Goal: Transaction & Acquisition: Download file/media

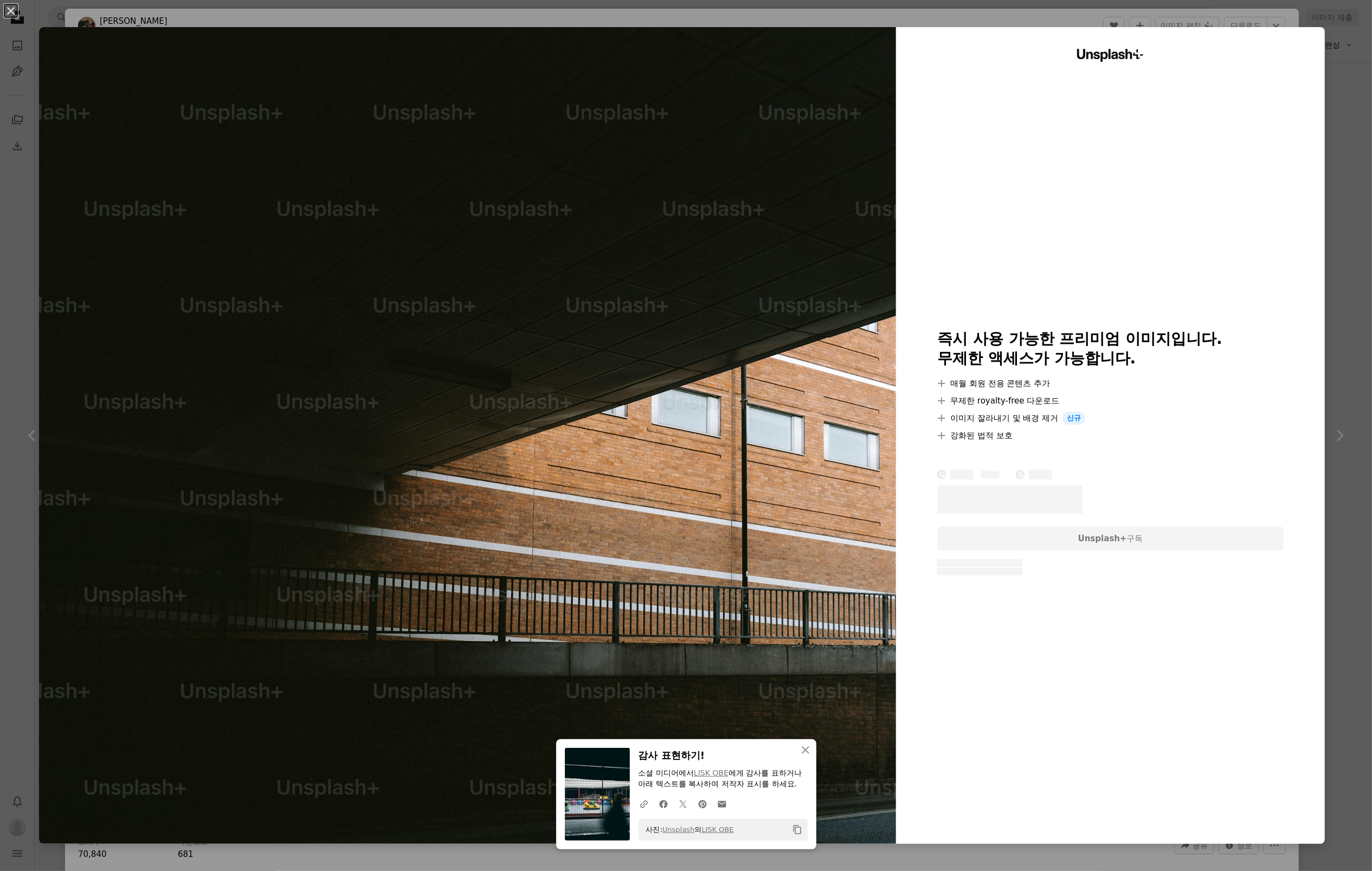
scroll to position [1337, 0]
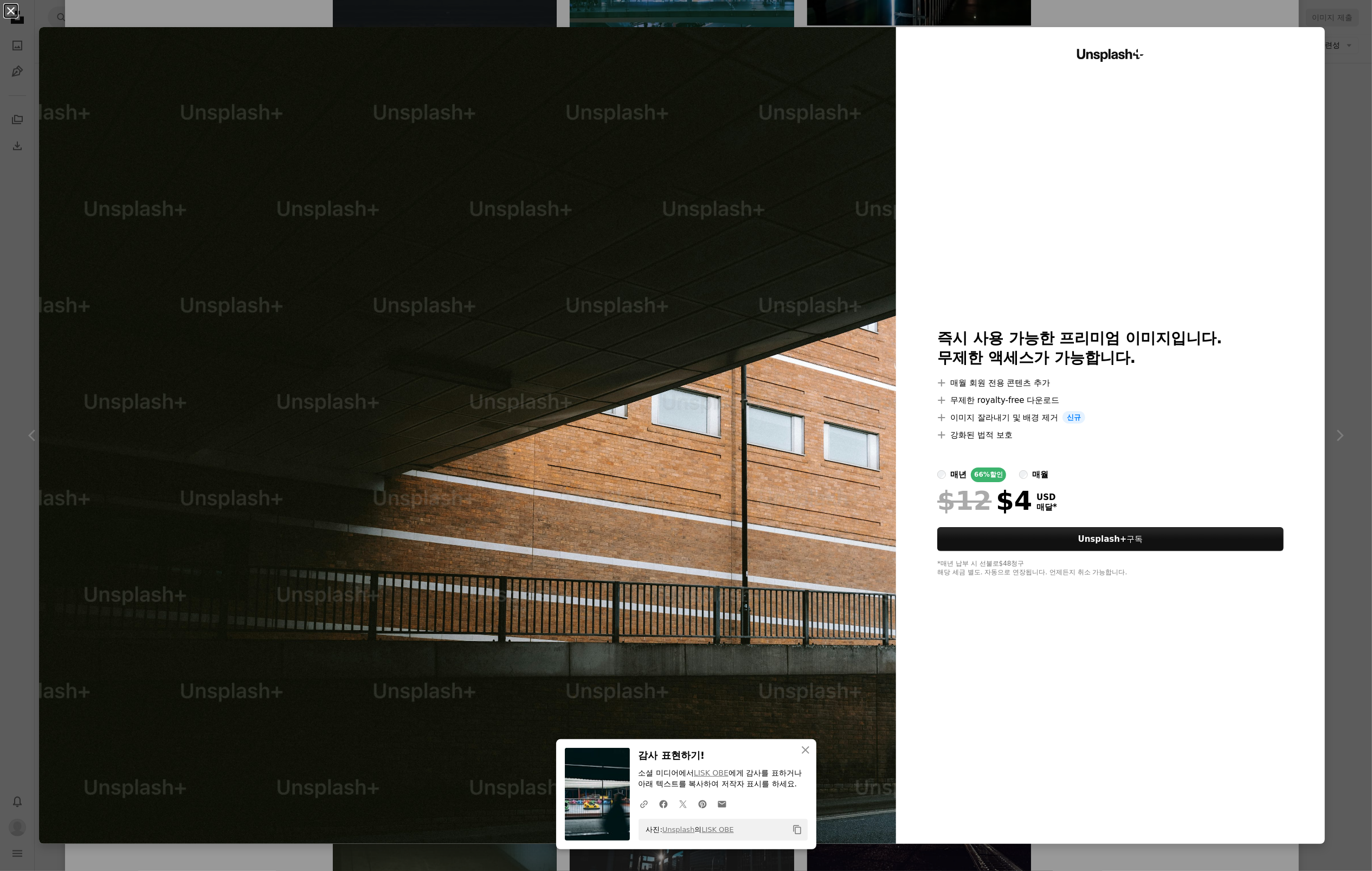
click at [12, 9] on button "An X shape" at bounding box center [11, 11] width 13 height 13
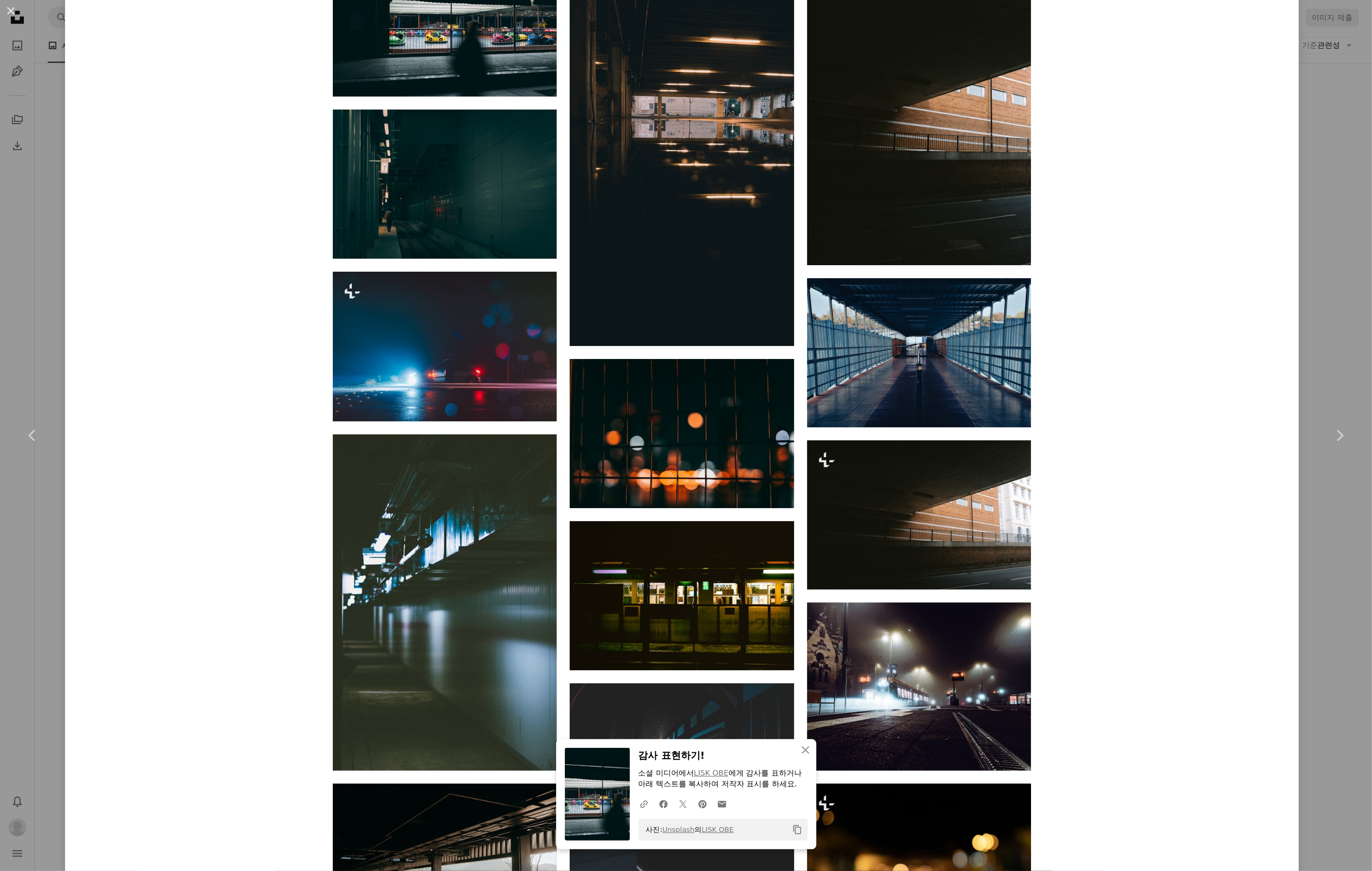
scroll to position [1462, 0]
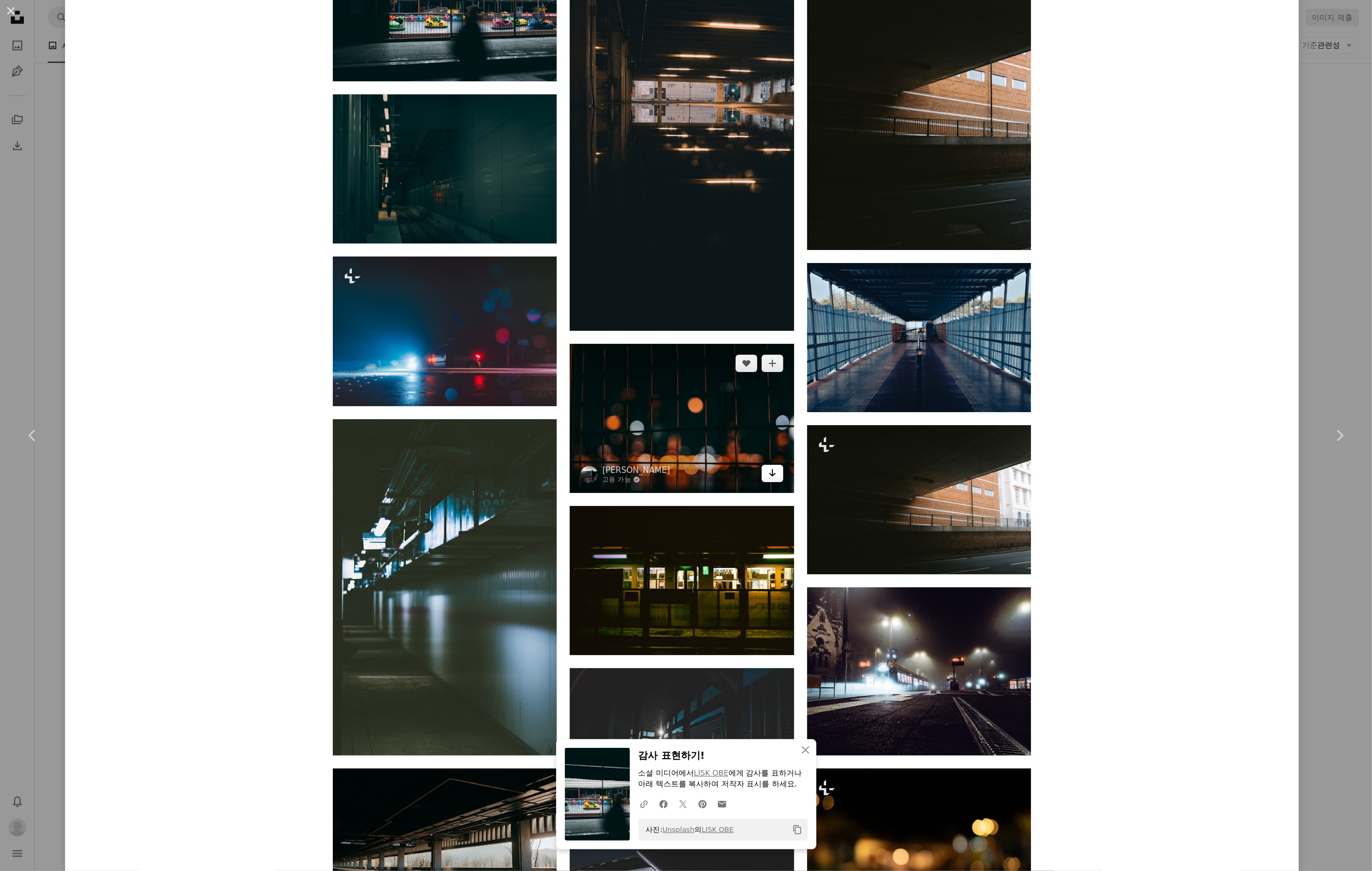
click at [774, 472] on icon "Arrow pointing down" at bounding box center [773, 472] width 9 height 13
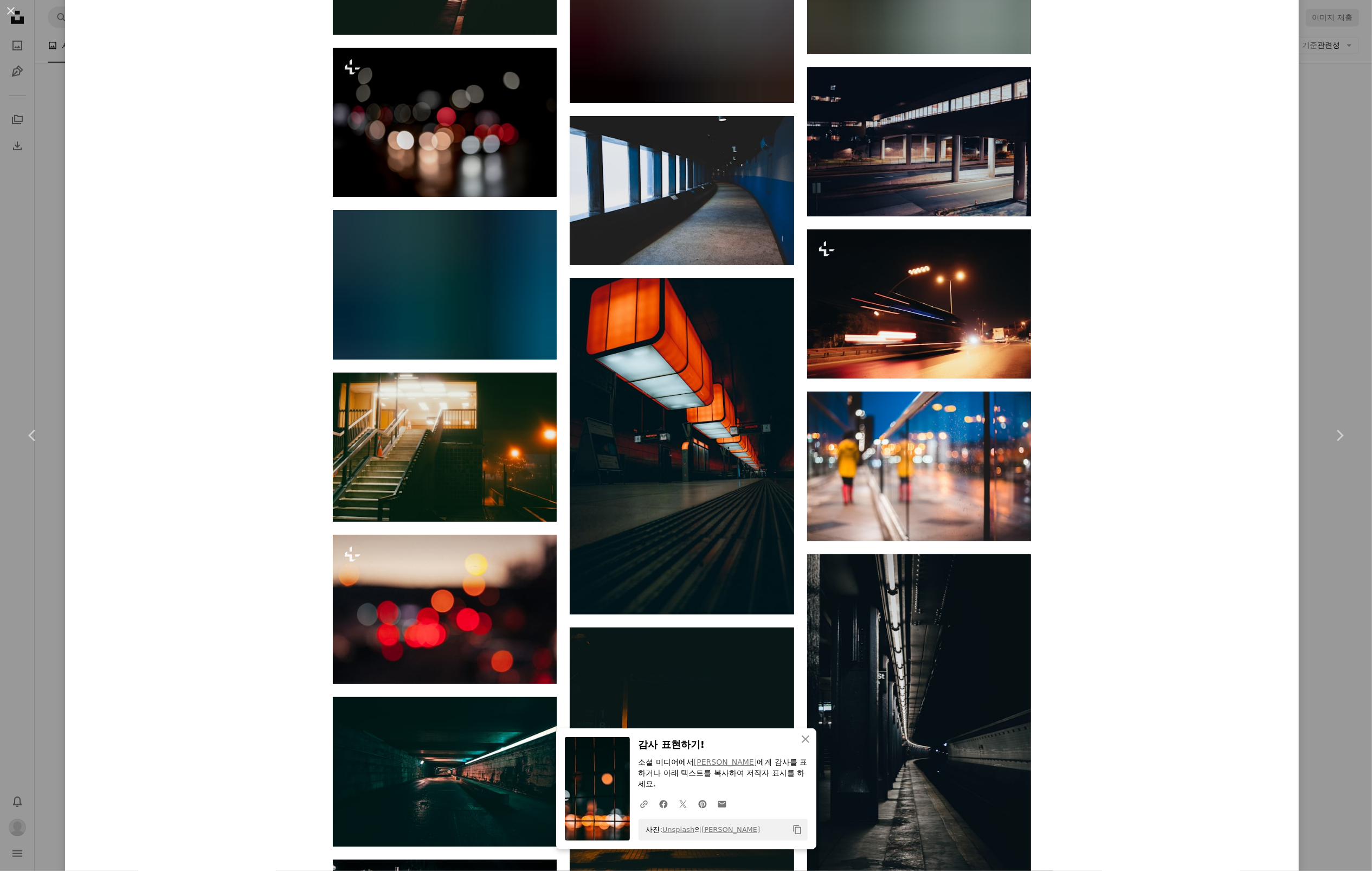
scroll to position [3228, 0]
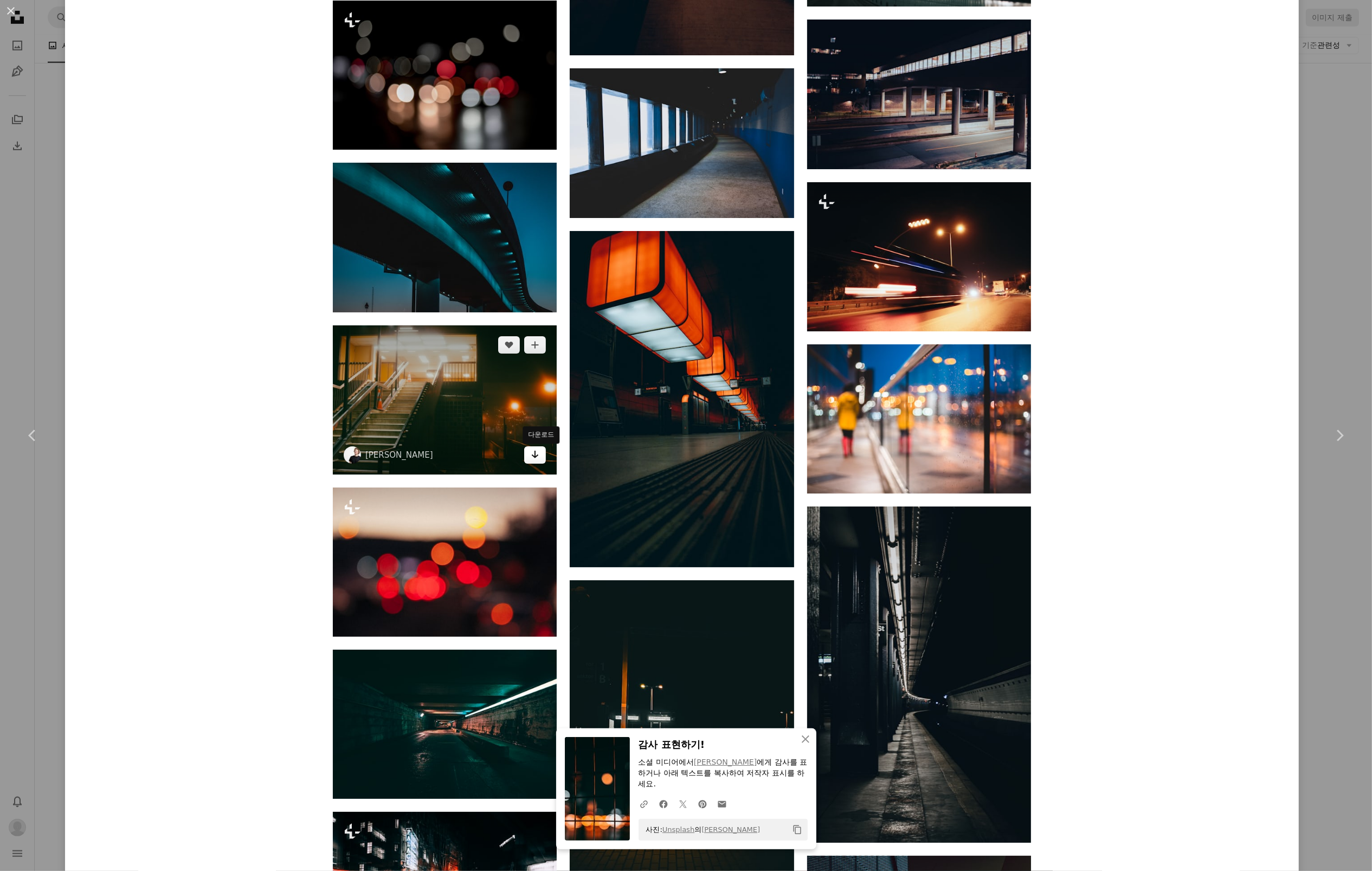
click at [539, 455] on icon "Arrow pointing down" at bounding box center [535, 454] width 9 height 13
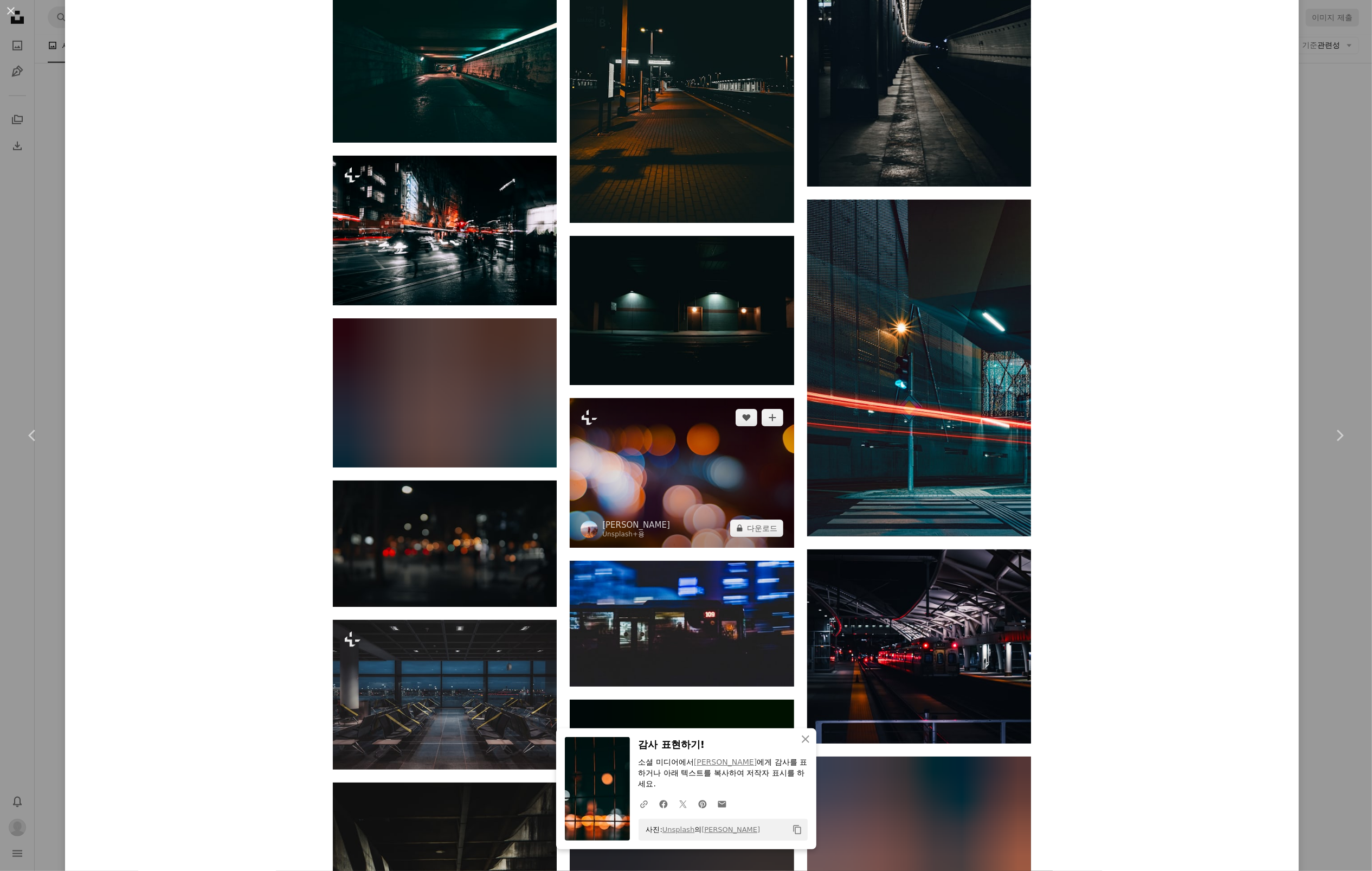
scroll to position [3886, 0]
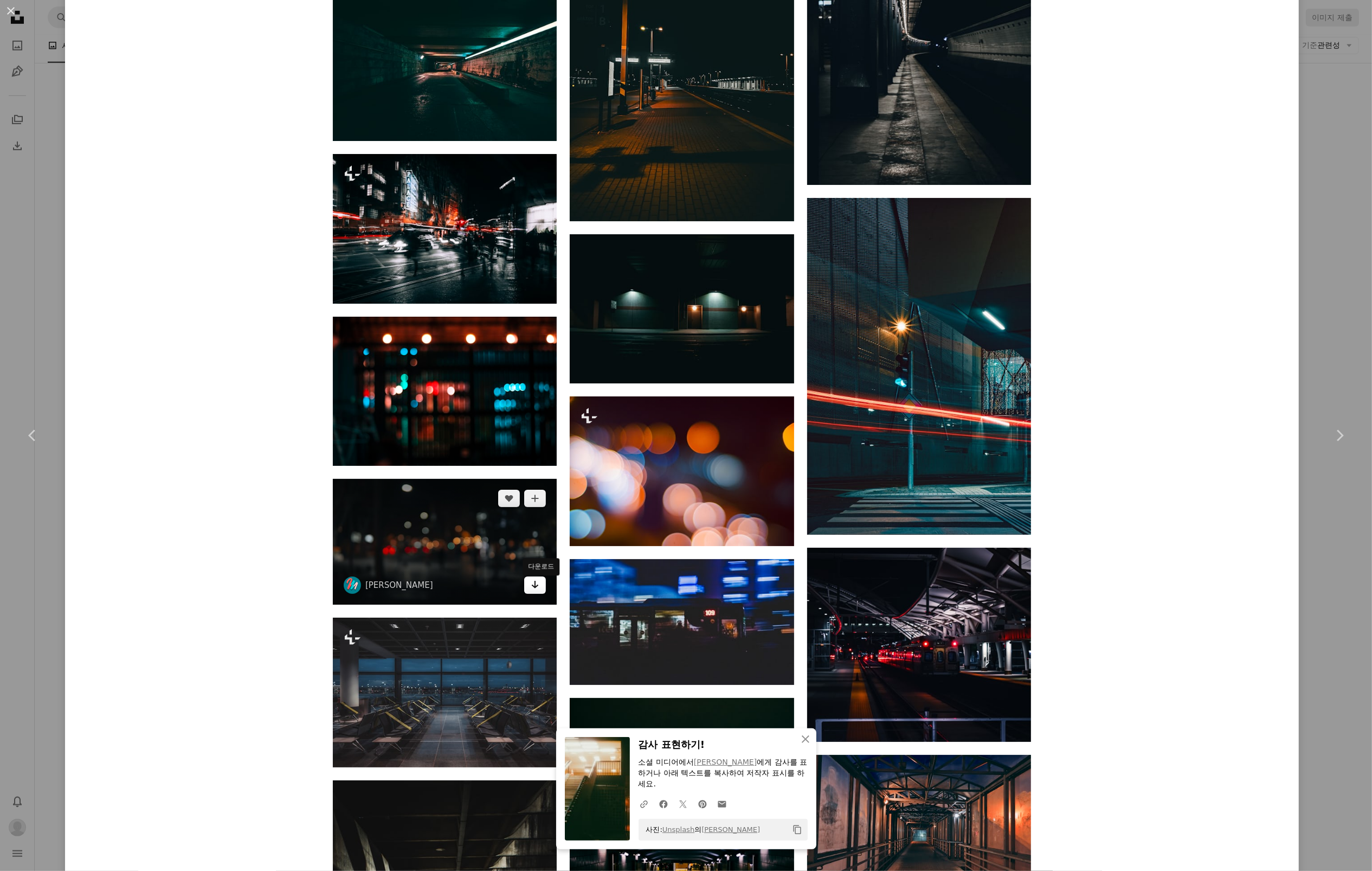
click at [539, 591] on icon "Arrow pointing down" at bounding box center [535, 584] width 9 height 13
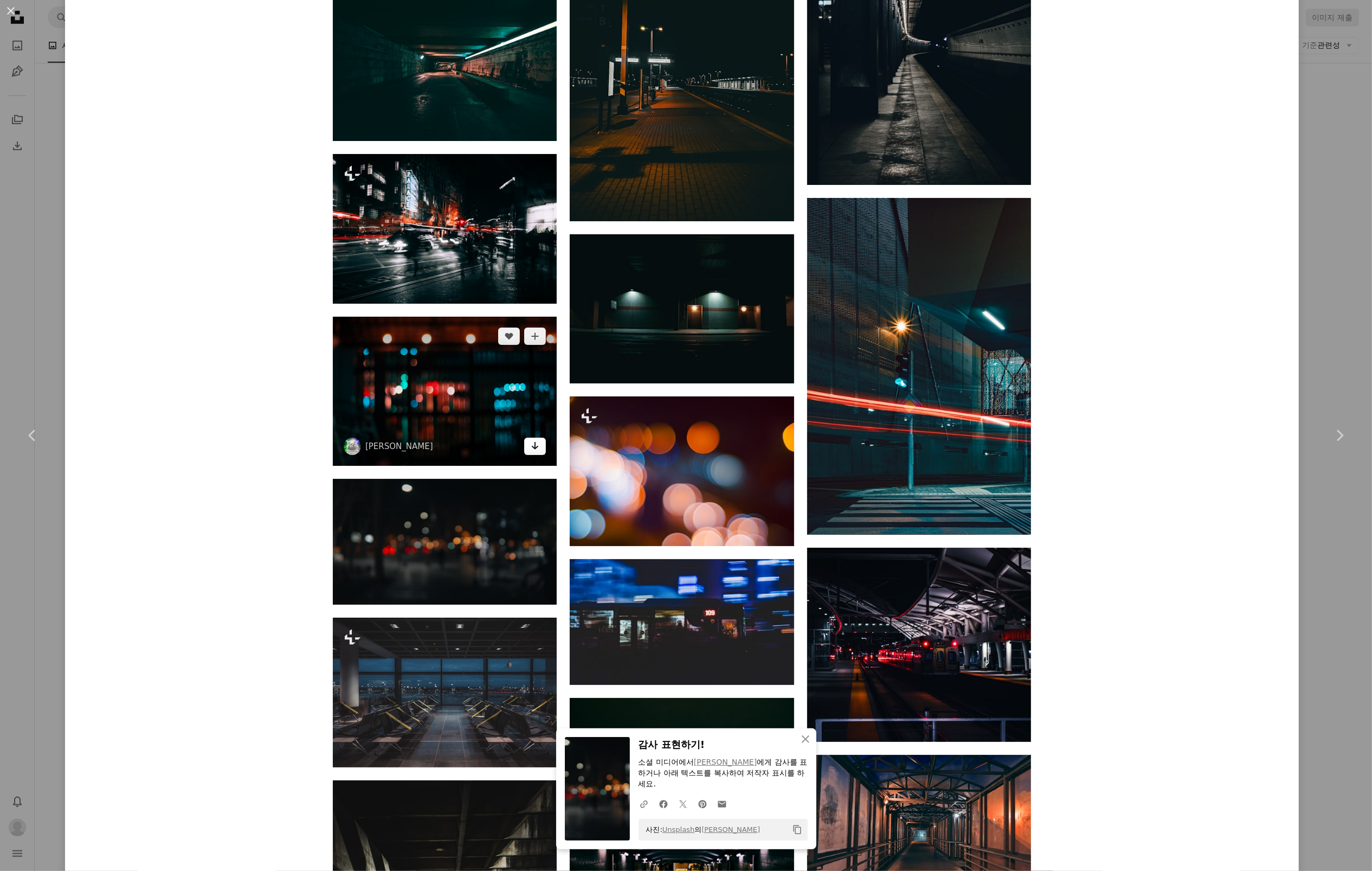
click at [539, 450] on icon "Arrow pointing down" at bounding box center [535, 446] width 9 height 13
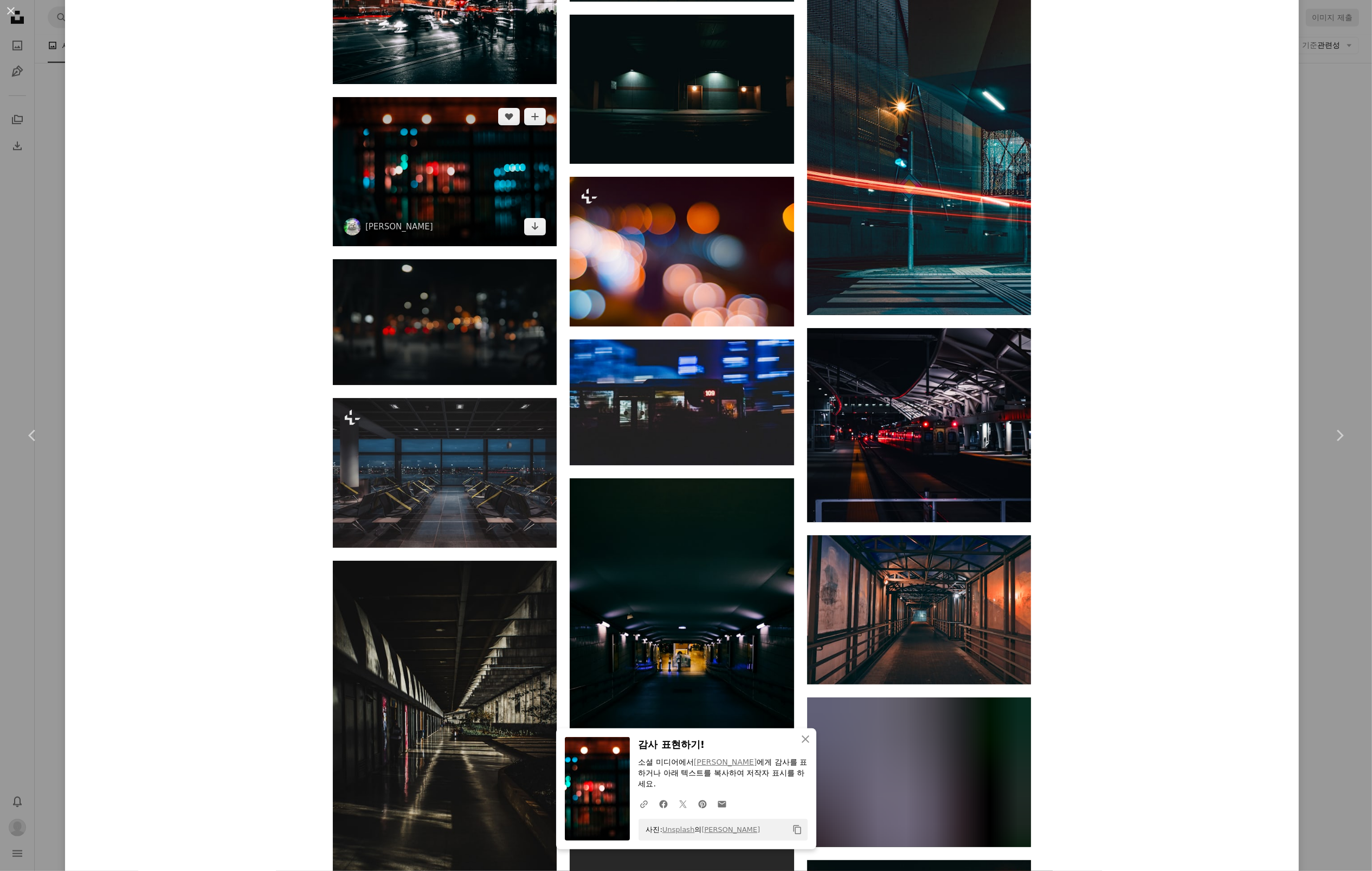
scroll to position [4114, 0]
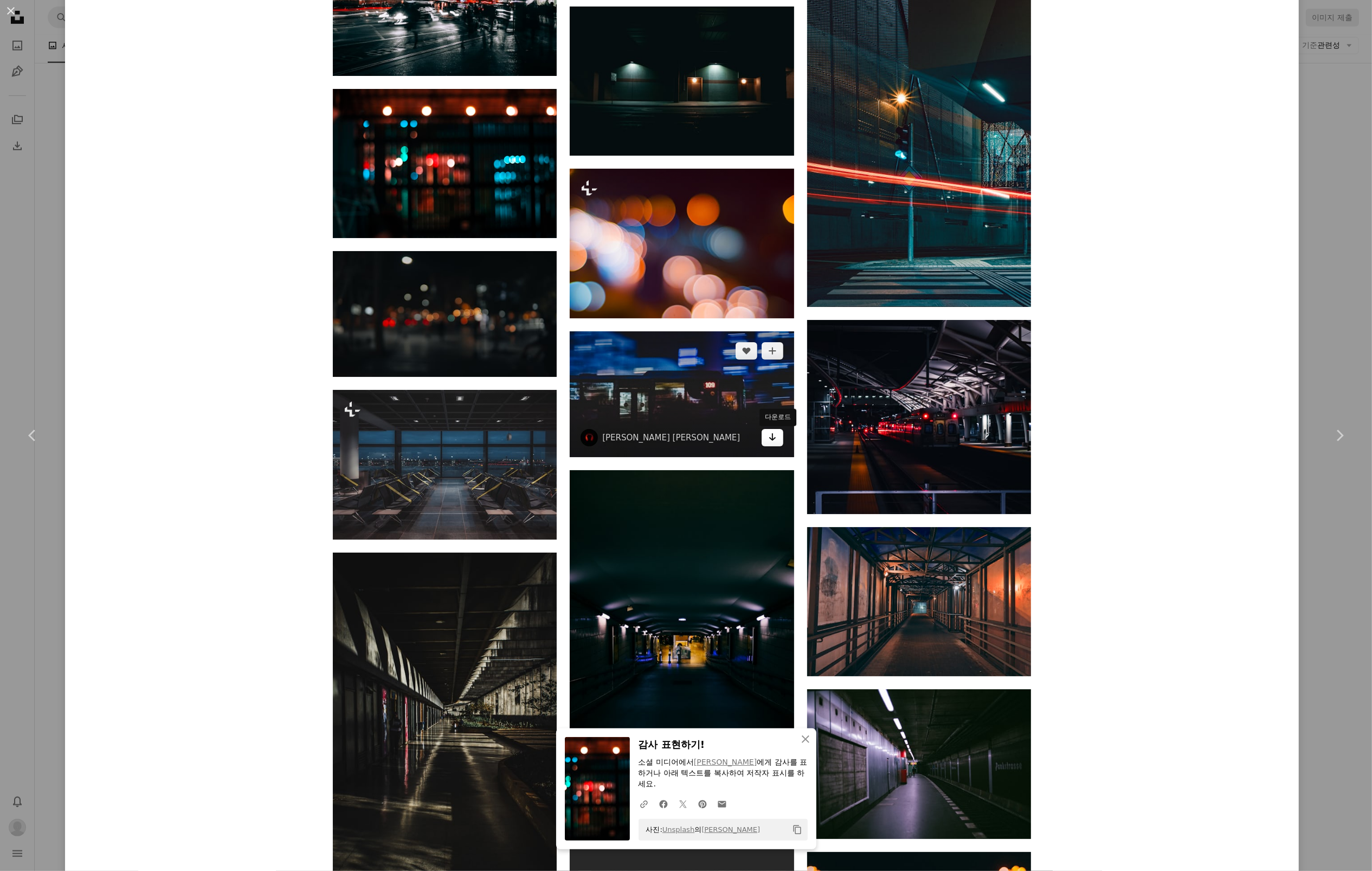
click at [776, 440] on icon "다운로드" at bounding box center [772, 437] width 7 height 8
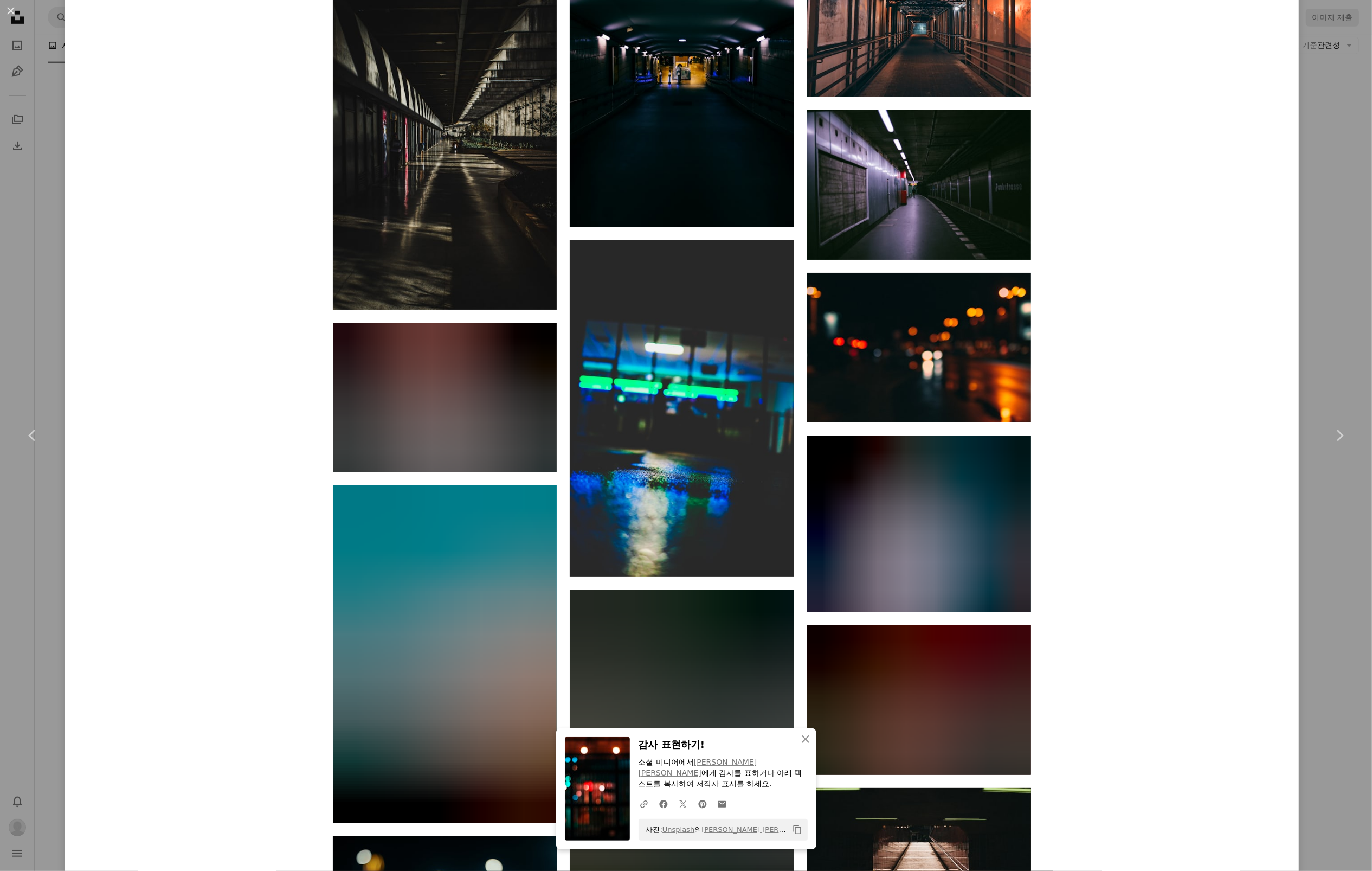
scroll to position [4694, 0]
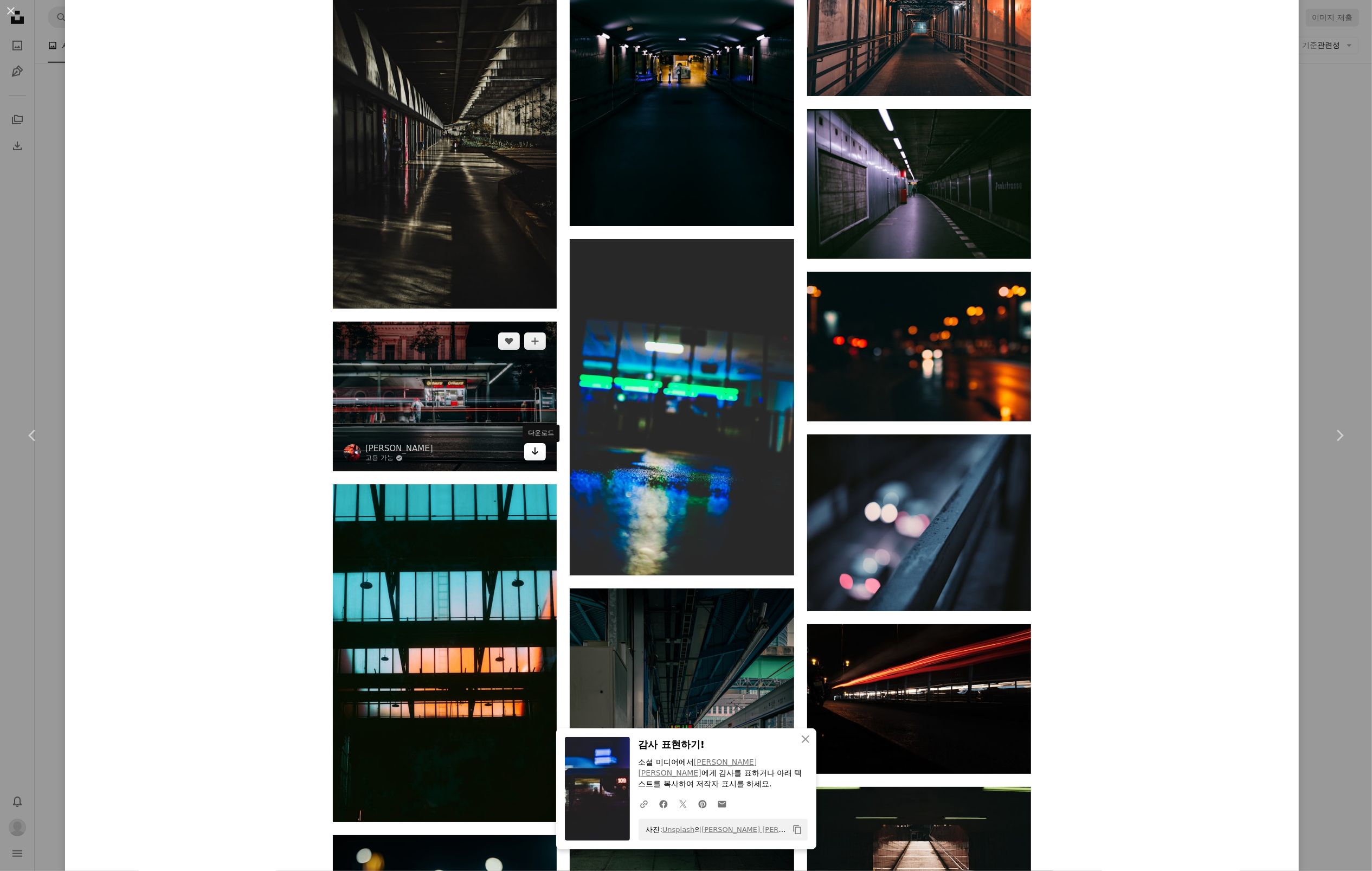
click at [539, 458] on icon "Arrow pointing down" at bounding box center [535, 451] width 9 height 13
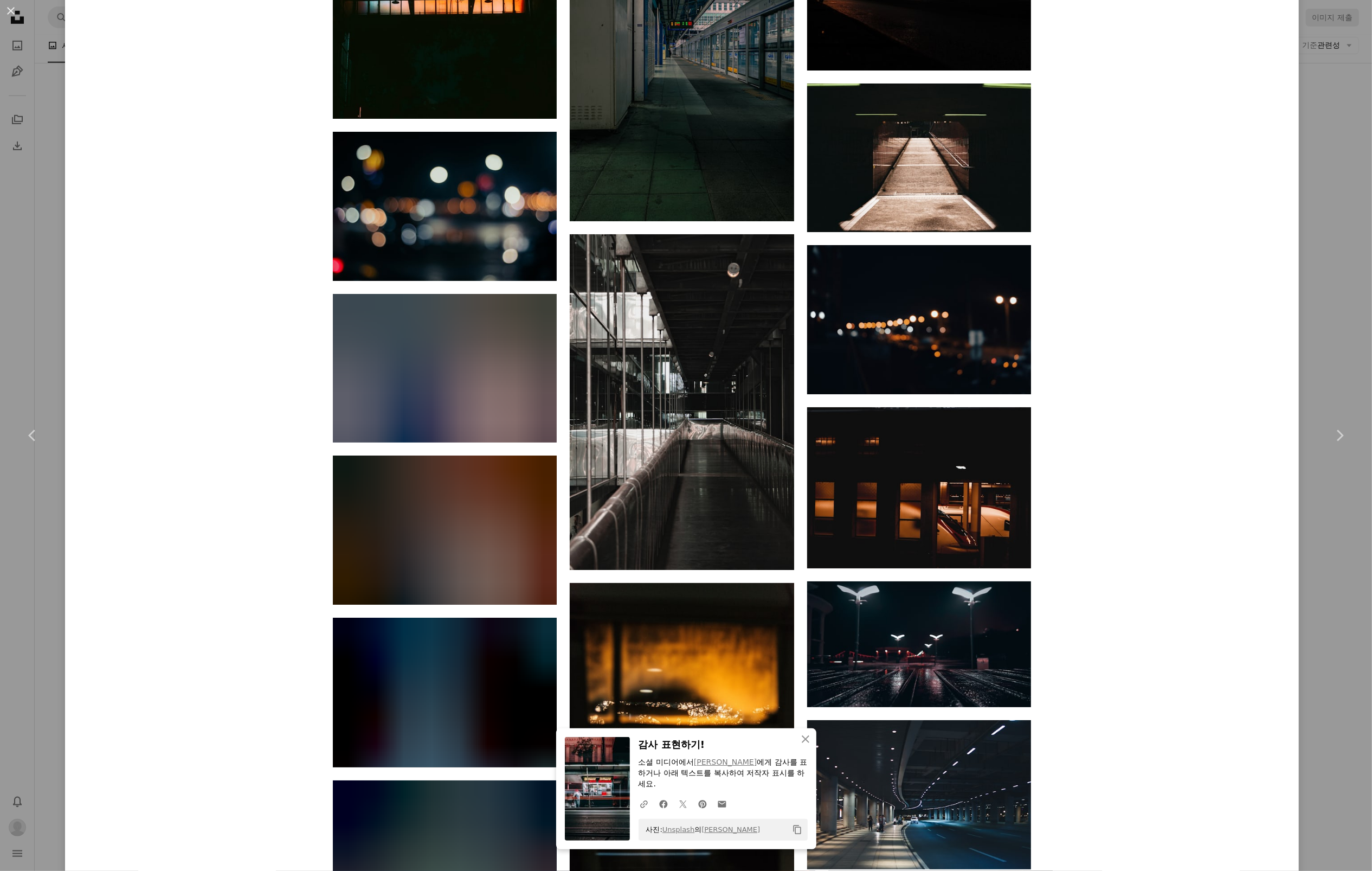
scroll to position [5402, 0]
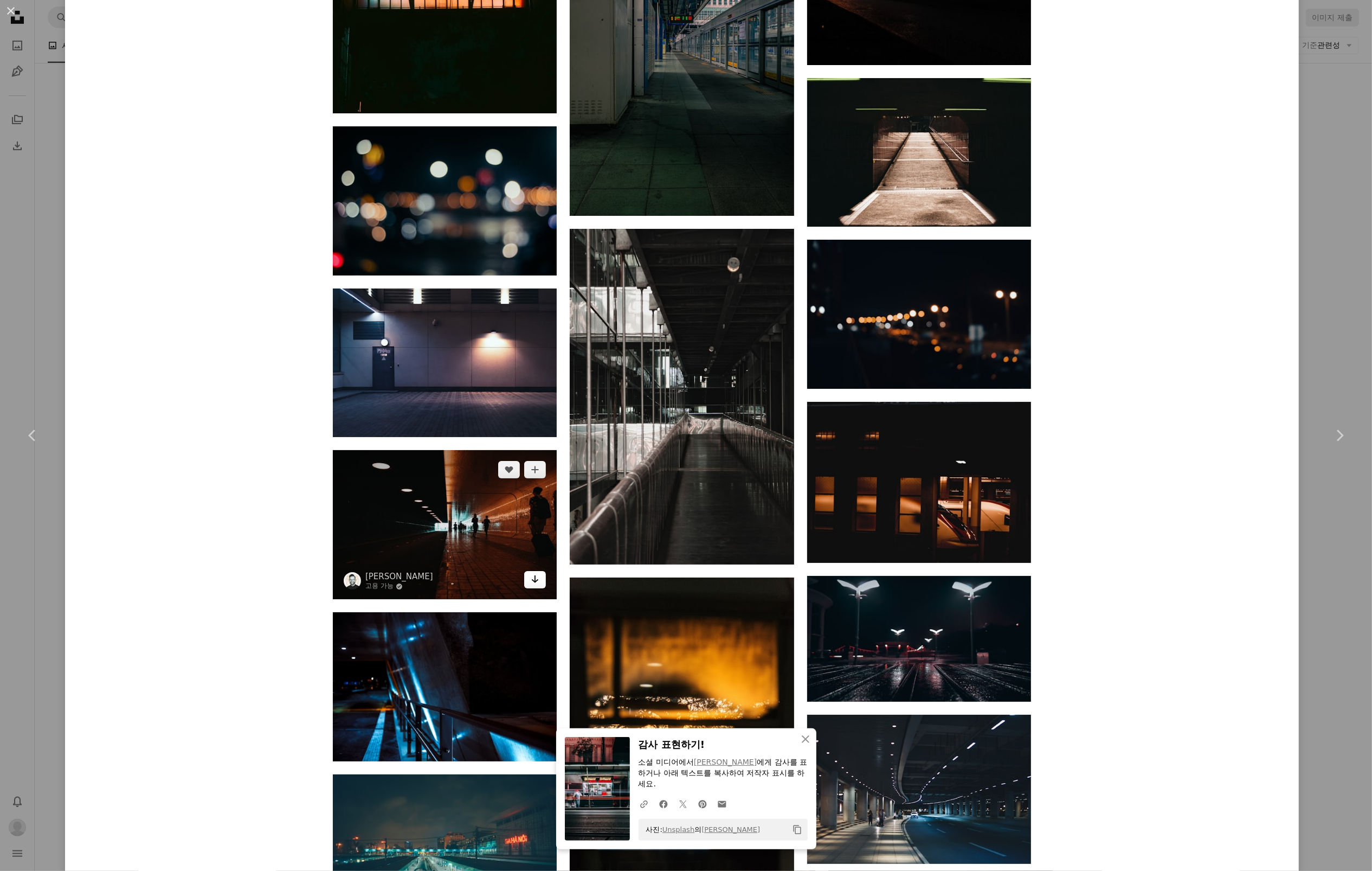
click at [538, 583] on icon "다운로드" at bounding box center [535, 579] width 7 height 8
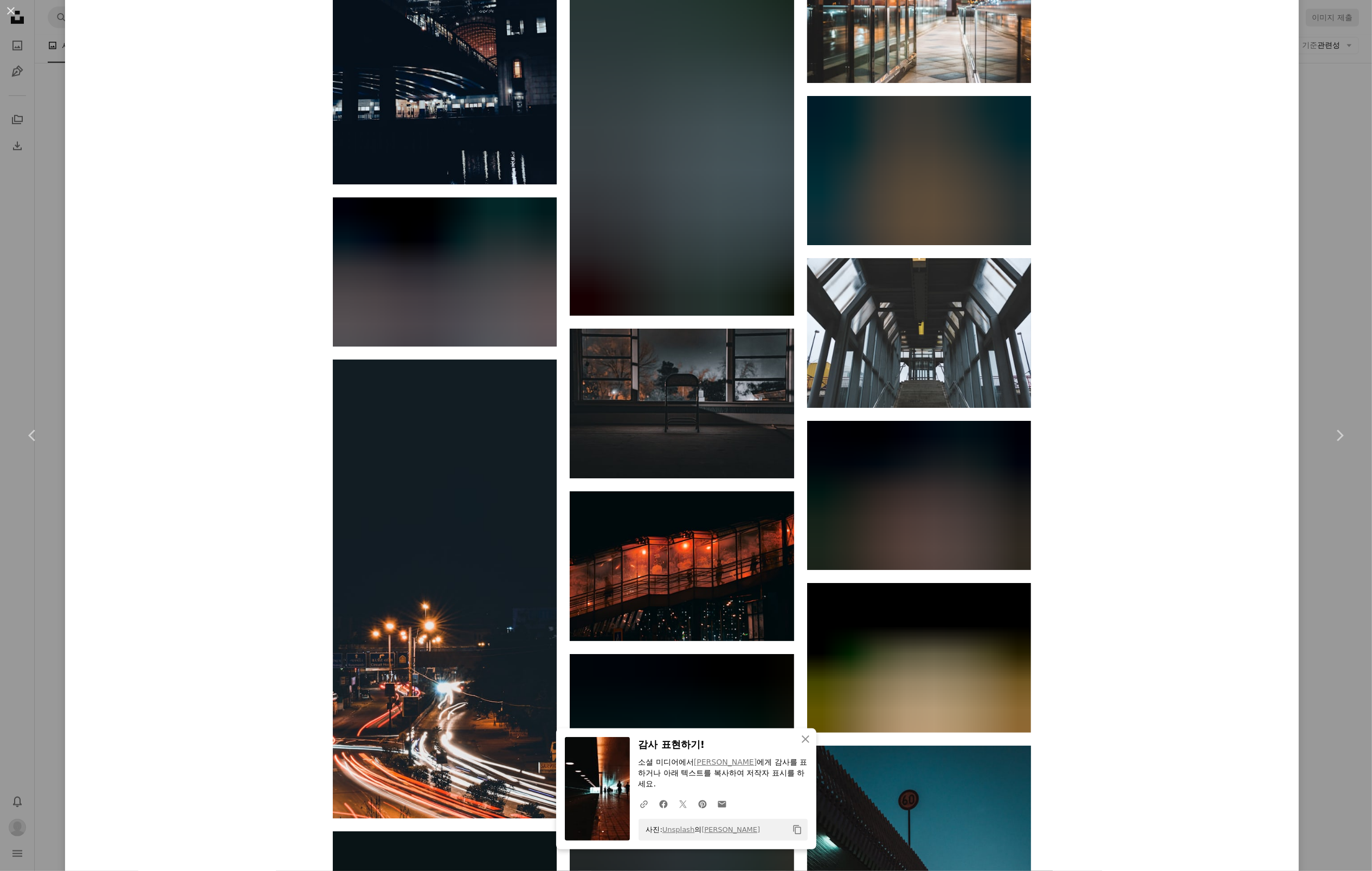
scroll to position [7045, 0]
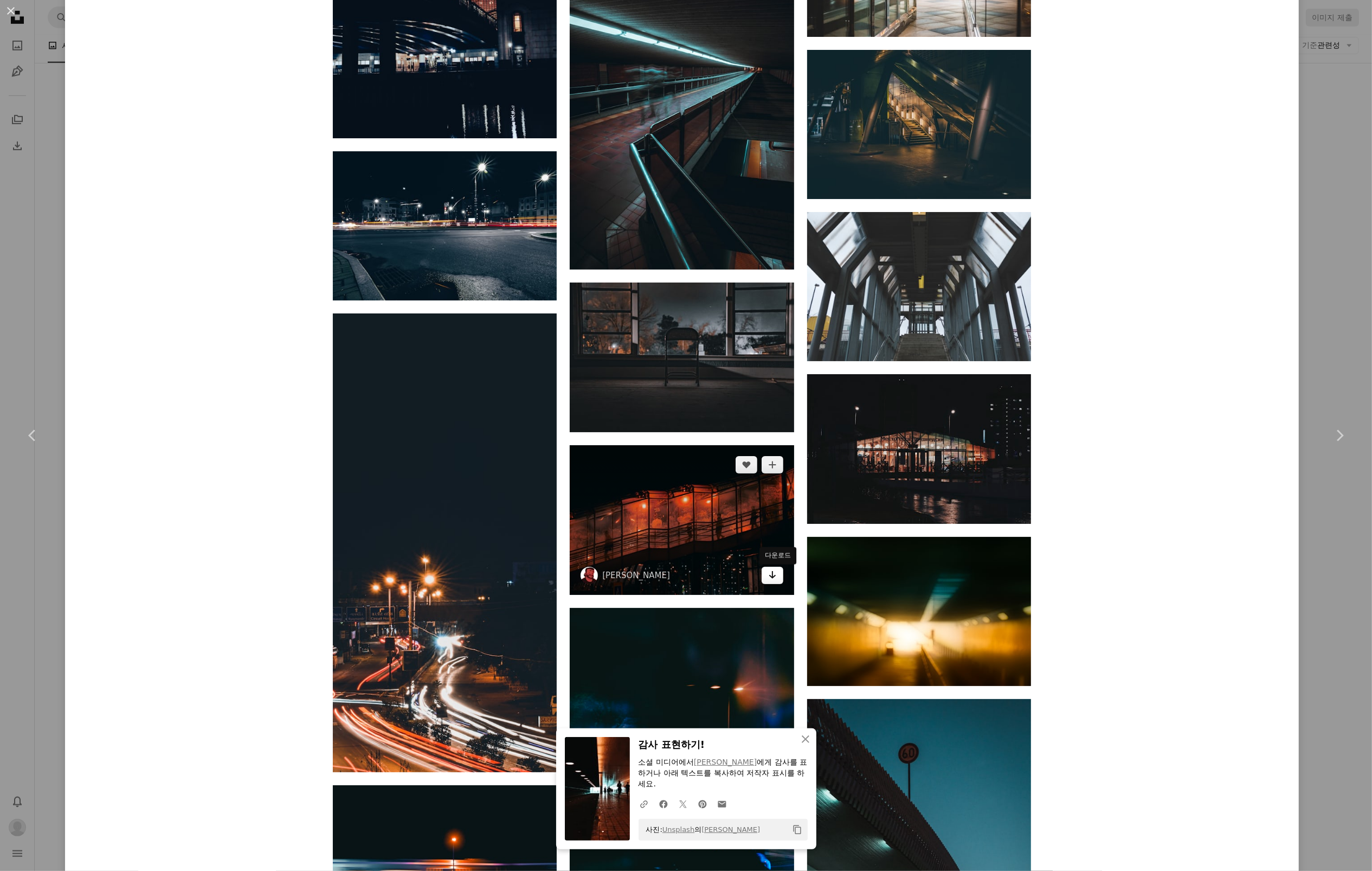
click at [776, 579] on icon "다운로드" at bounding box center [772, 575] width 7 height 8
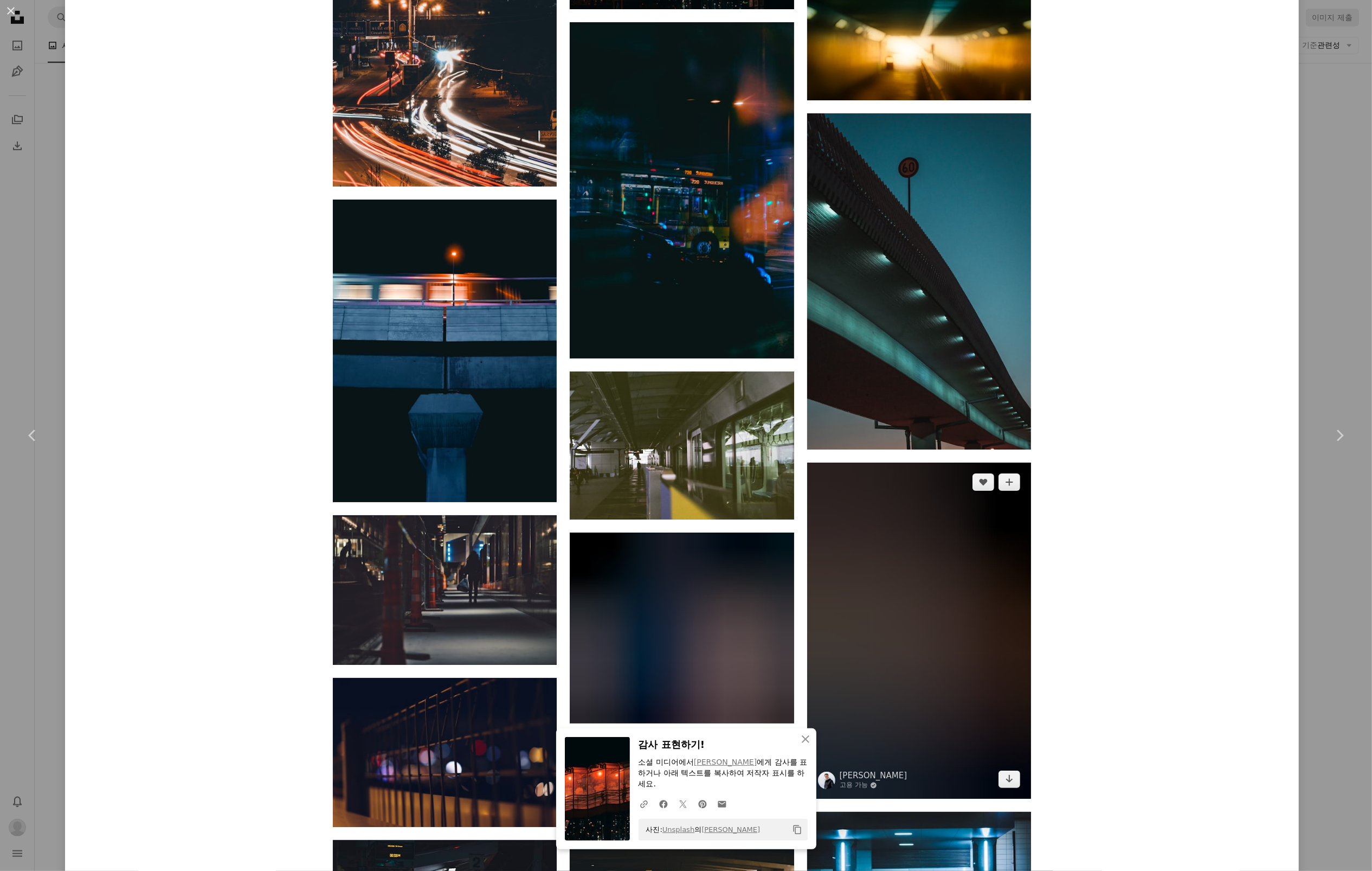
scroll to position [7567, 0]
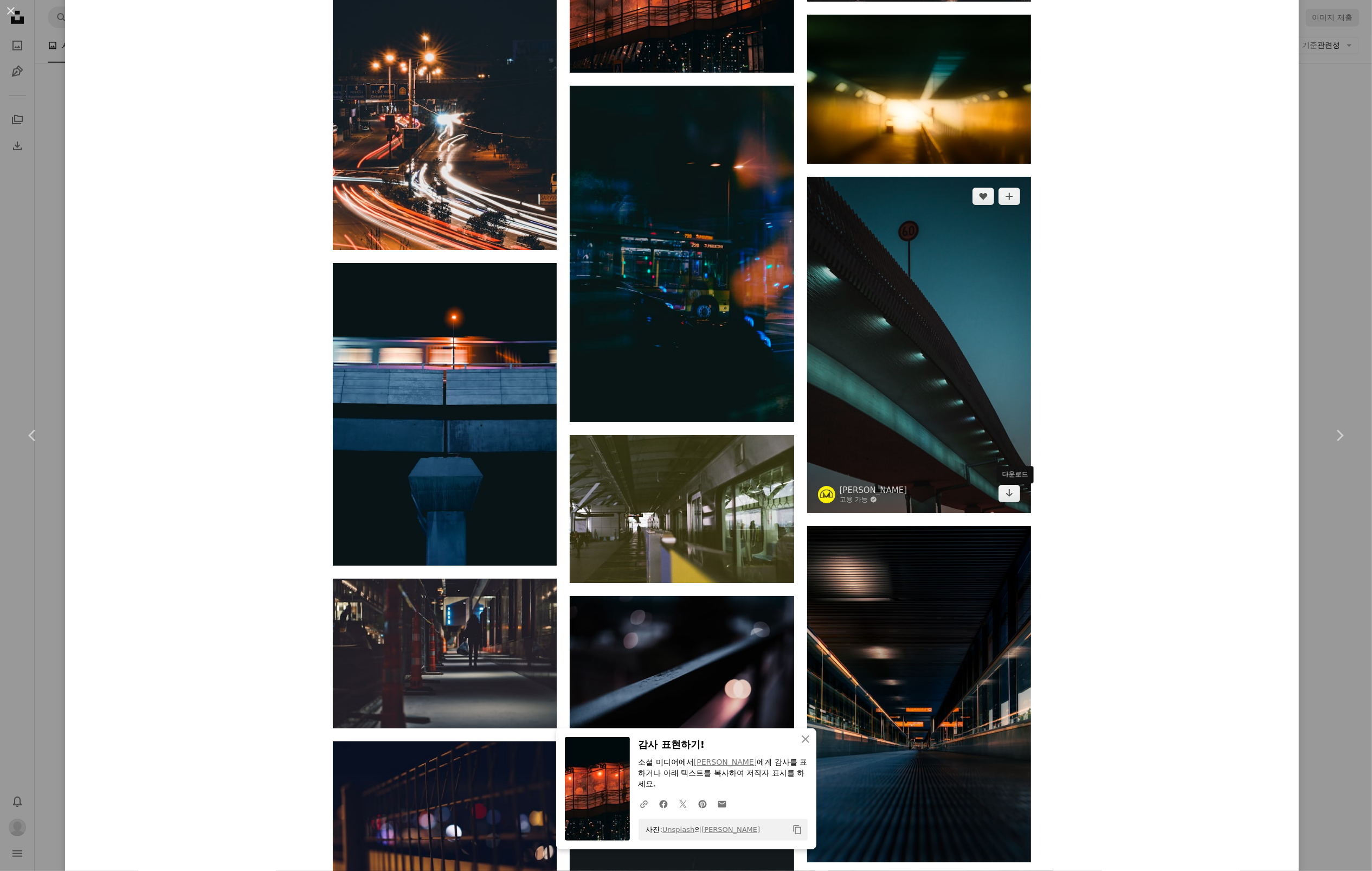
drag, startPoint x: 1012, startPoint y: 499, endPoint x: 1069, endPoint y: 490, distance: 57.7
click at [1012, 499] on icon "Arrow pointing down" at bounding box center [1009, 493] width 9 height 13
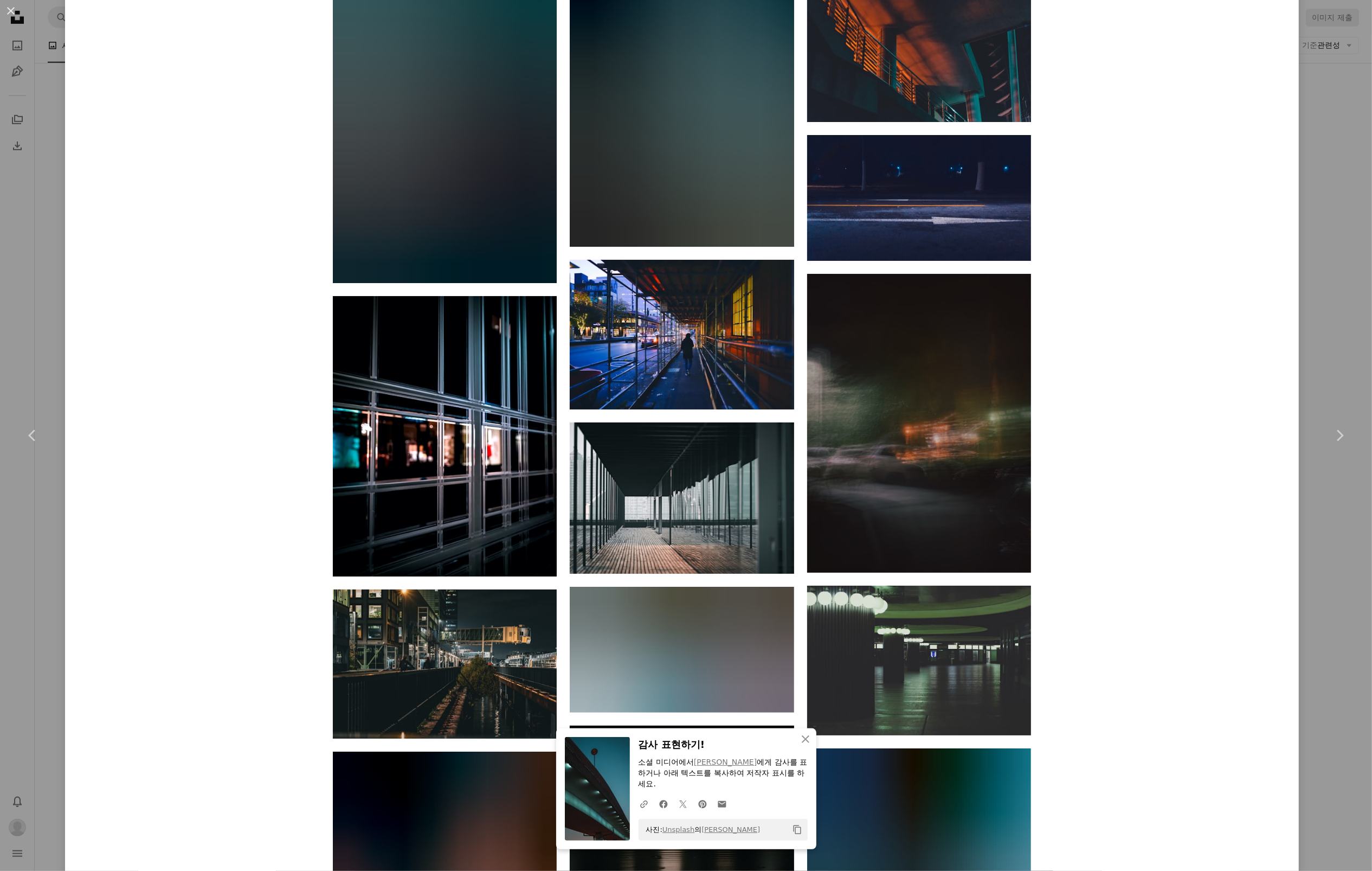
scroll to position [10664, 0]
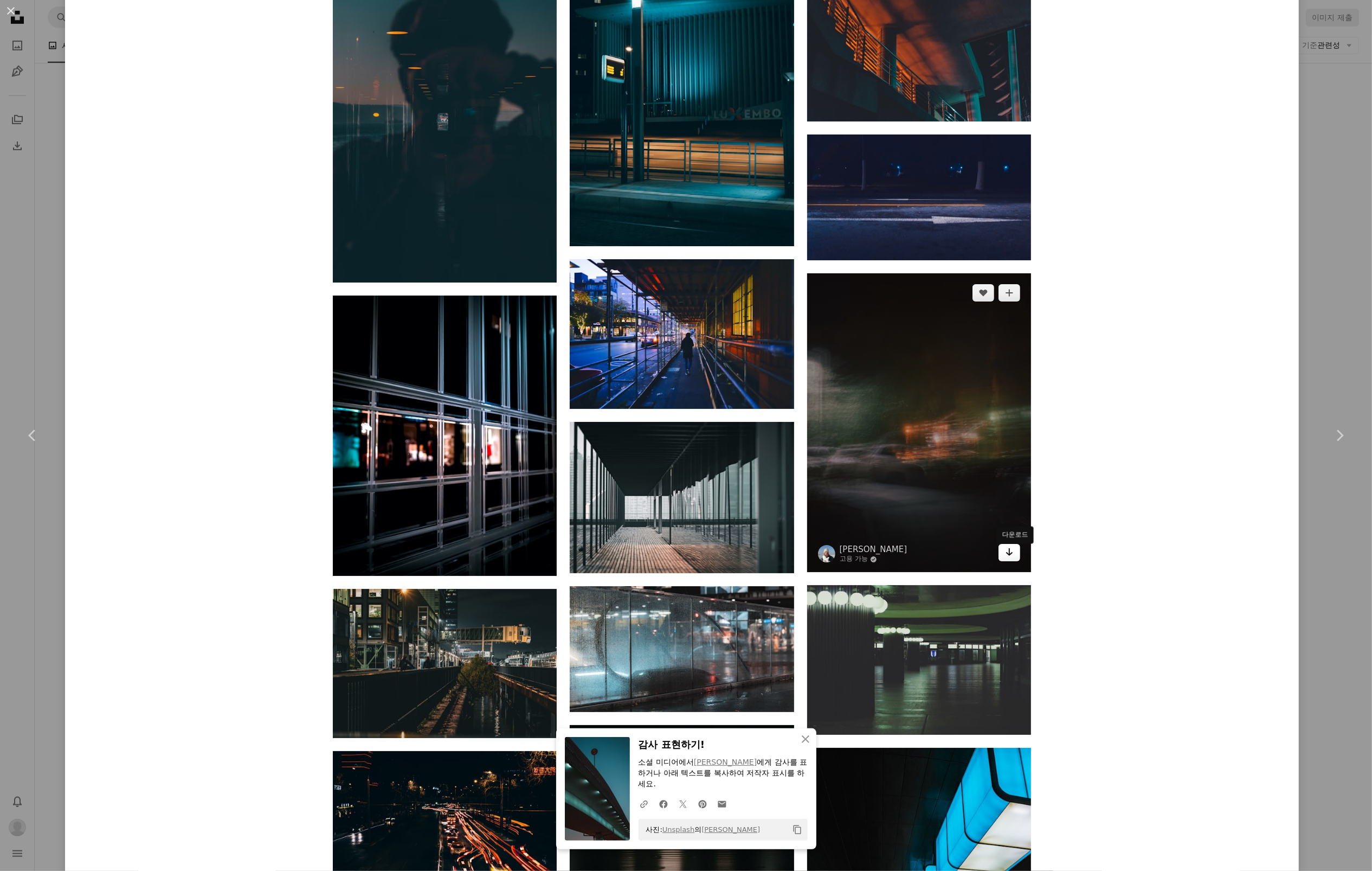
click at [1009, 558] on icon "Arrow pointing down" at bounding box center [1009, 552] width 9 height 13
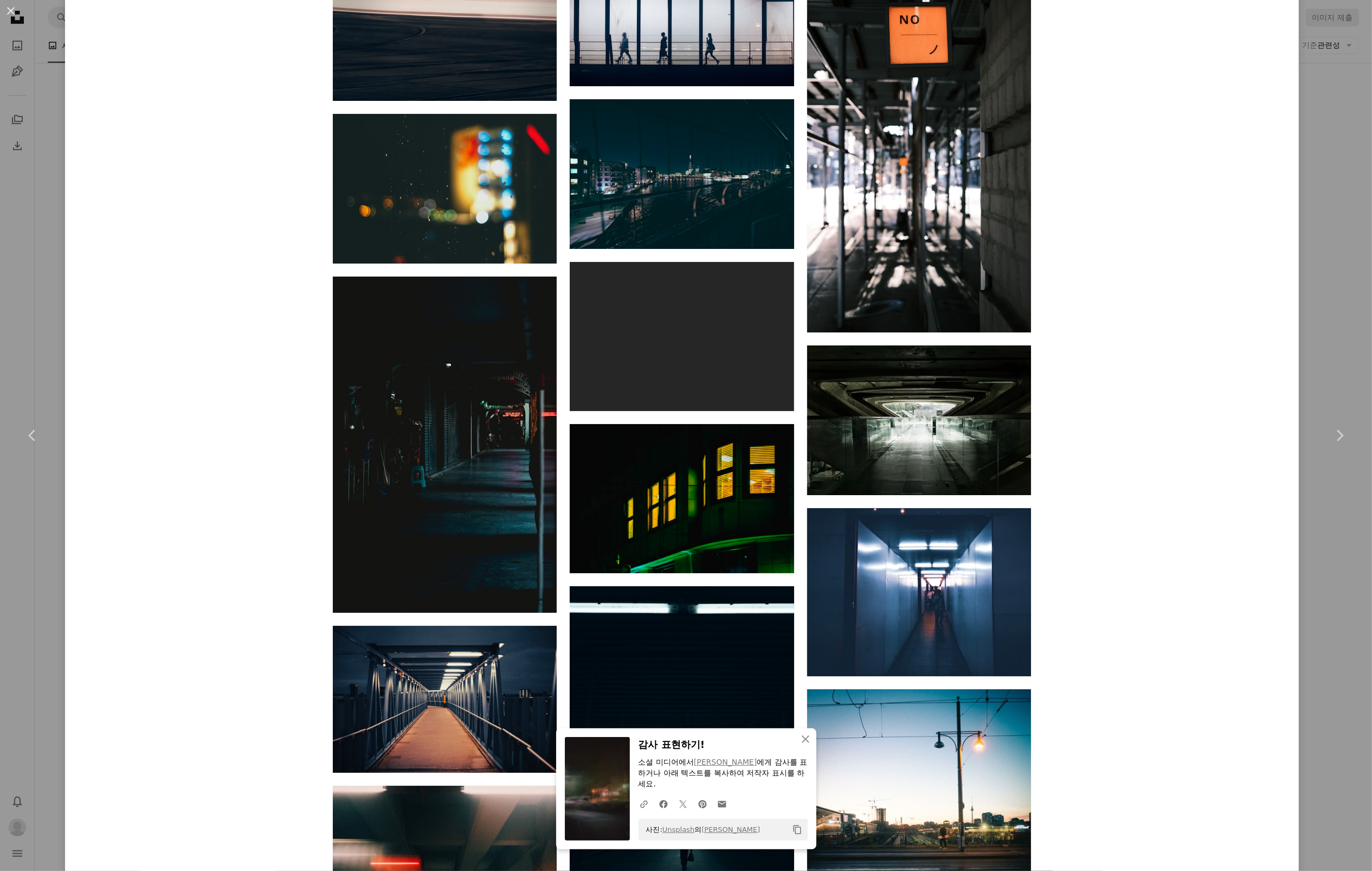
scroll to position [12382, 0]
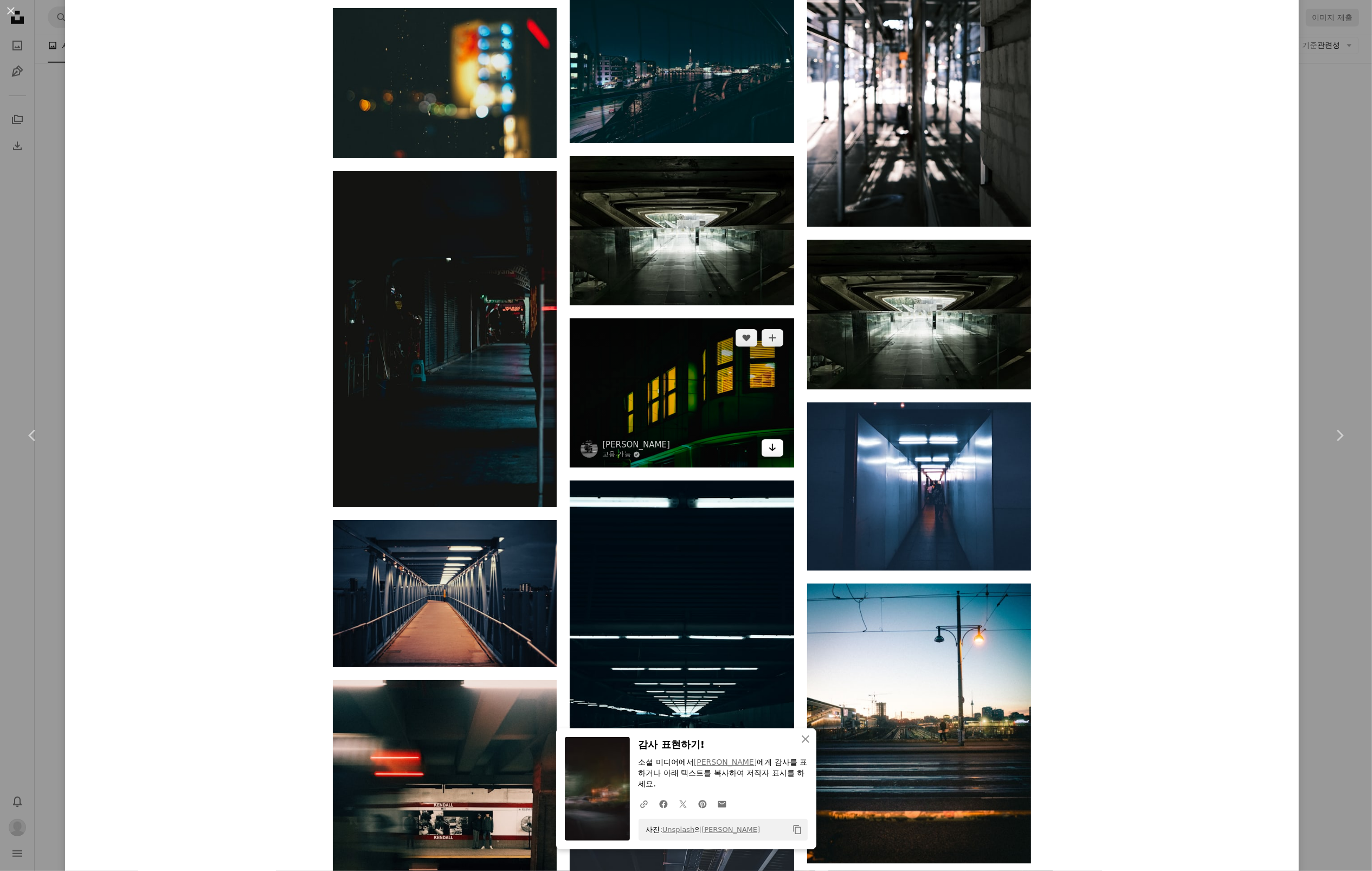
click at [772, 454] on icon "Arrow pointing down" at bounding box center [773, 447] width 9 height 13
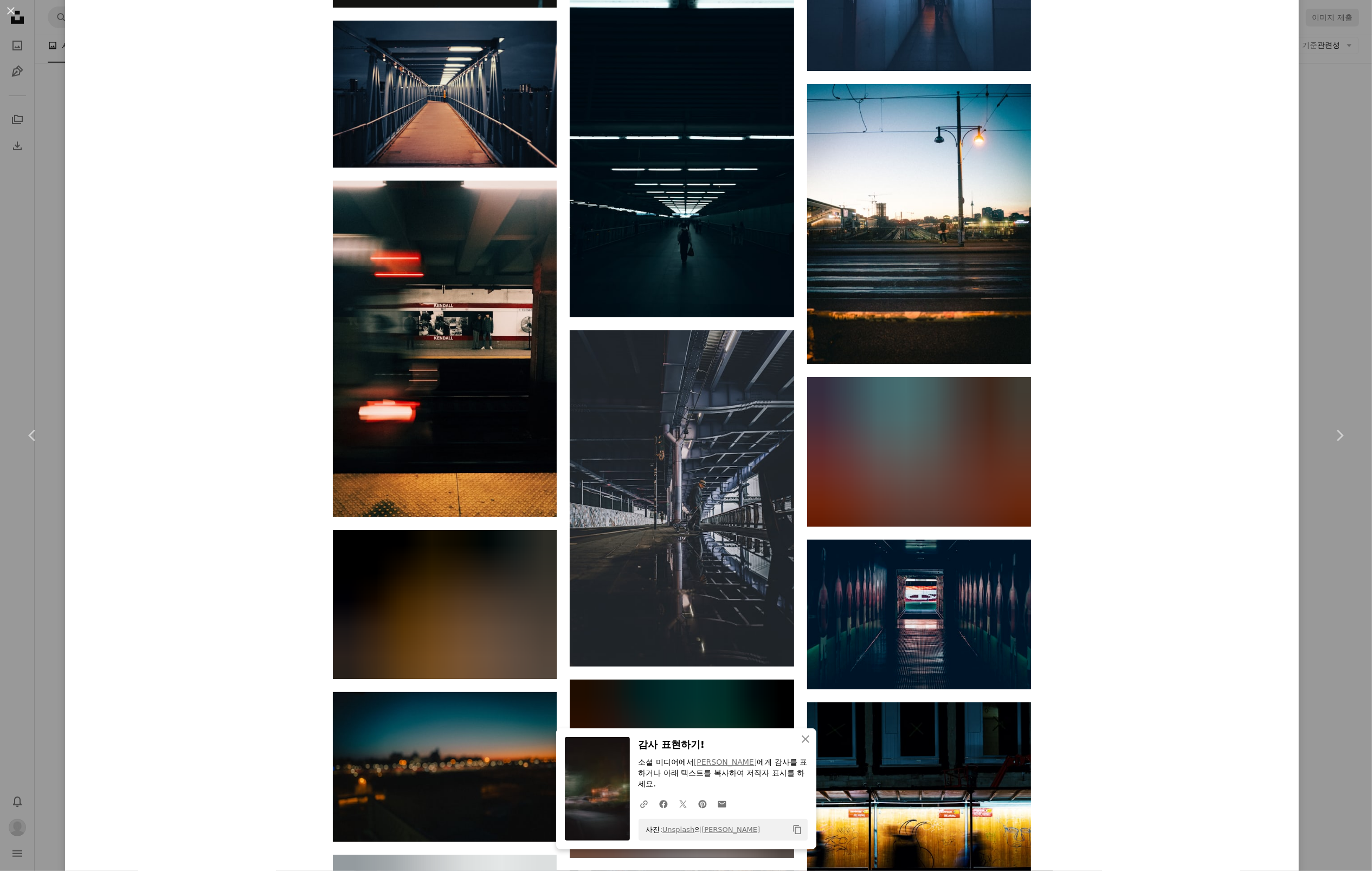
scroll to position [12950, 0]
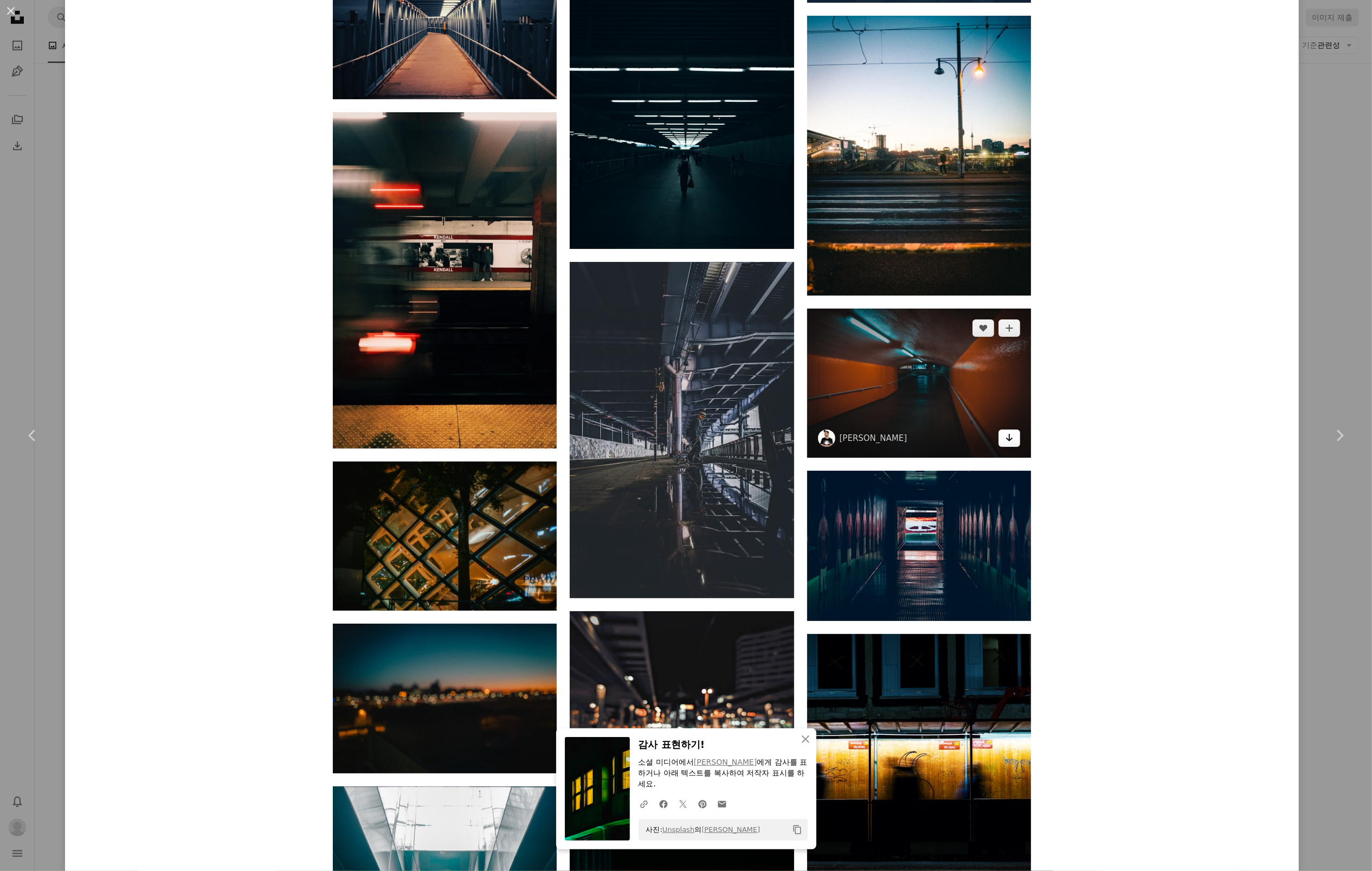
click at [1013, 442] on icon "다운로드" at bounding box center [1009, 438] width 7 height 8
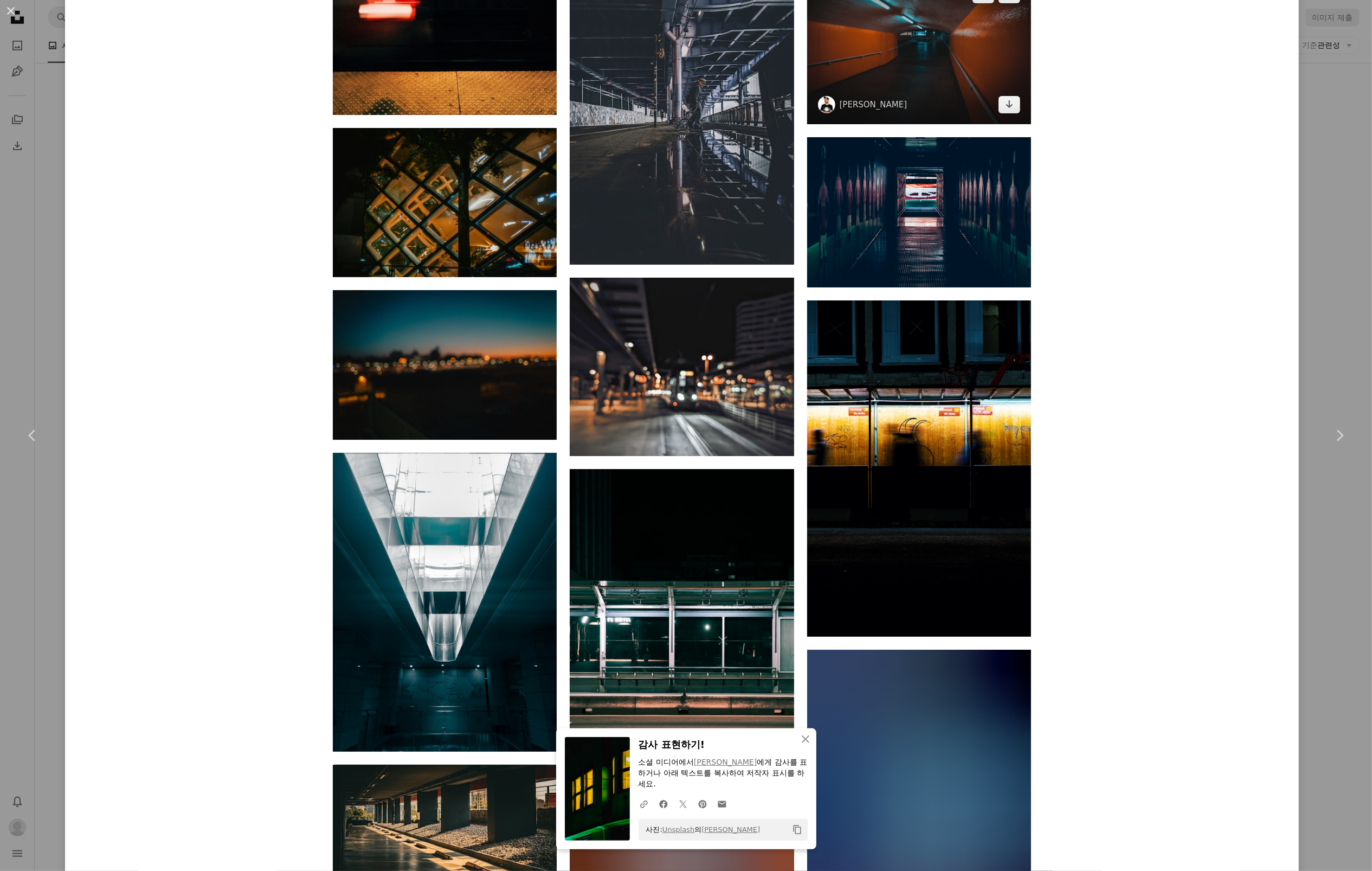
scroll to position [13304, 0]
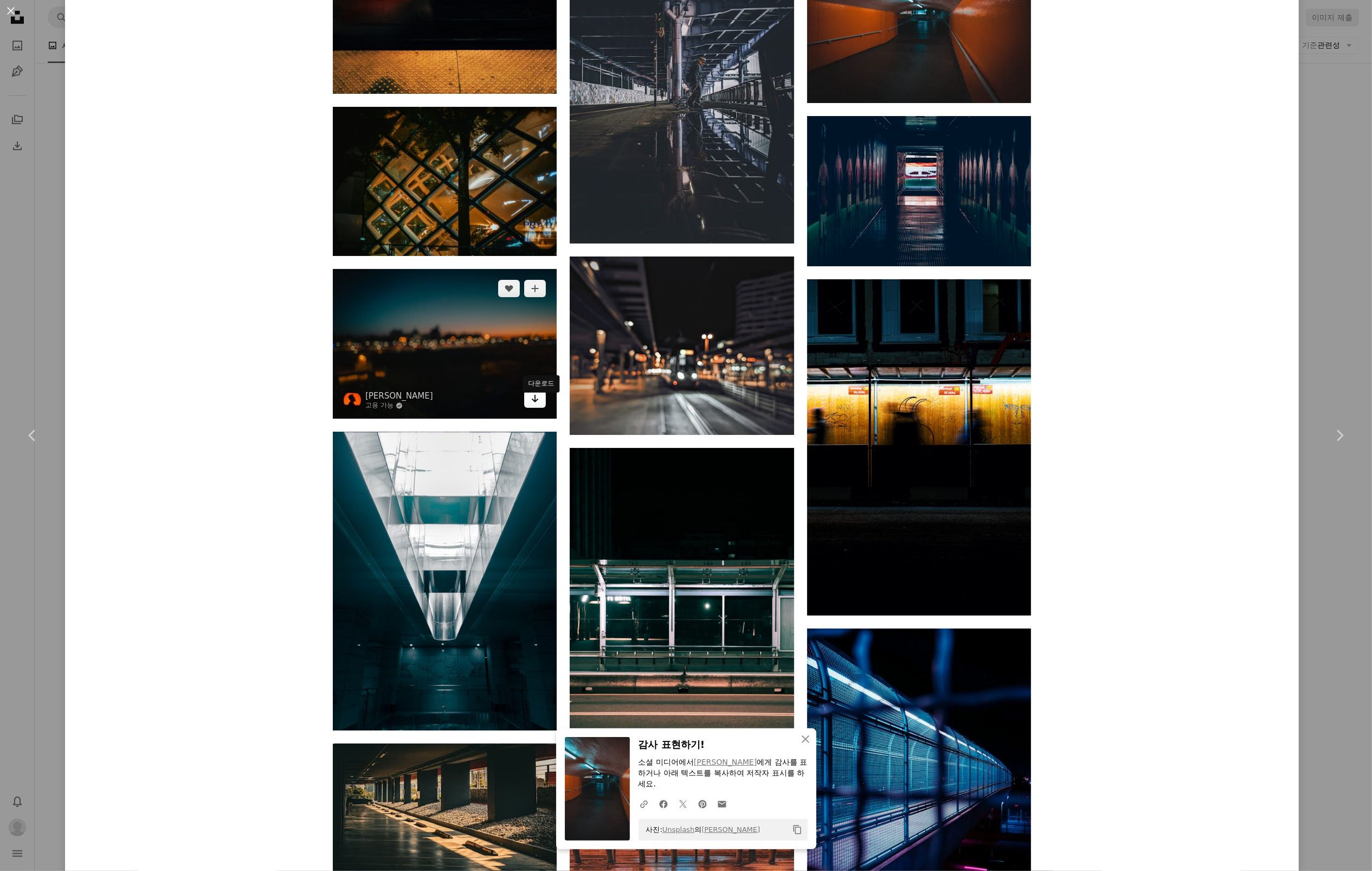
click at [539, 402] on icon "다운로드" at bounding box center [535, 399] width 7 height 8
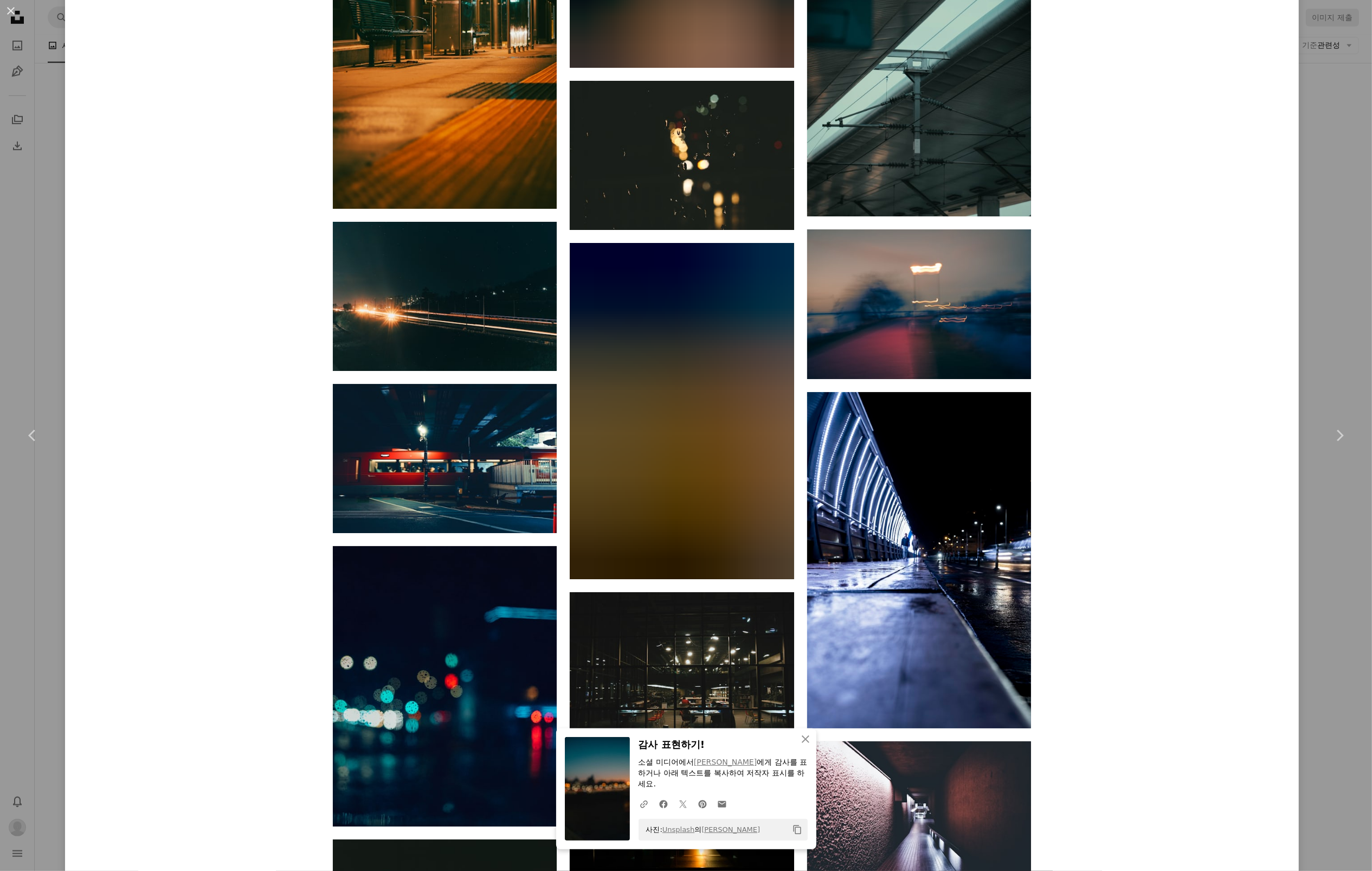
scroll to position [14363, 0]
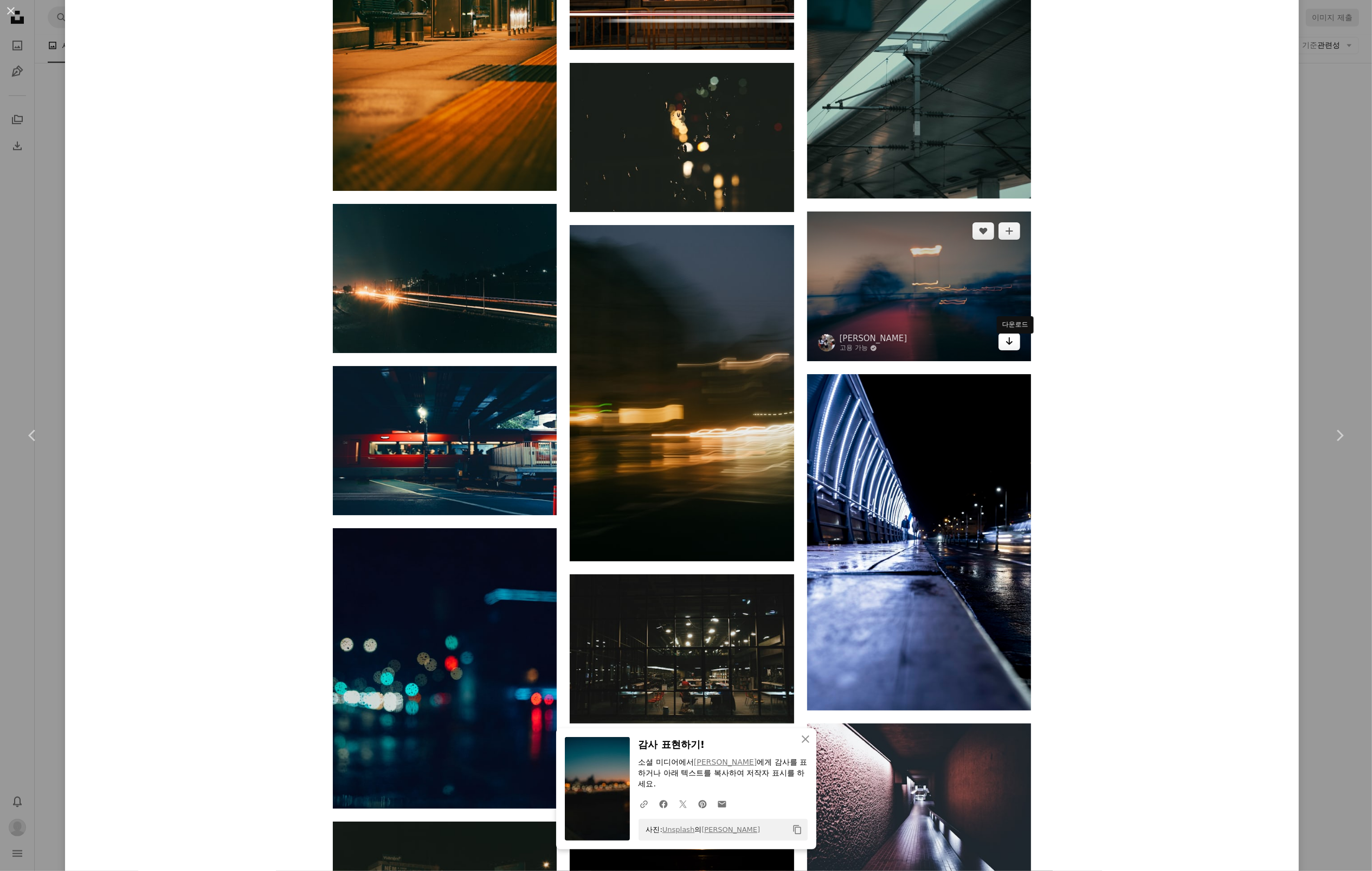
click at [1012, 345] on icon "다운로드" at bounding box center [1009, 341] width 7 height 8
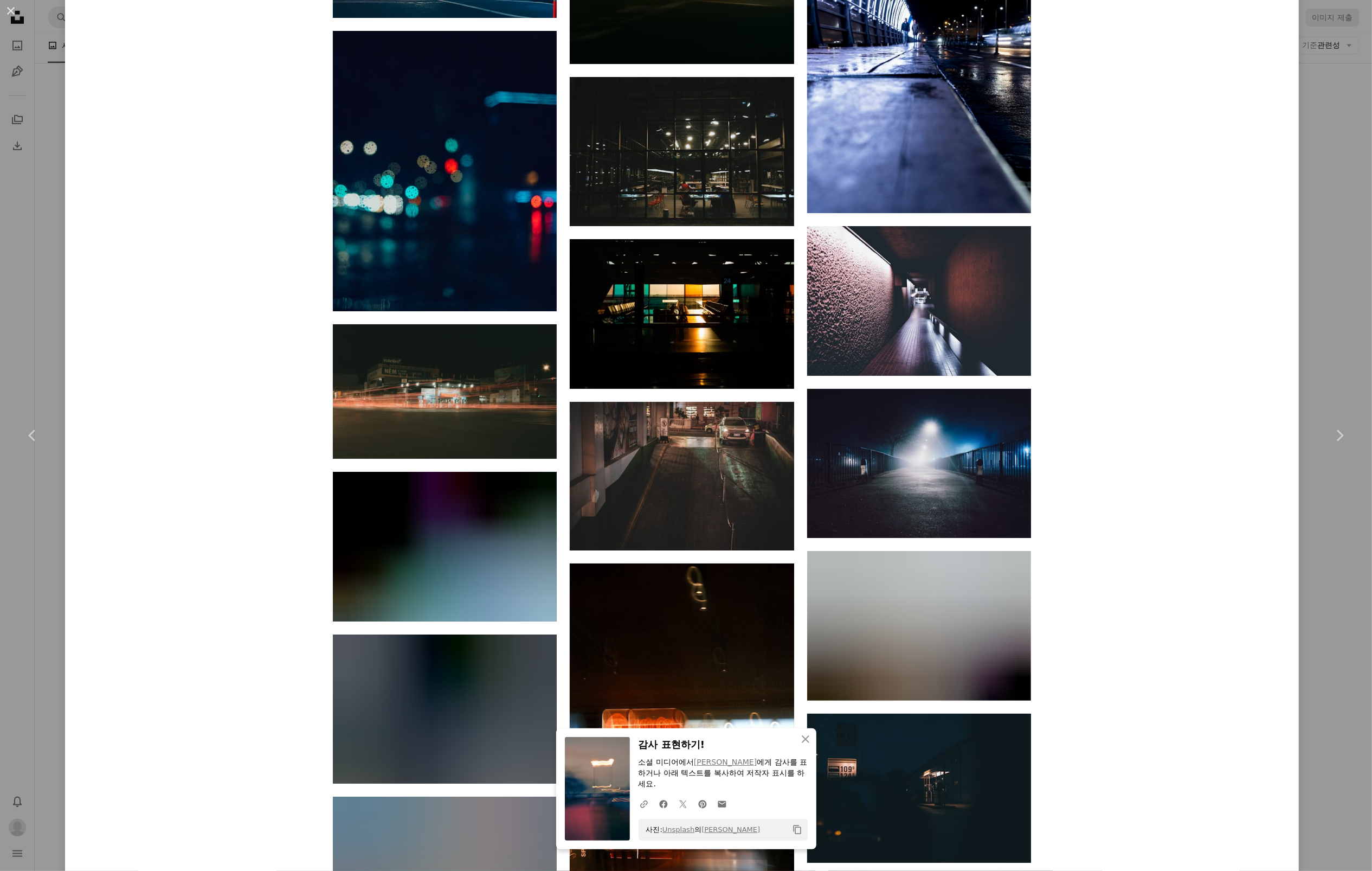
scroll to position [14864, 0]
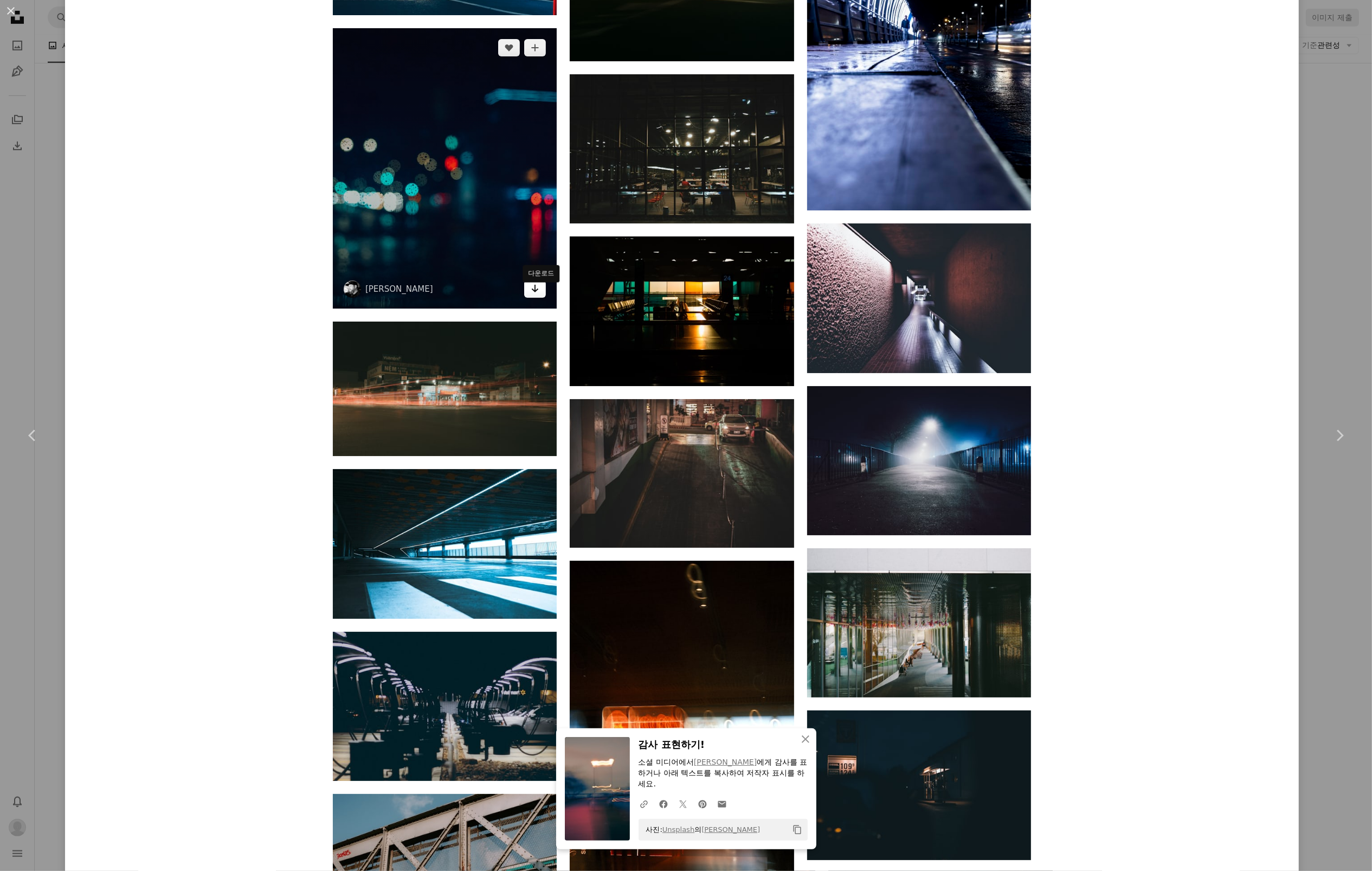
click at [538, 295] on icon "Arrow pointing down" at bounding box center [535, 288] width 9 height 13
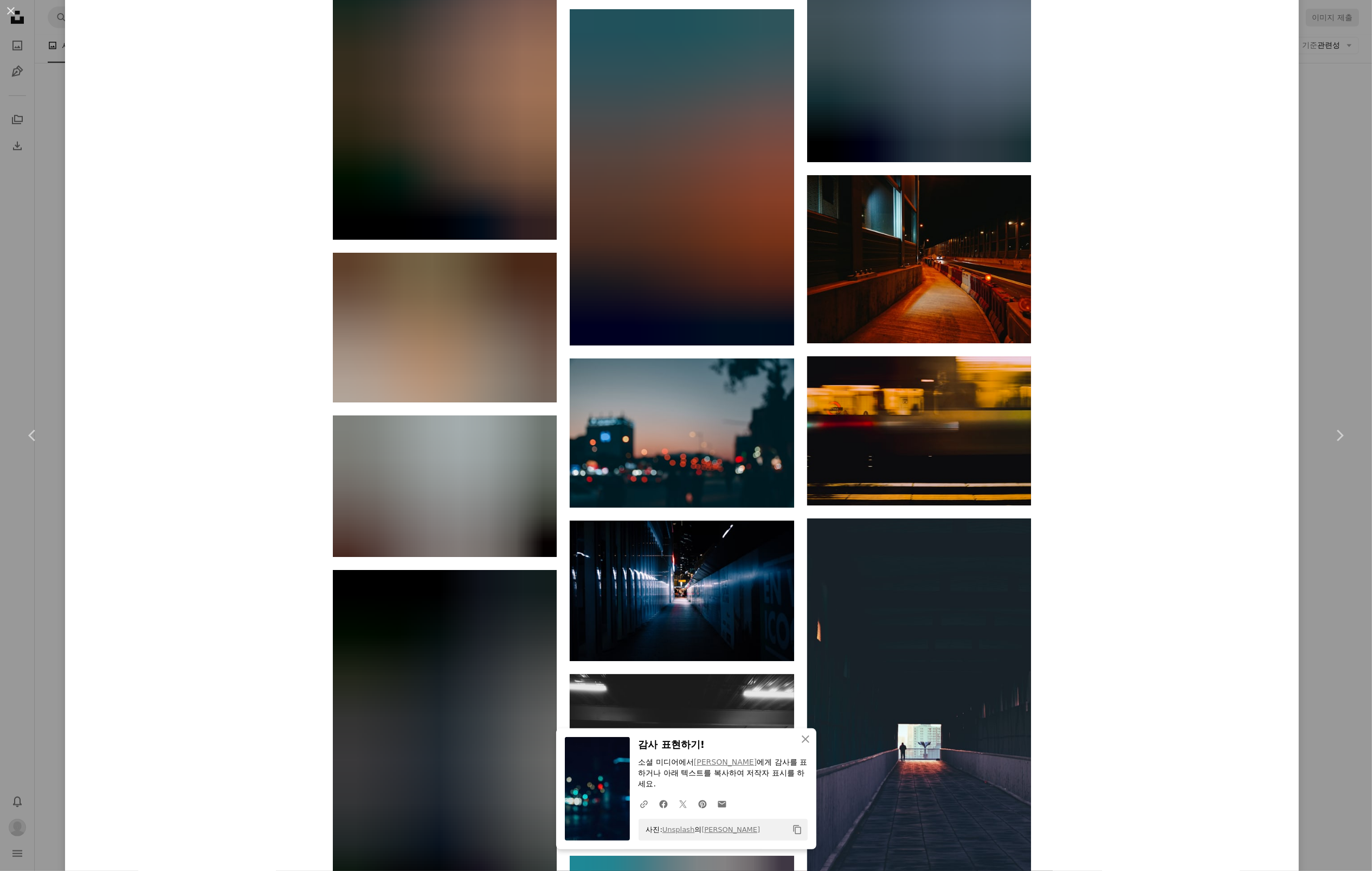
scroll to position [16618, 0]
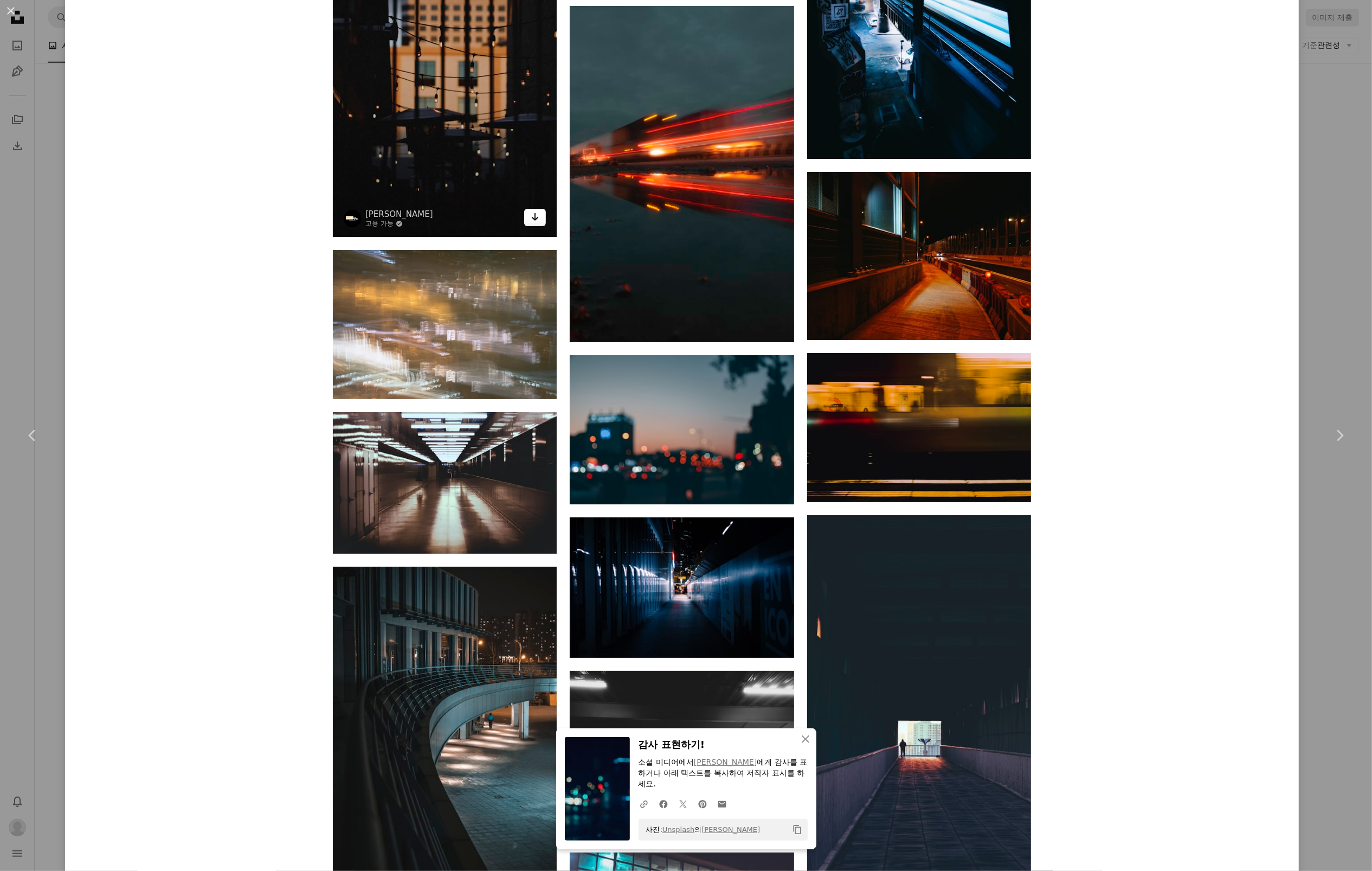
click at [535, 223] on icon "Arrow pointing down" at bounding box center [535, 217] width 9 height 13
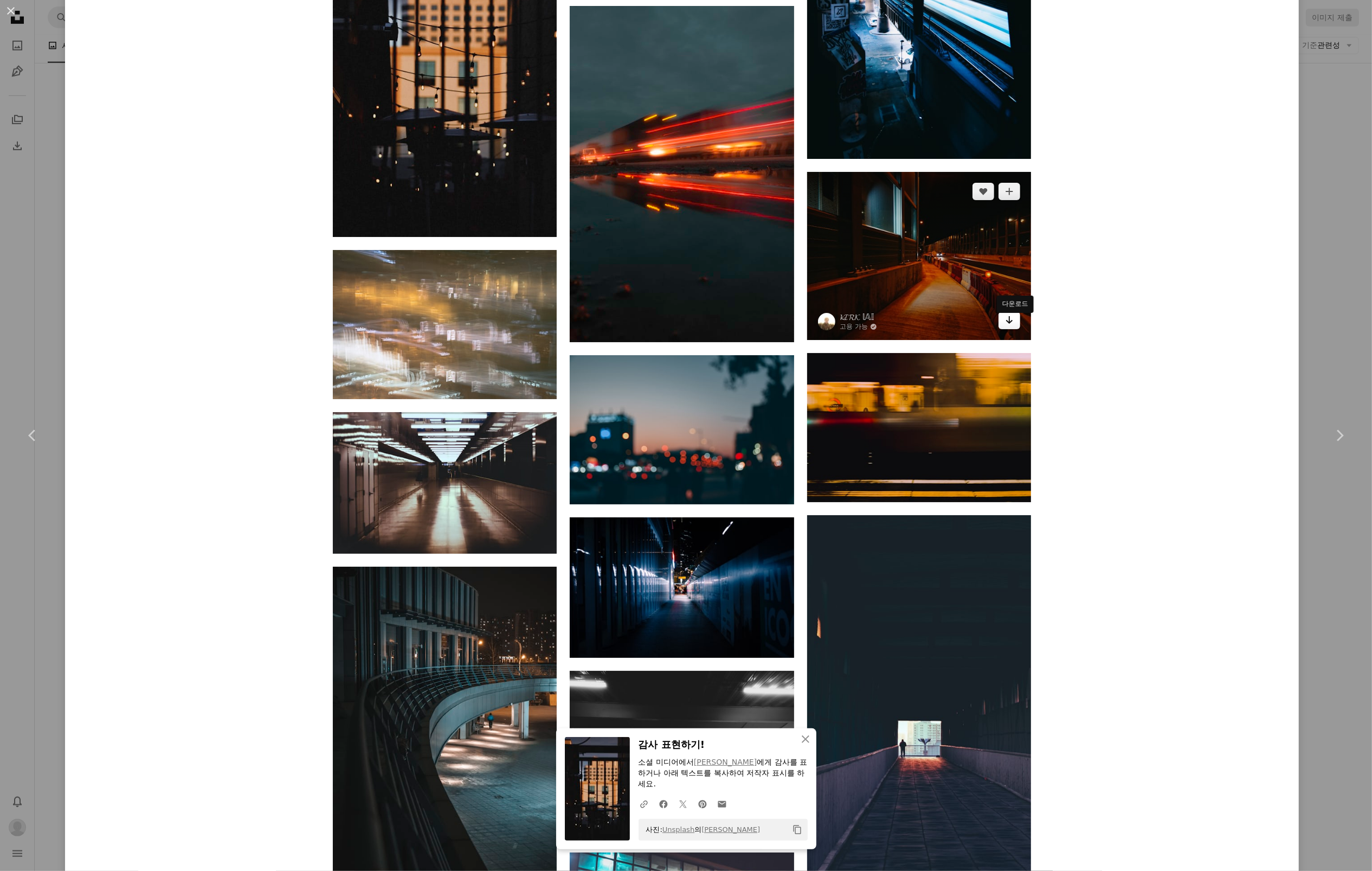
click at [1011, 324] on icon "다운로드" at bounding box center [1009, 320] width 7 height 8
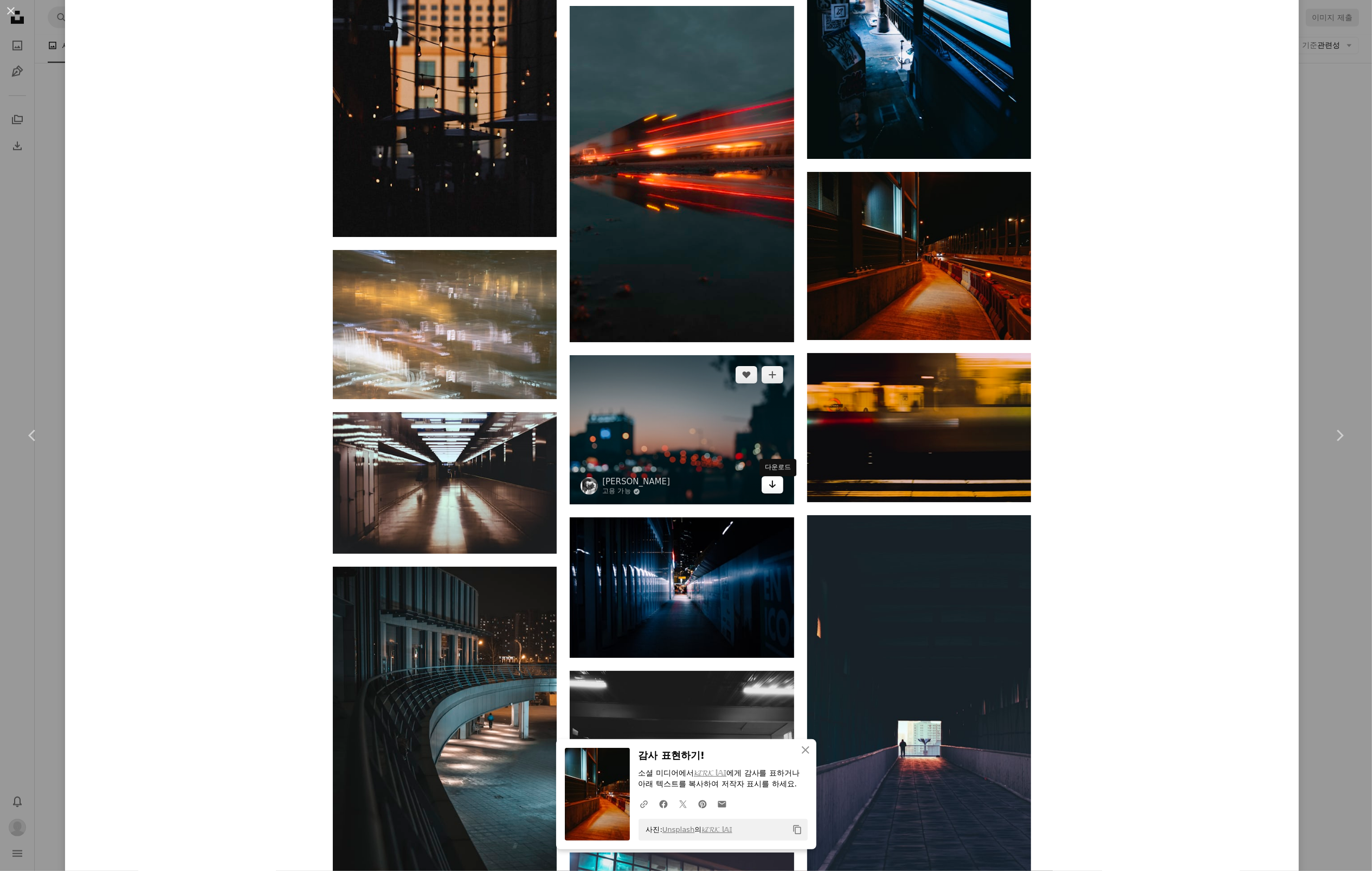
click at [775, 489] on icon "Arrow pointing down" at bounding box center [773, 484] width 9 height 13
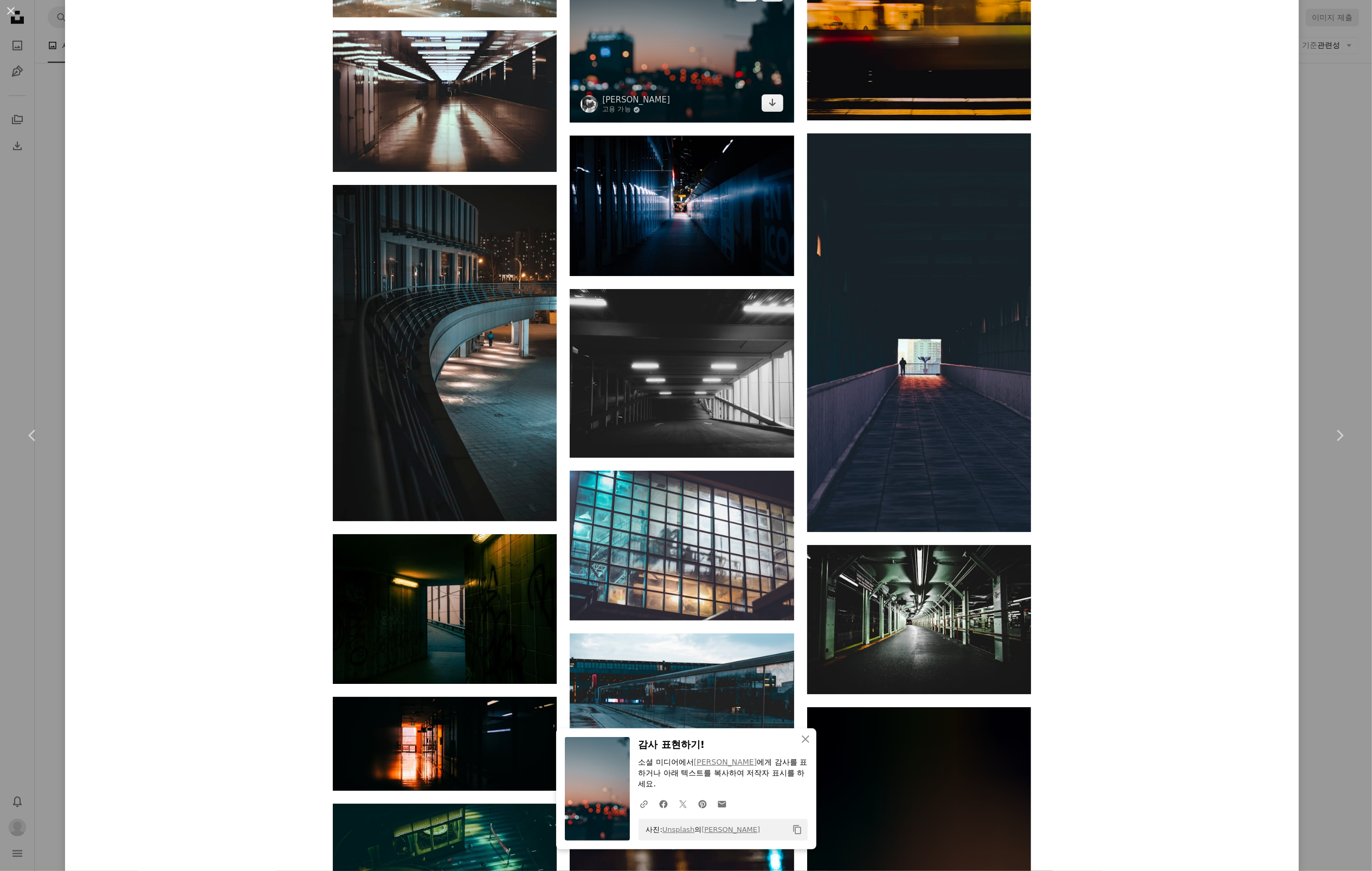
scroll to position [17000, 0]
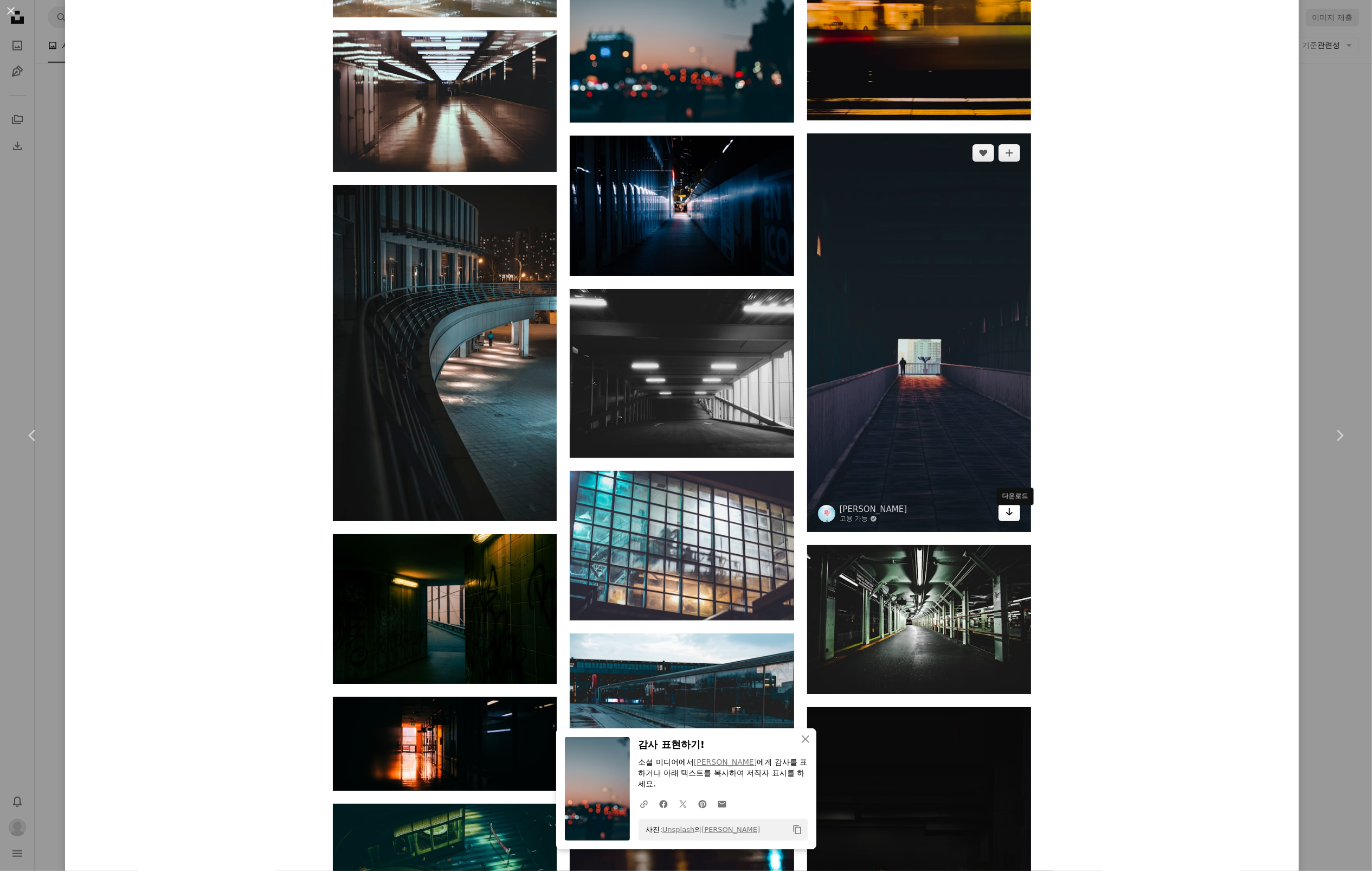
click at [1014, 518] on icon "Arrow pointing down" at bounding box center [1009, 512] width 9 height 13
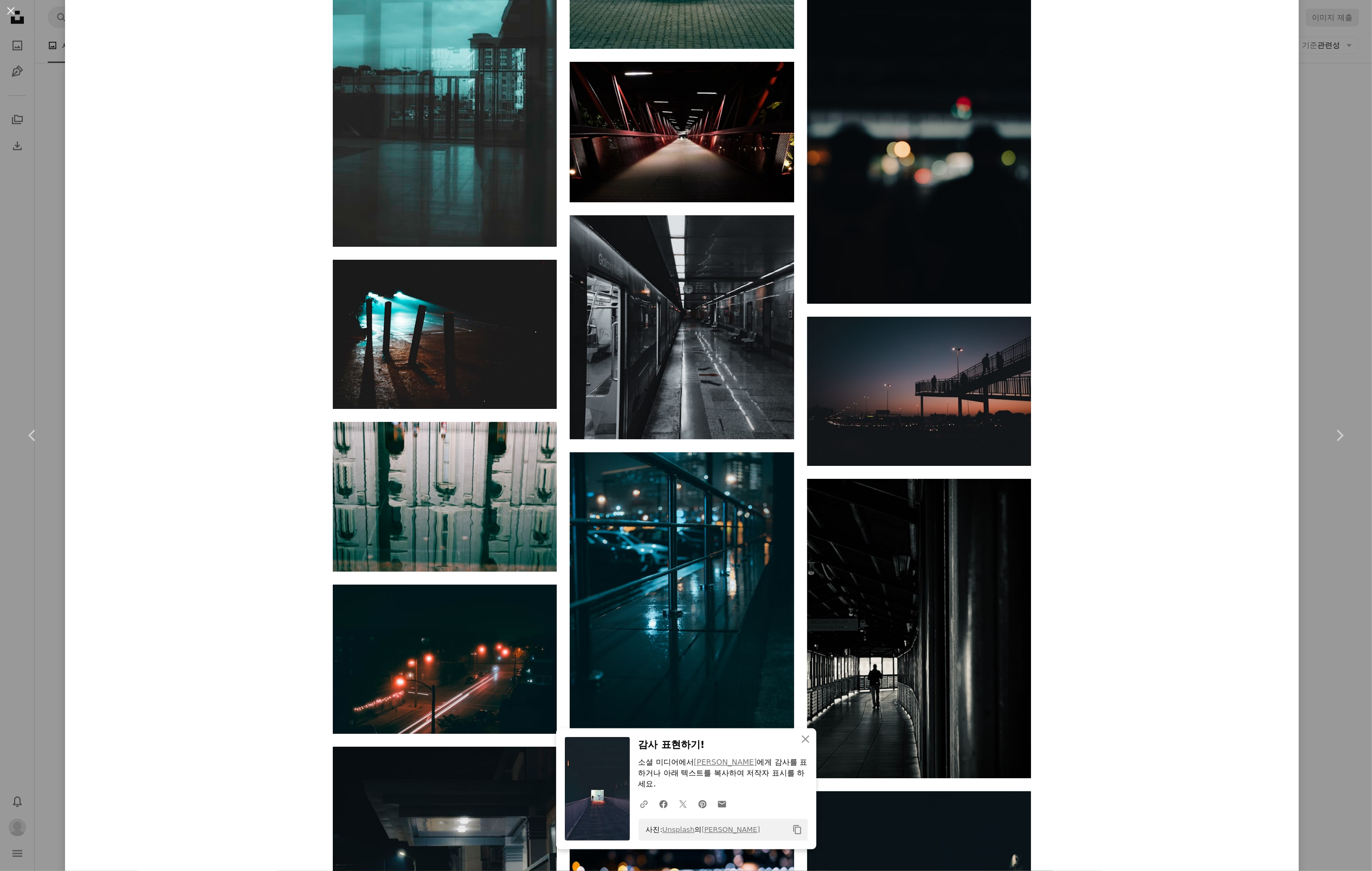
scroll to position [18378, 0]
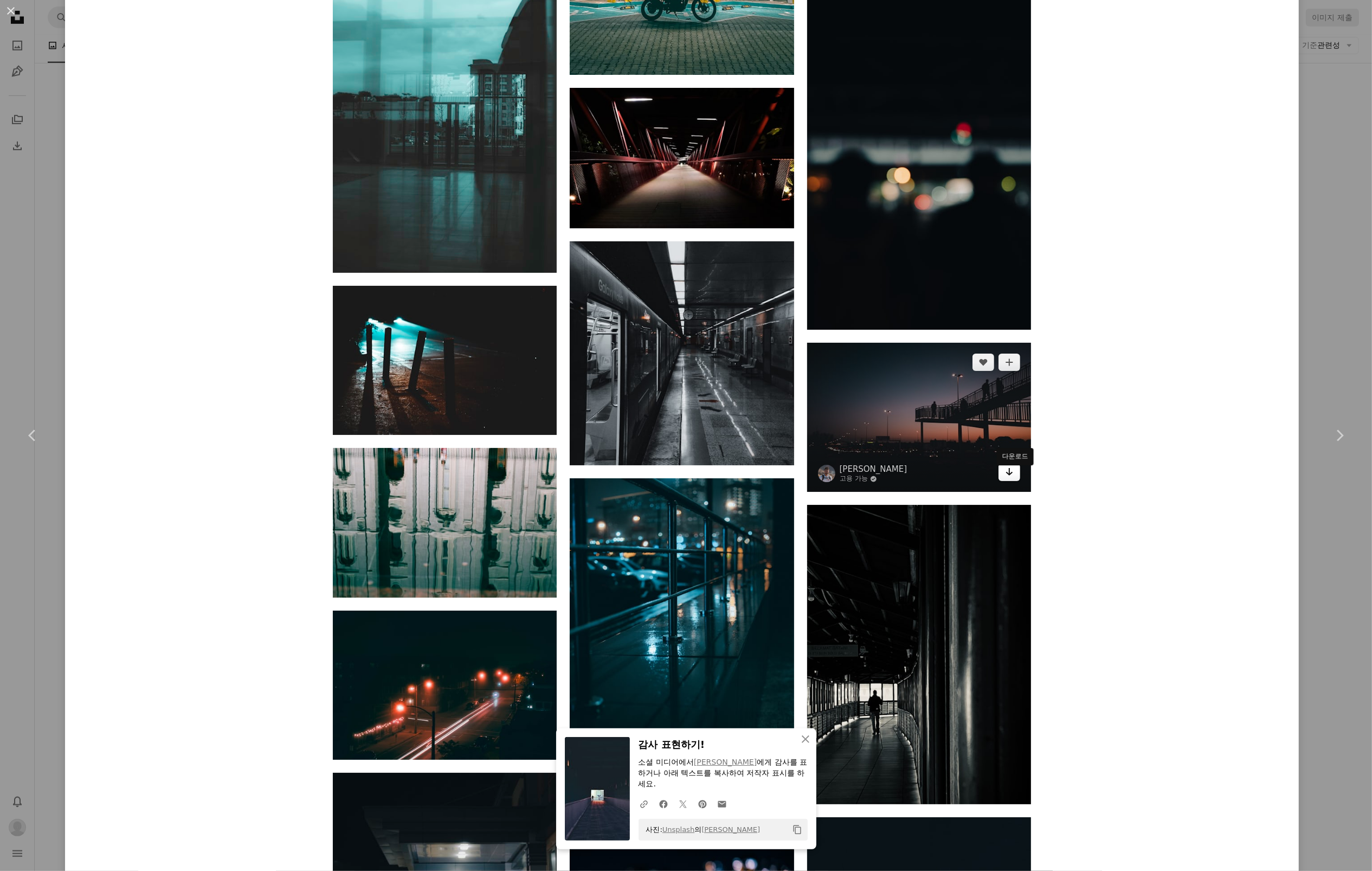
click at [1014, 476] on icon "Arrow pointing down" at bounding box center [1009, 471] width 9 height 13
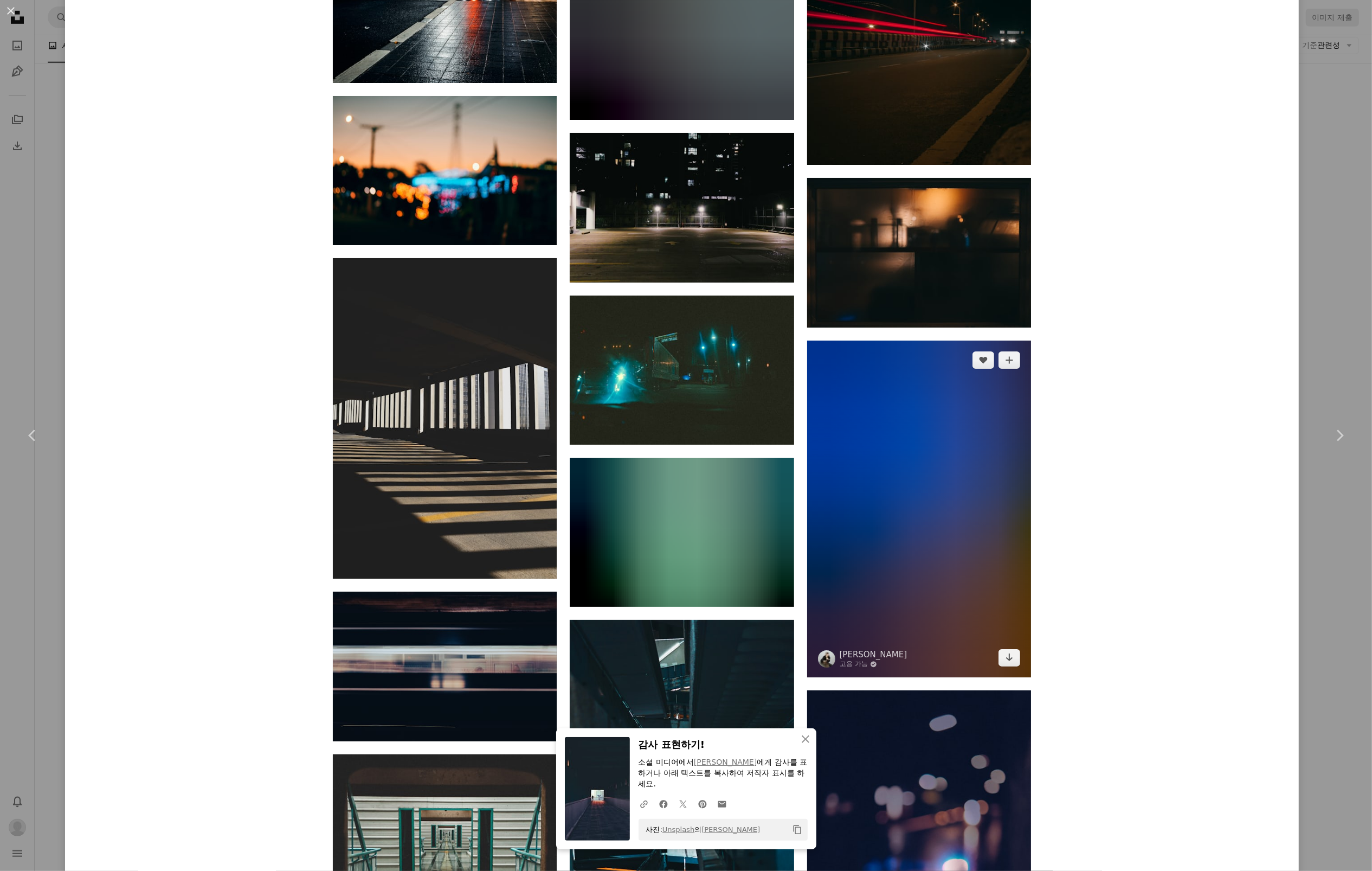
scroll to position [19659, 0]
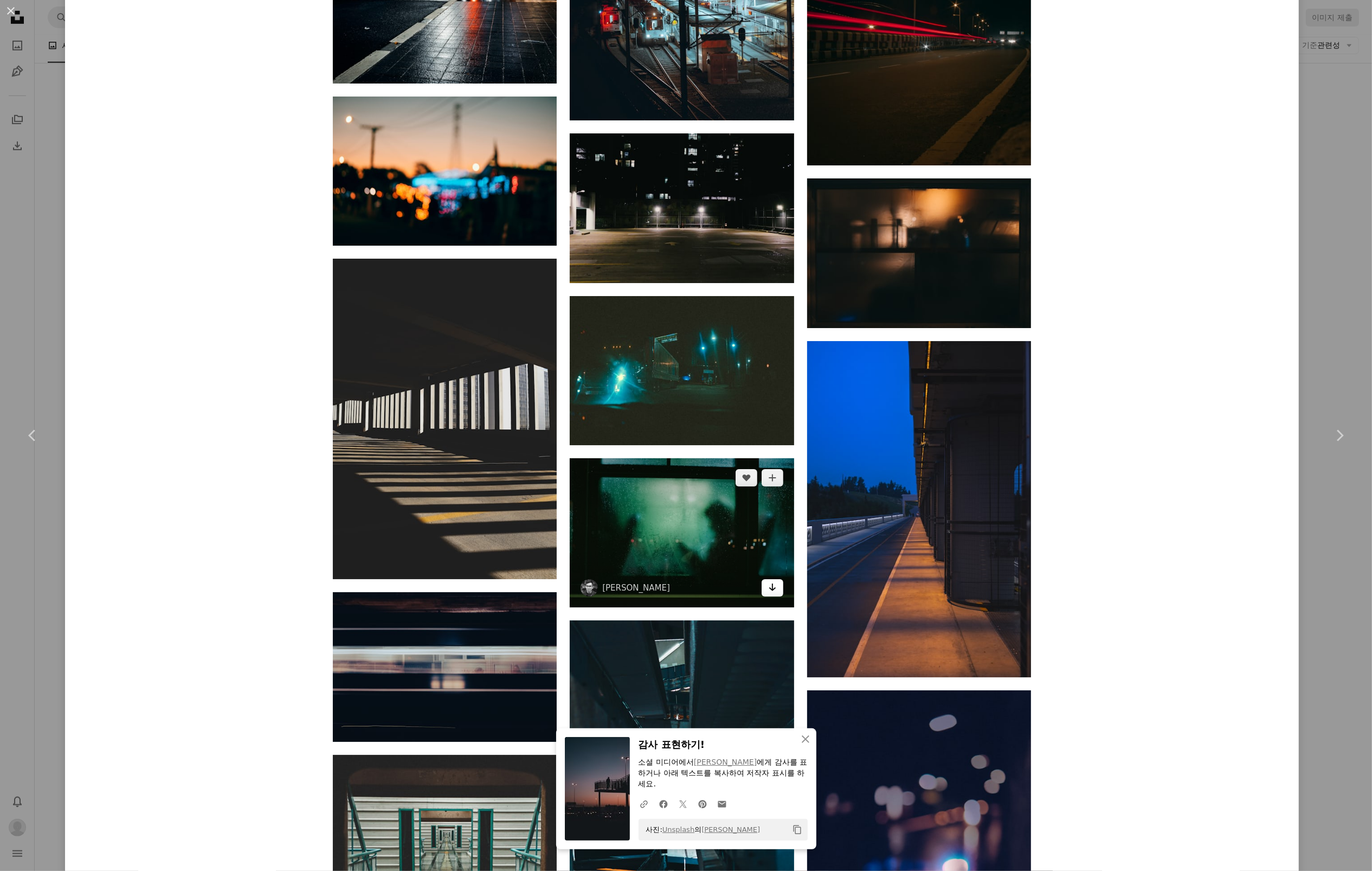
click at [777, 592] on icon "Arrow pointing down" at bounding box center [773, 587] width 9 height 13
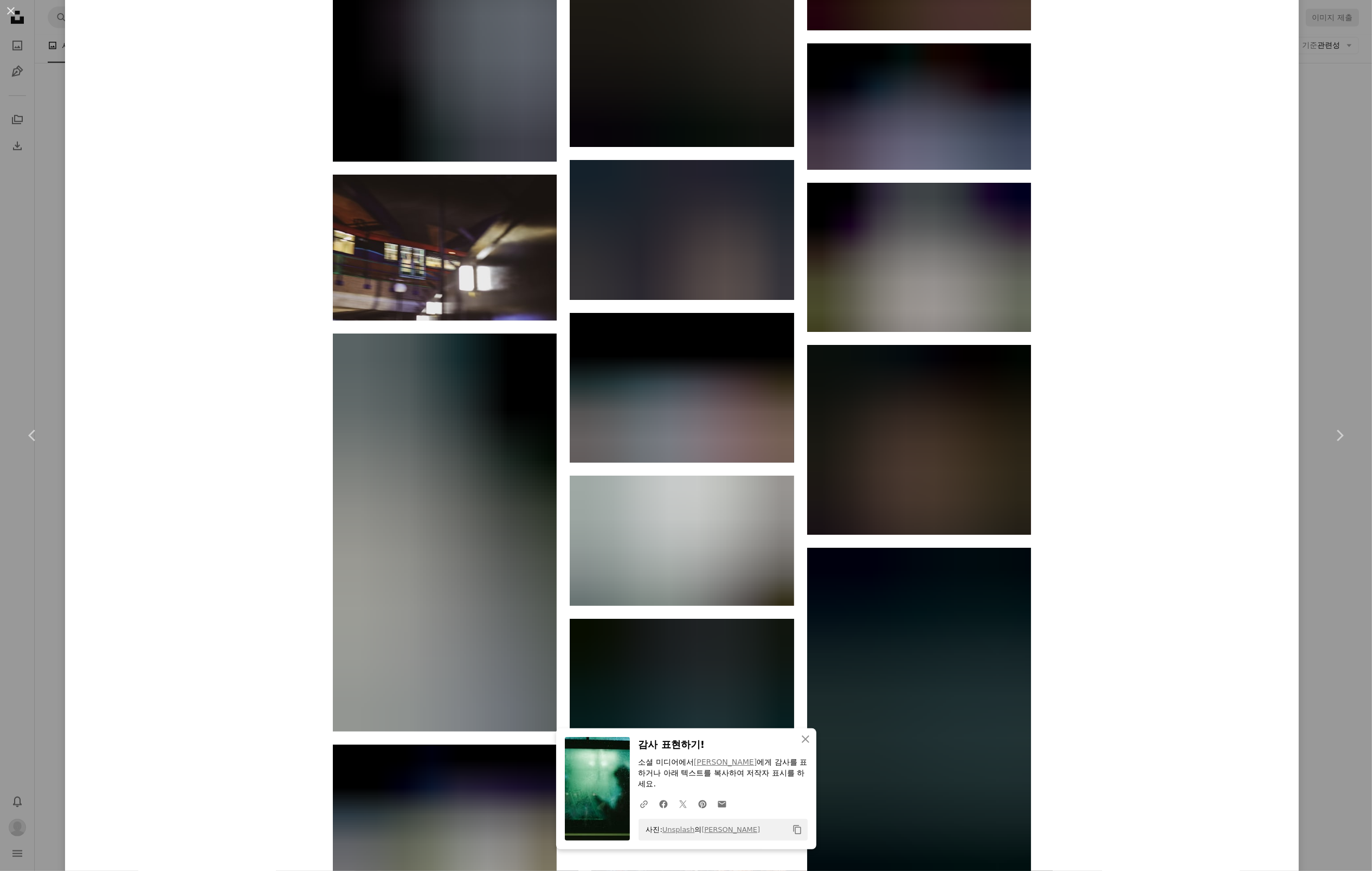
scroll to position [20818, 0]
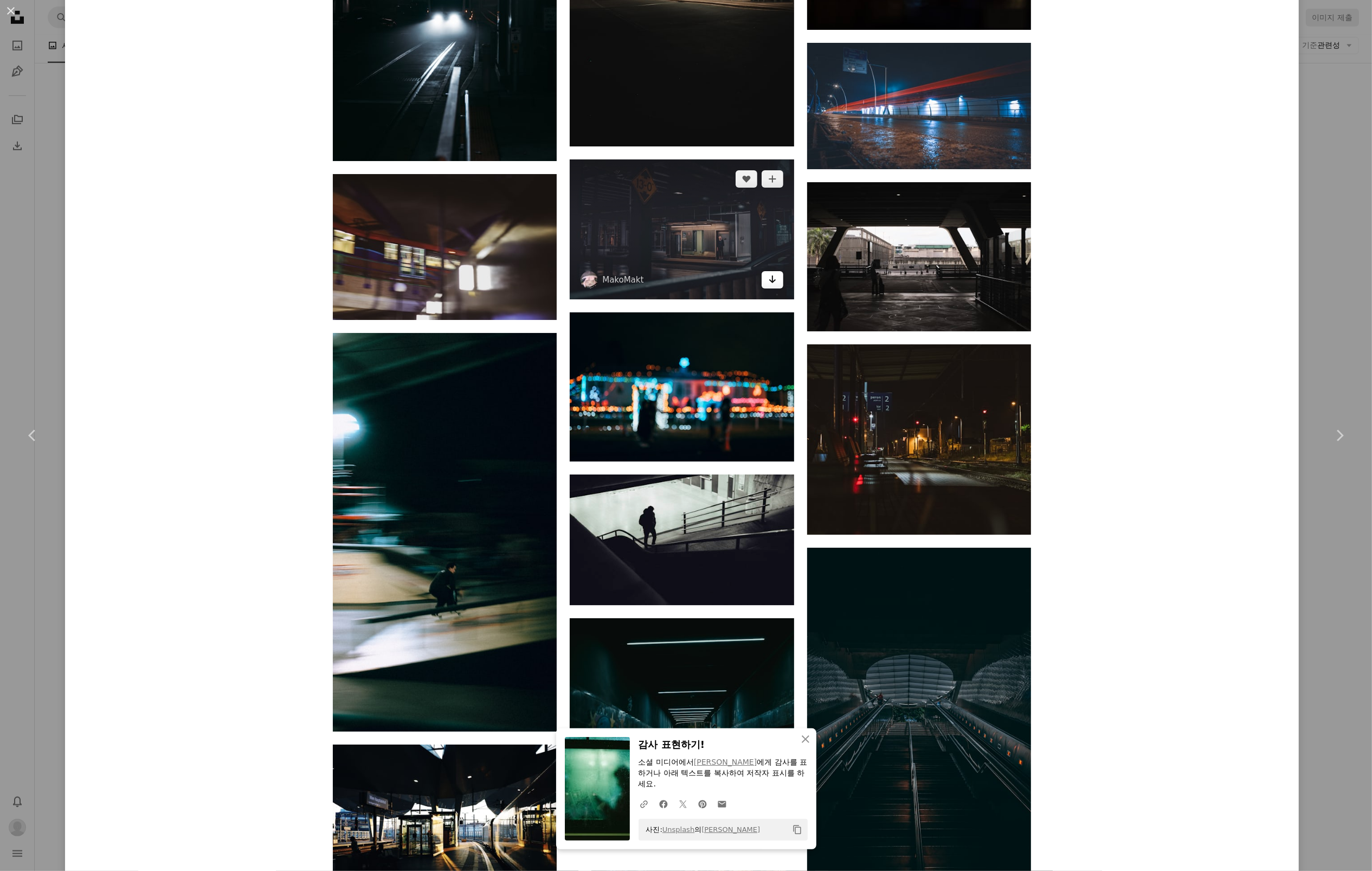
click at [777, 286] on icon "Arrow pointing down" at bounding box center [773, 279] width 9 height 13
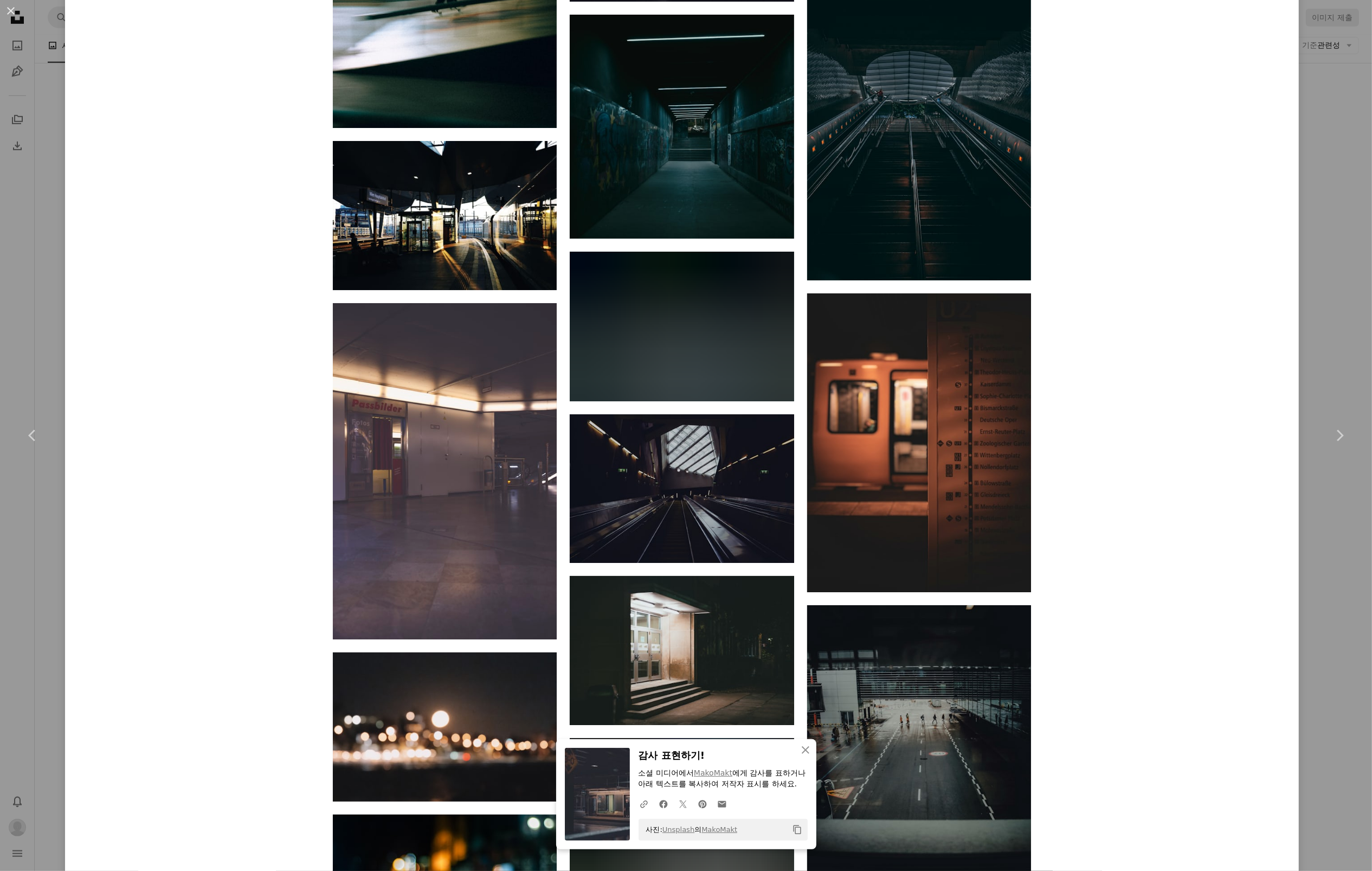
scroll to position [21423, 0]
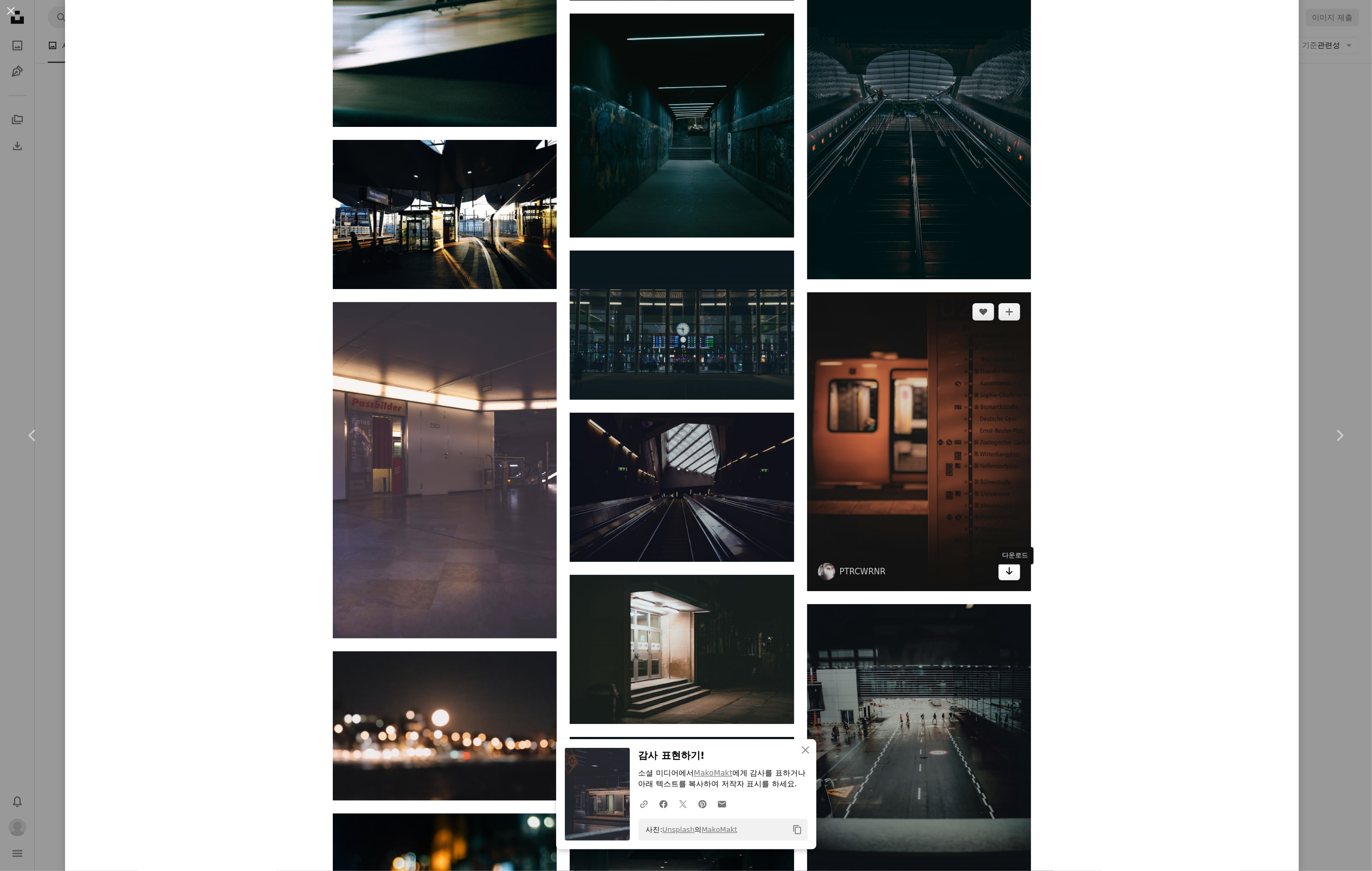
click at [1013, 575] on icon "다운로드" at bounding box center [1009, 571] width 7 height 8
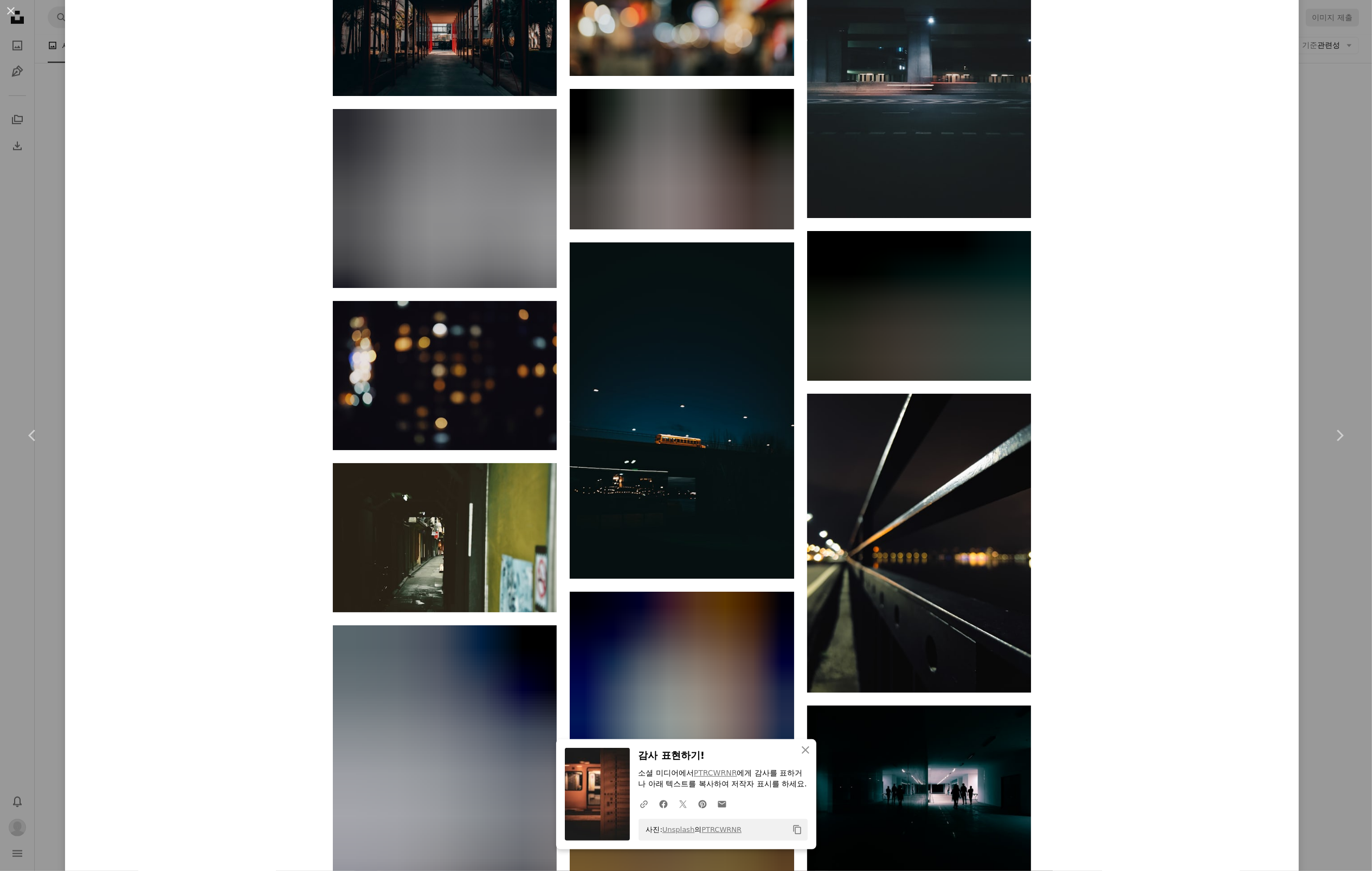
scroll to position [22589, 0]
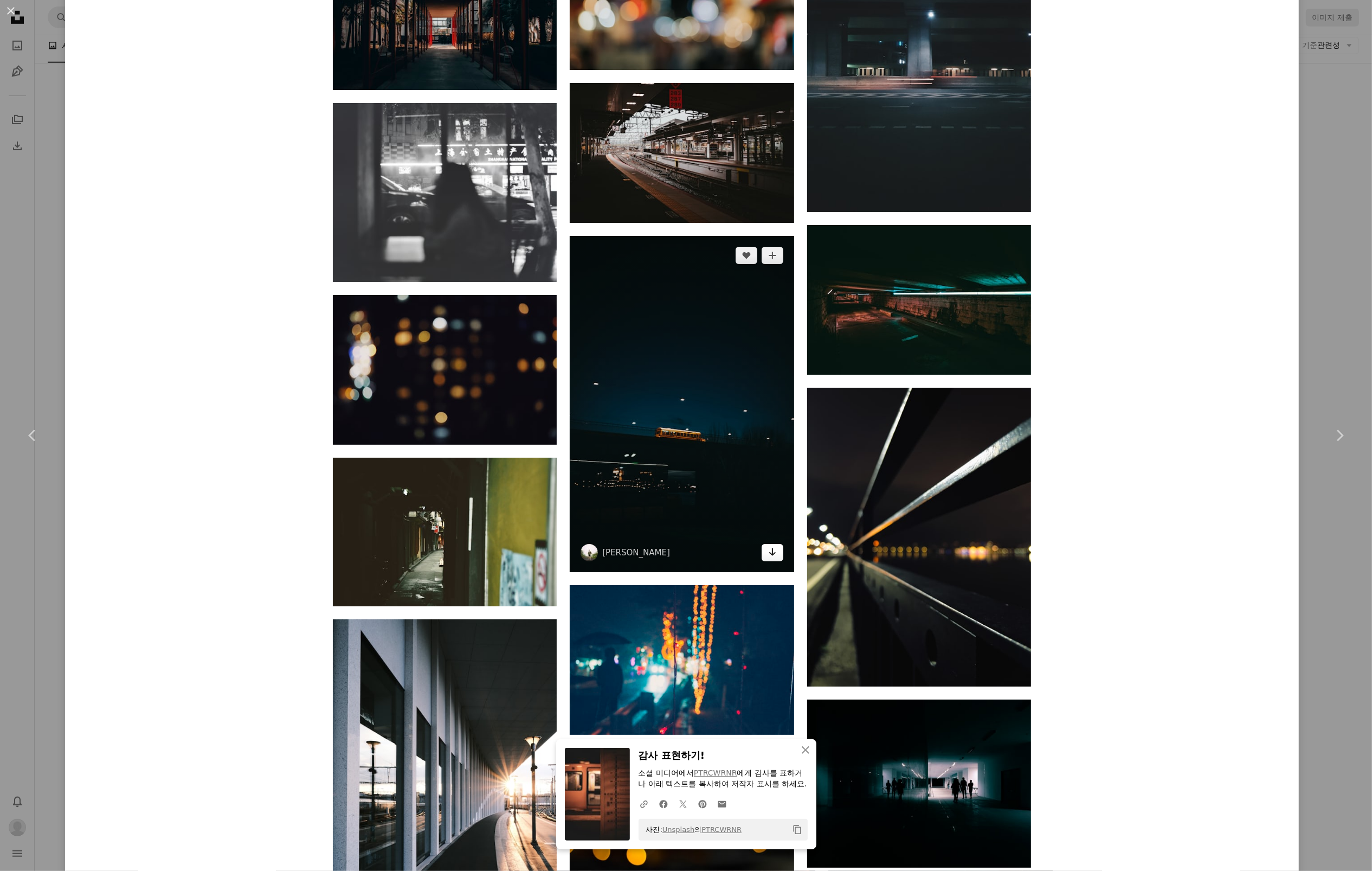
click at [776, 556] on icon "다운로드" at bounding box center [772, 552] width 7 height 8
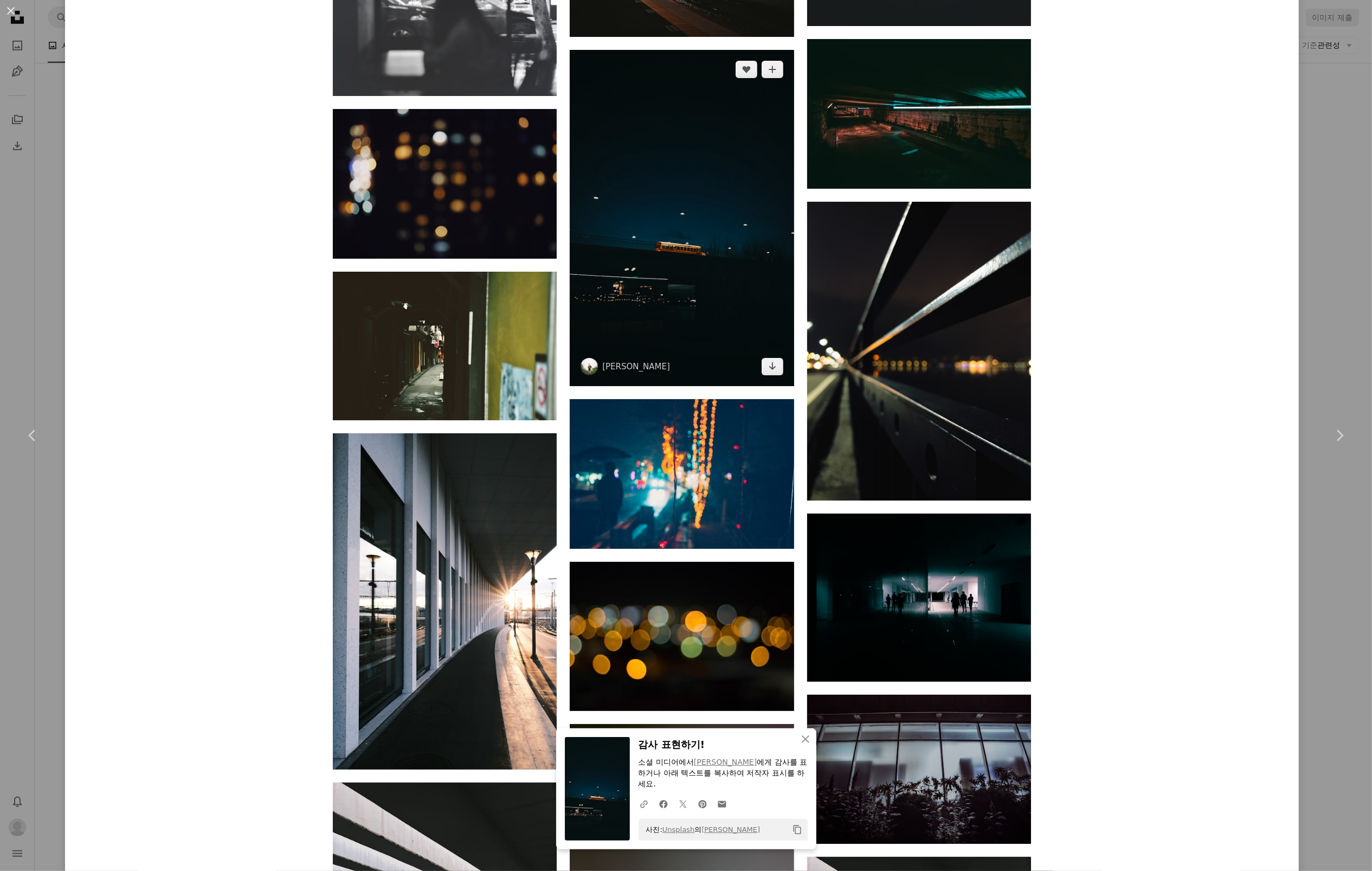
scroll to position [22776, 0]
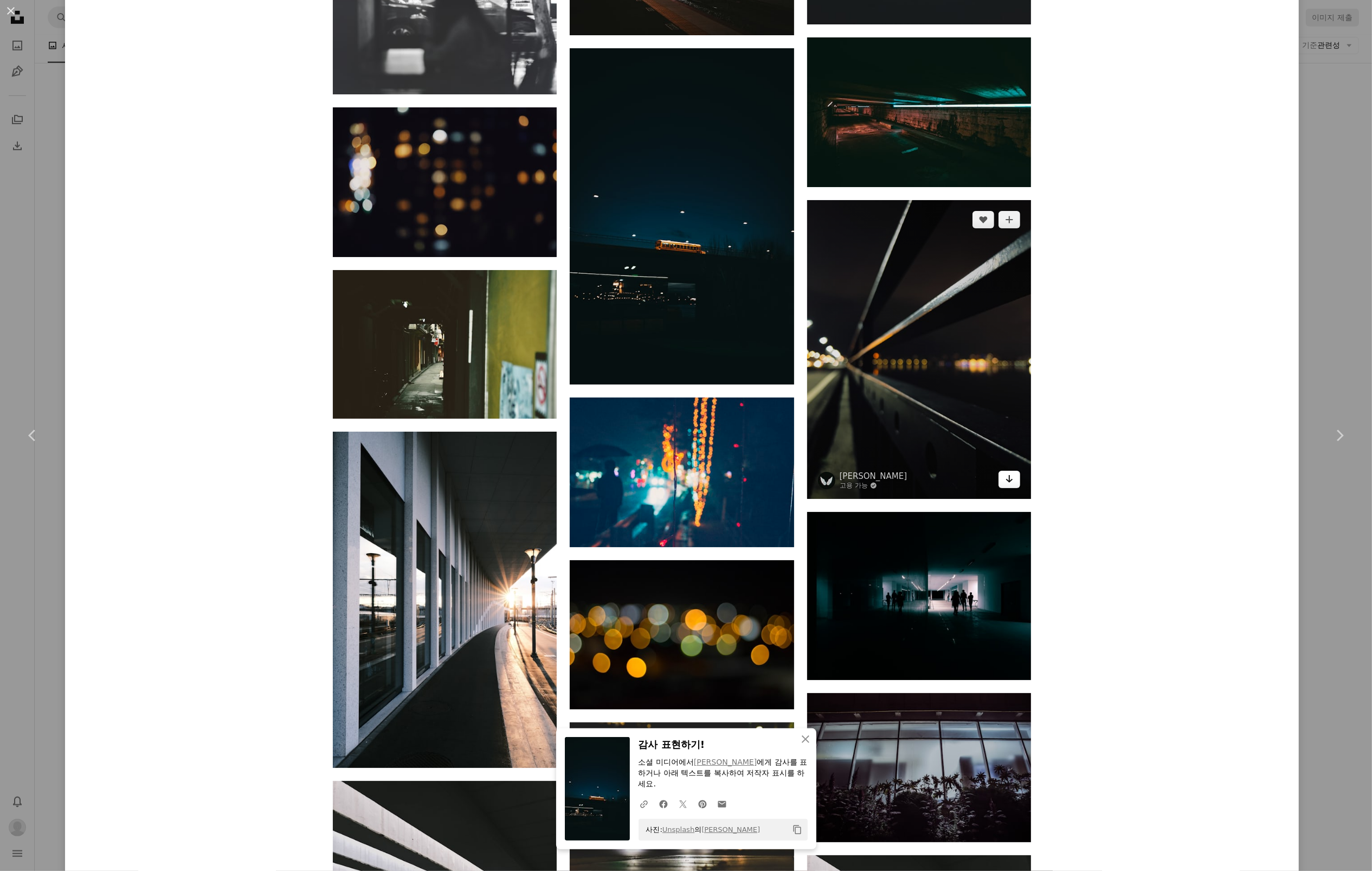
click at [1014, 484] on icon "Arrow pointing down" at bounding box center [1009, 479] width 9 height 13
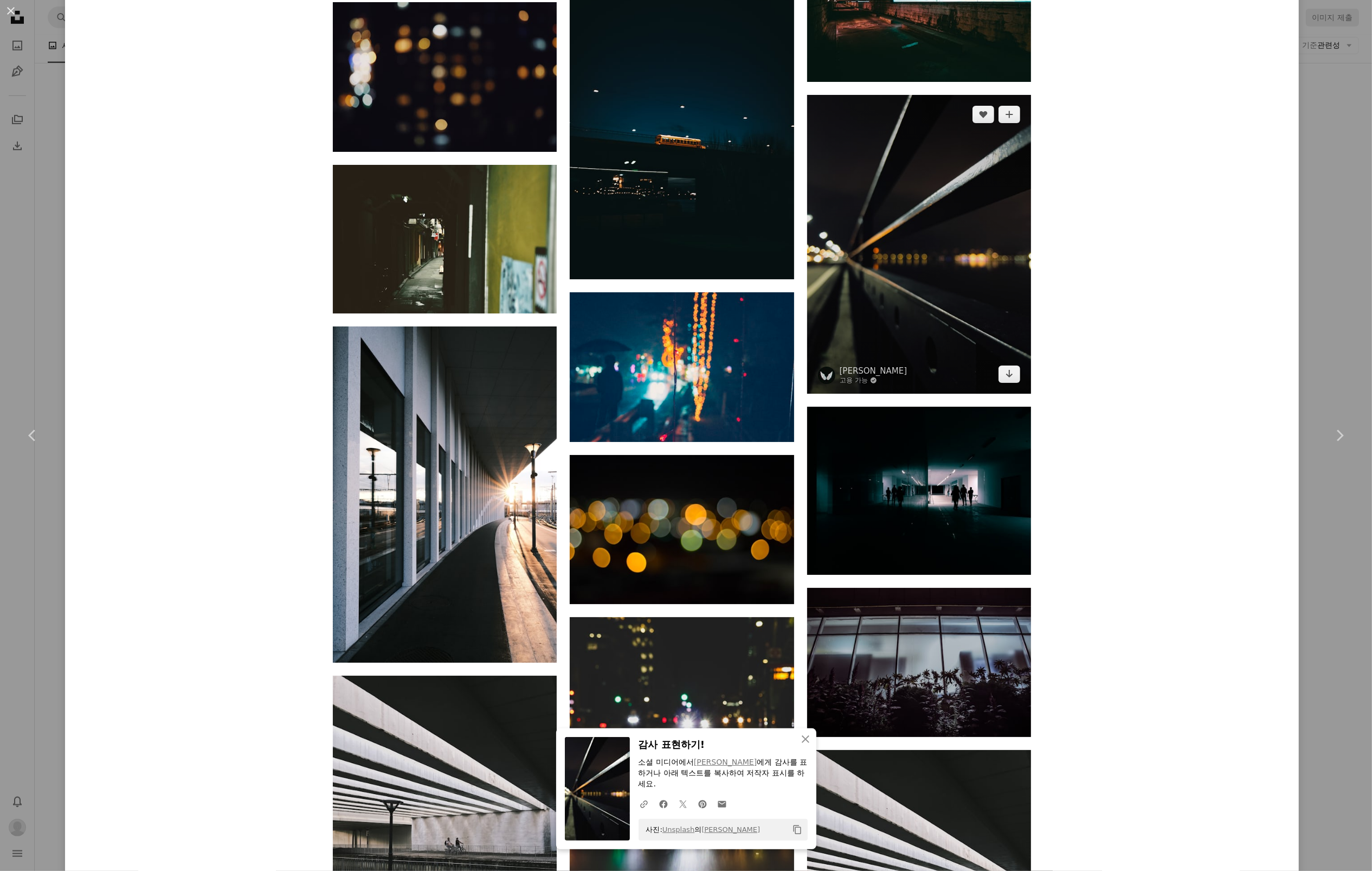
scroll to position [22882, 0]
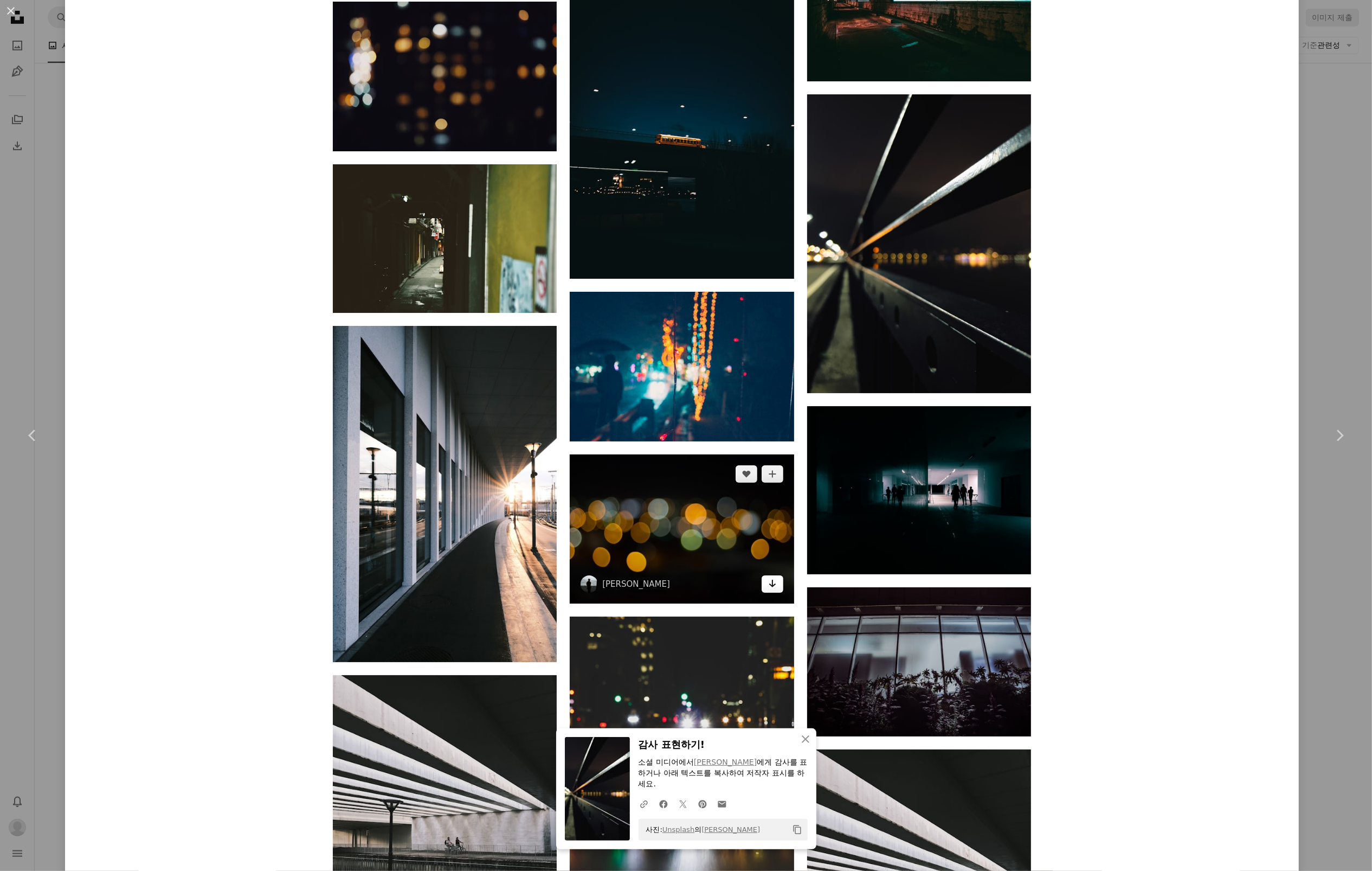
click at [776, 587] on icon "다운로드" at bounding box center [772, 584] width 7 height 8
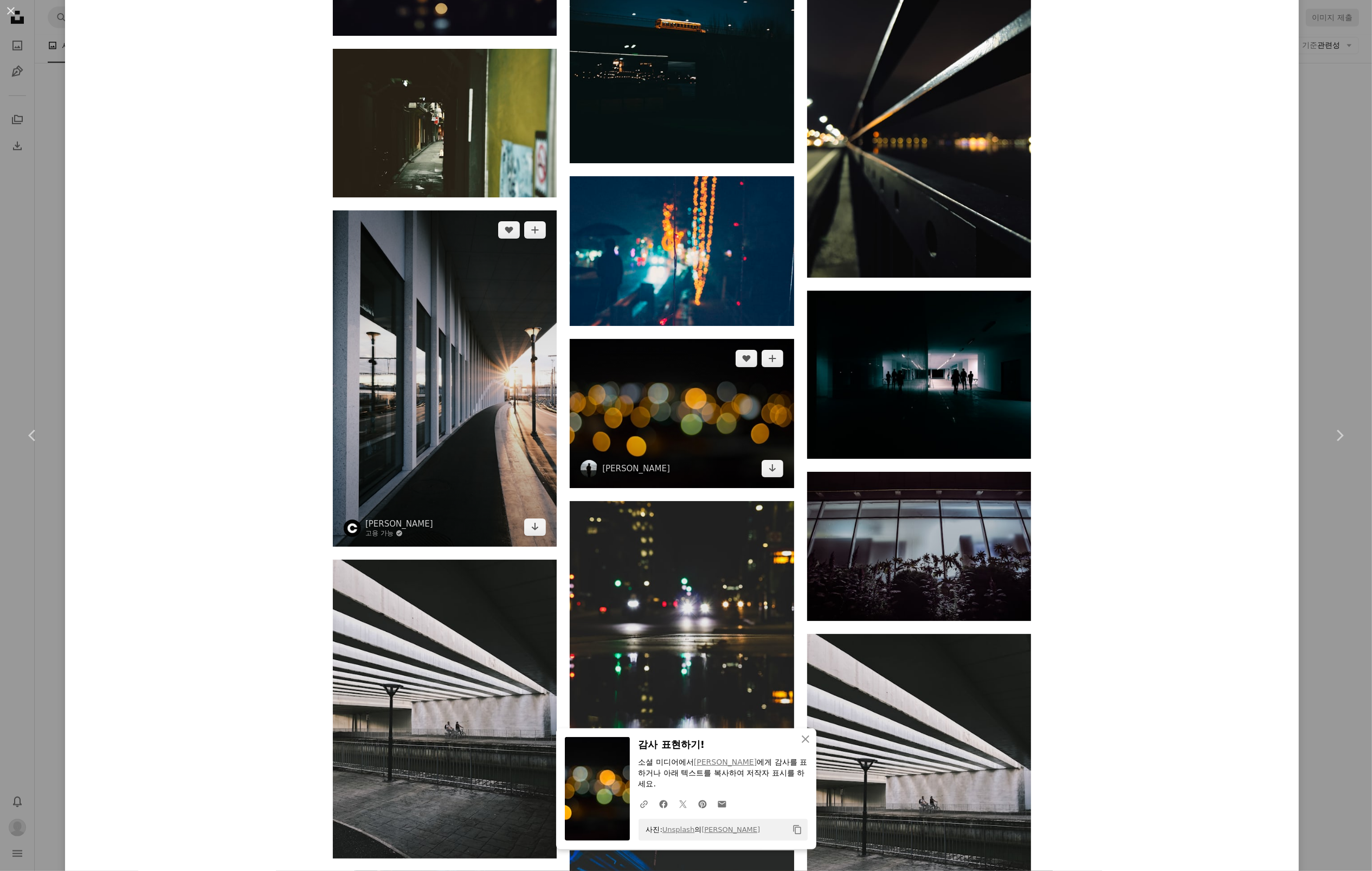
scroll to position [23000, 0]
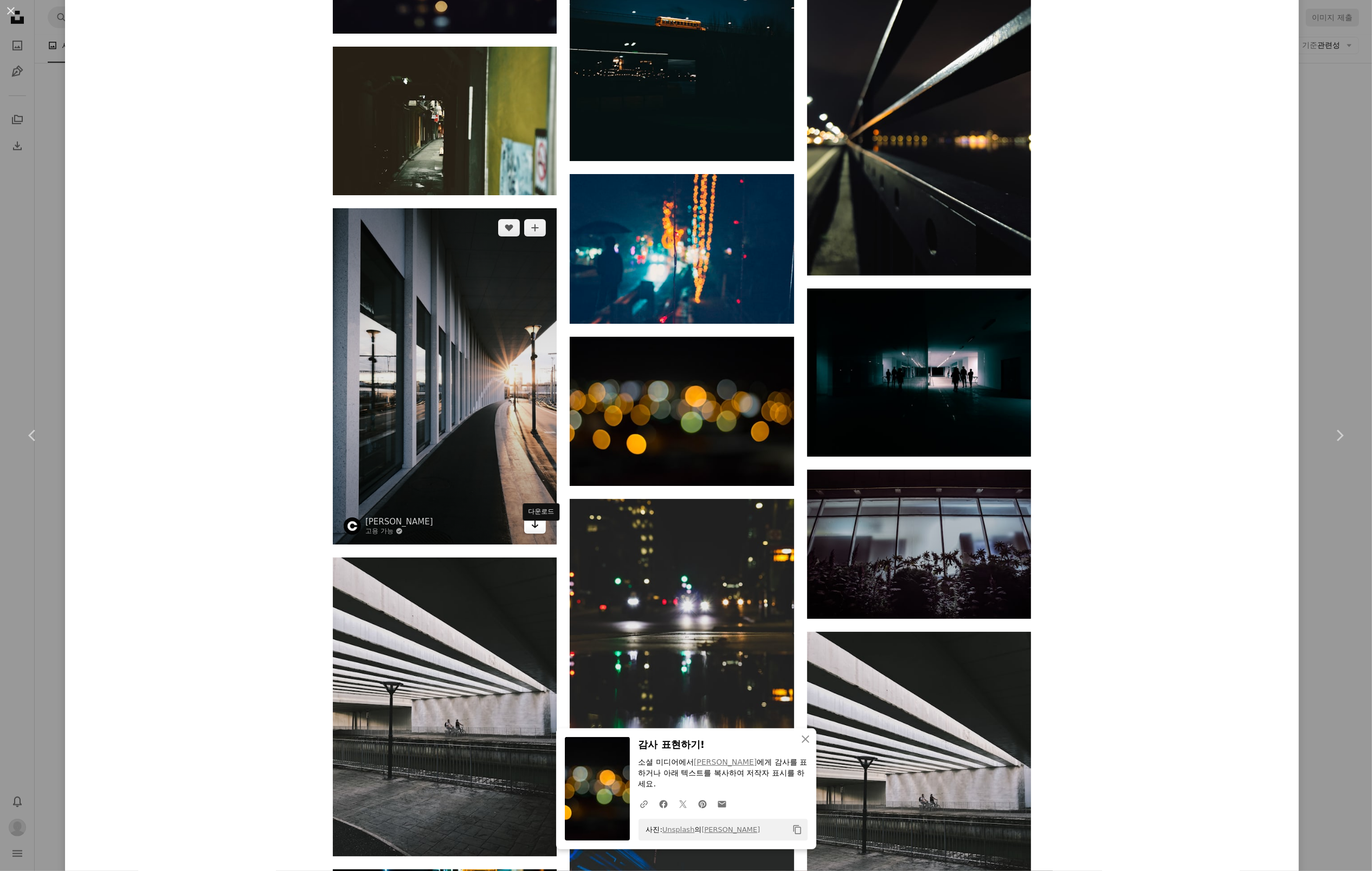
click at [534, 533] on link "Arrow pointing down" at bounding box center [535, 525] width 22 height 17
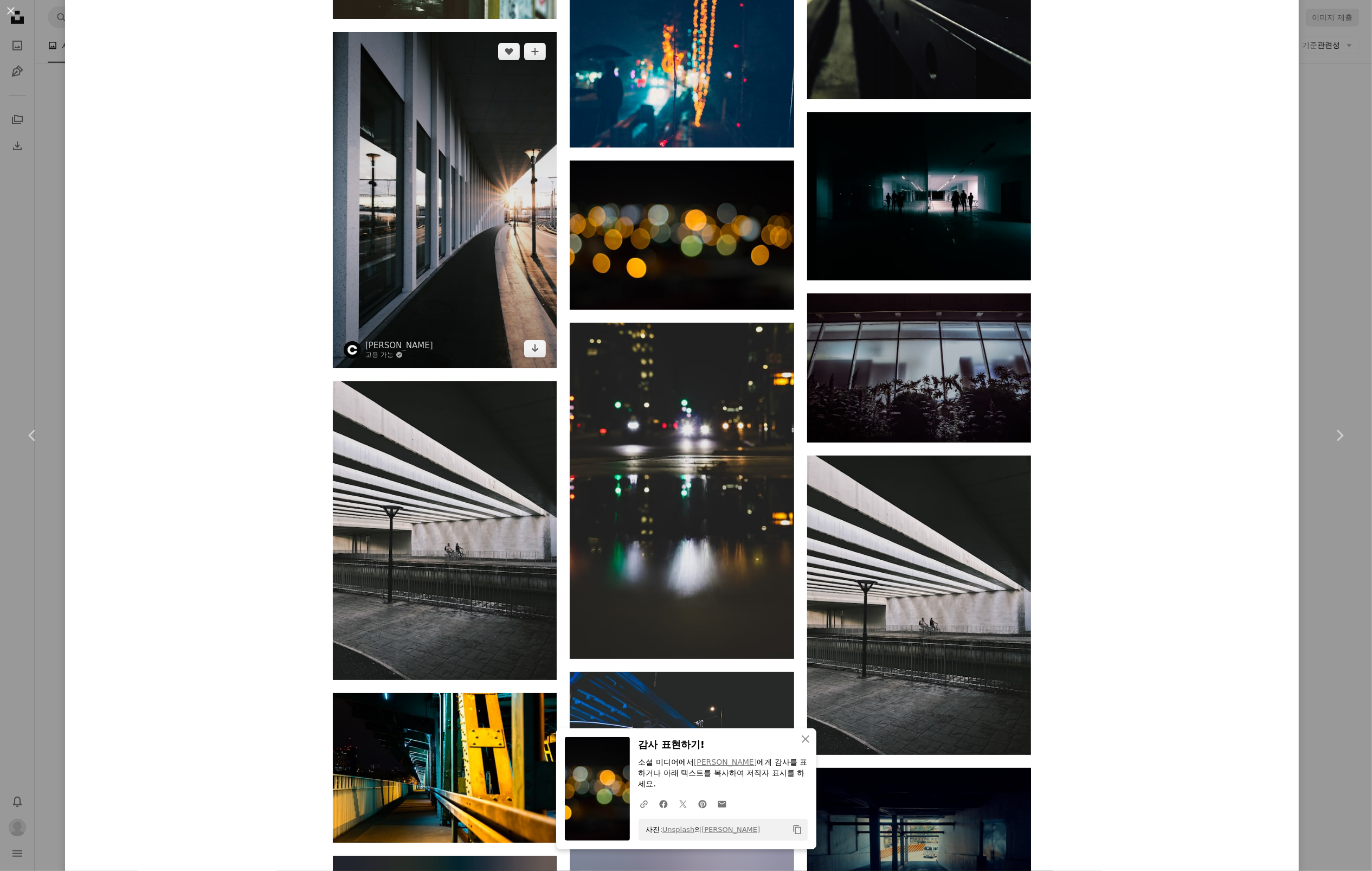
scroll to position [23228, 0]
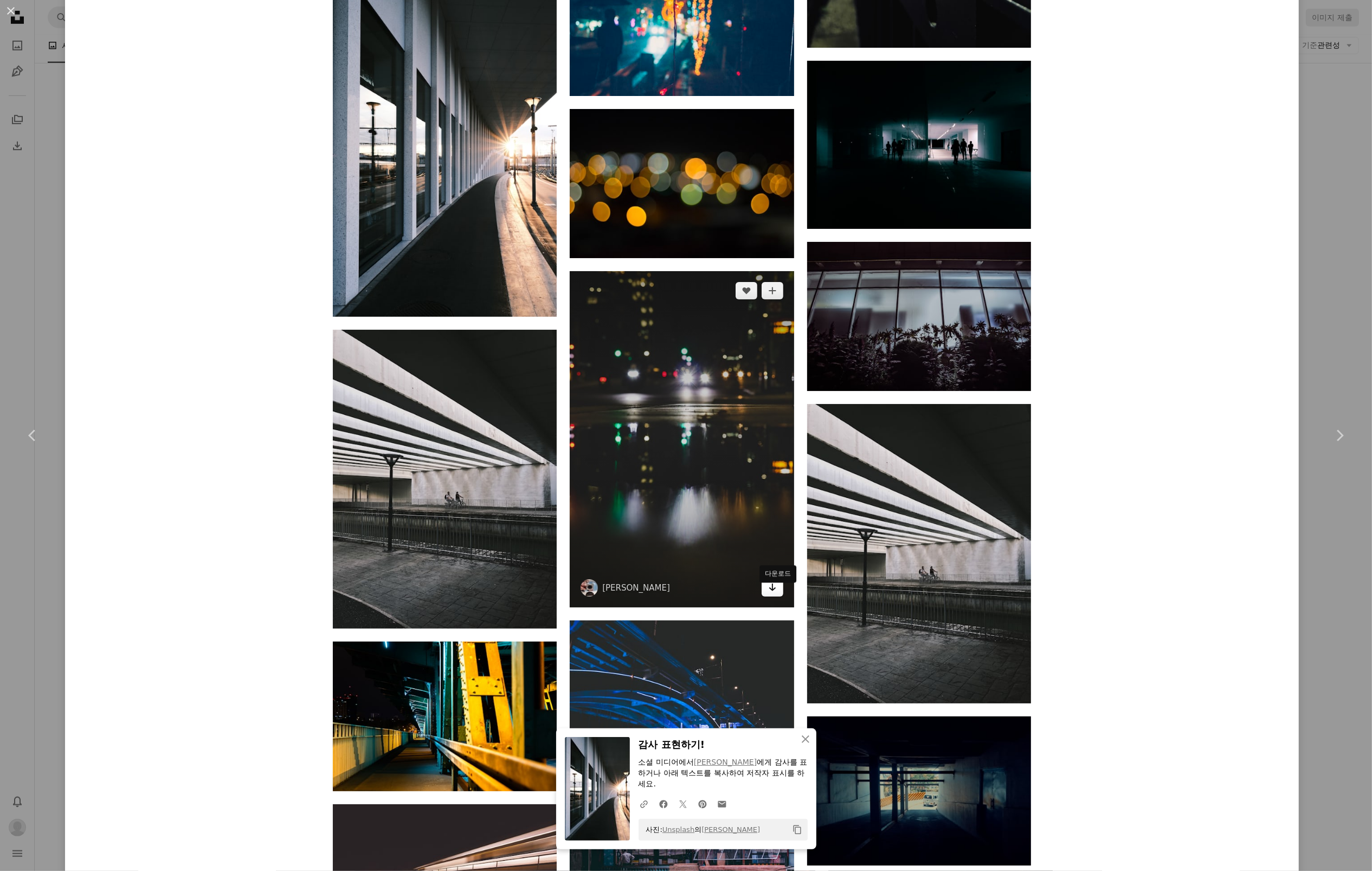
click at [776, 591] on icon "다운로드" at bounding box center [772, 587] width 7 height 8
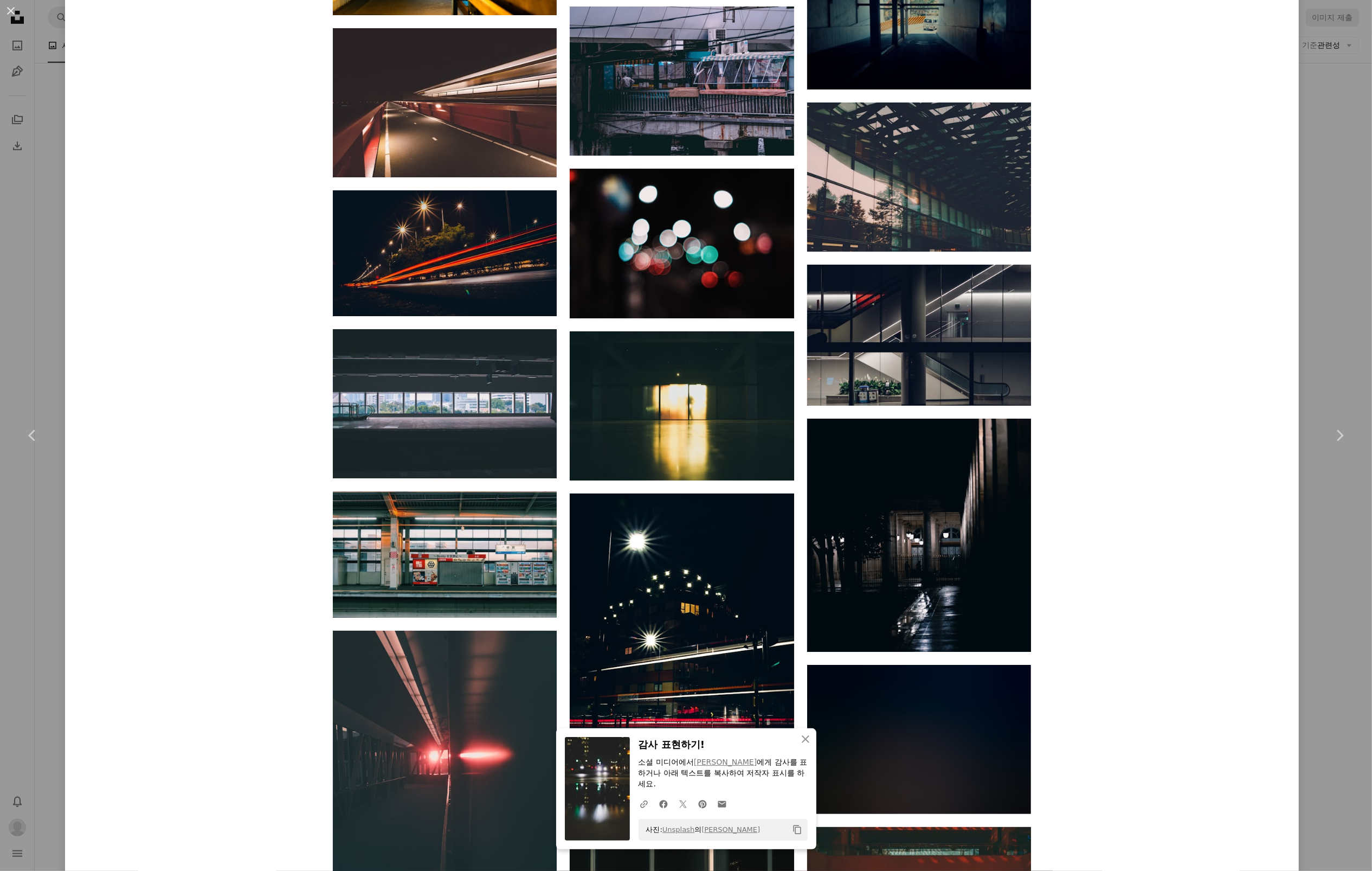
scroll to position [24009, 0]
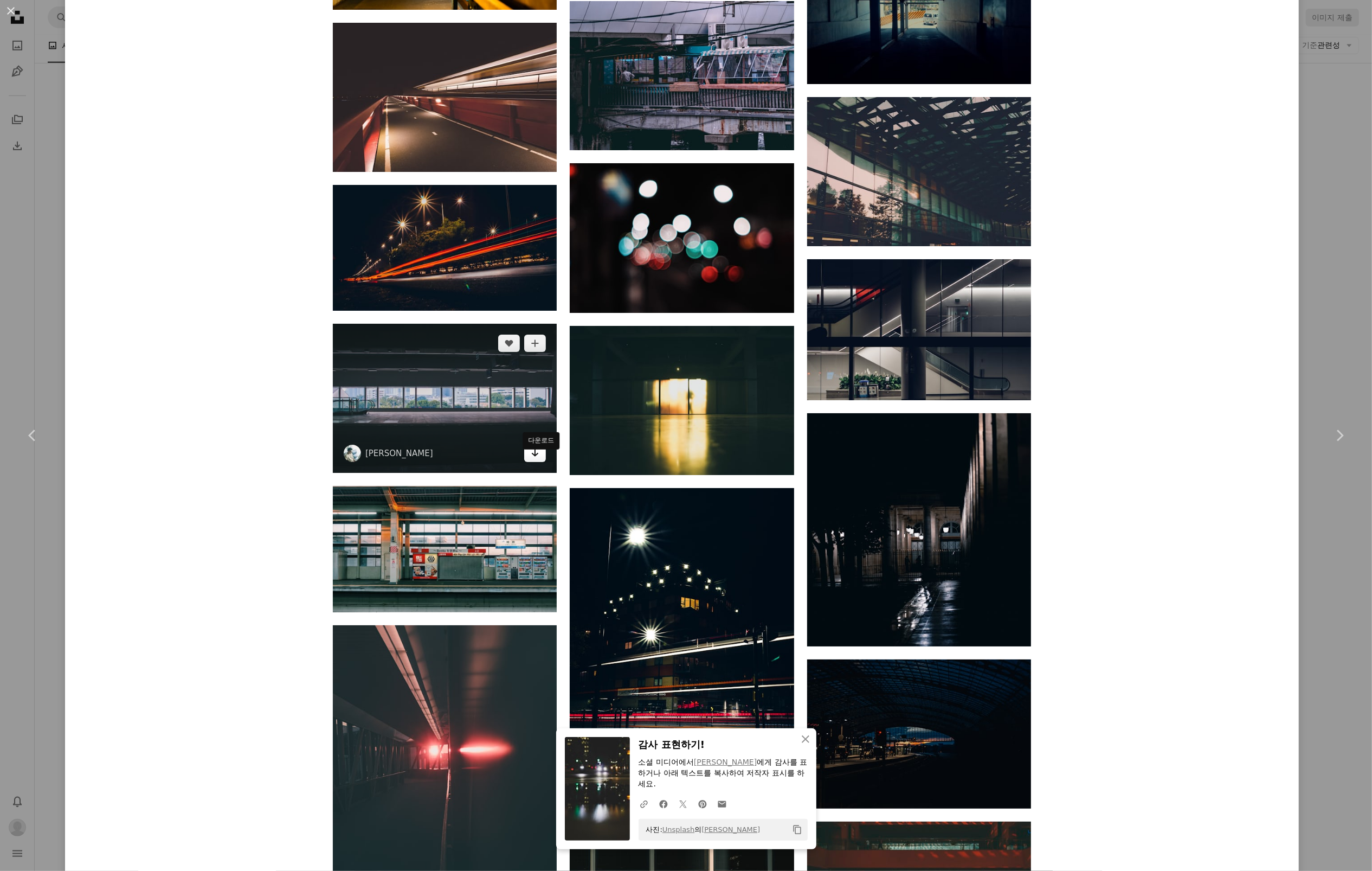
click at [535, 460] on icon "Arrow pointing down" at bounding box center [535, 452] width 9 height 13
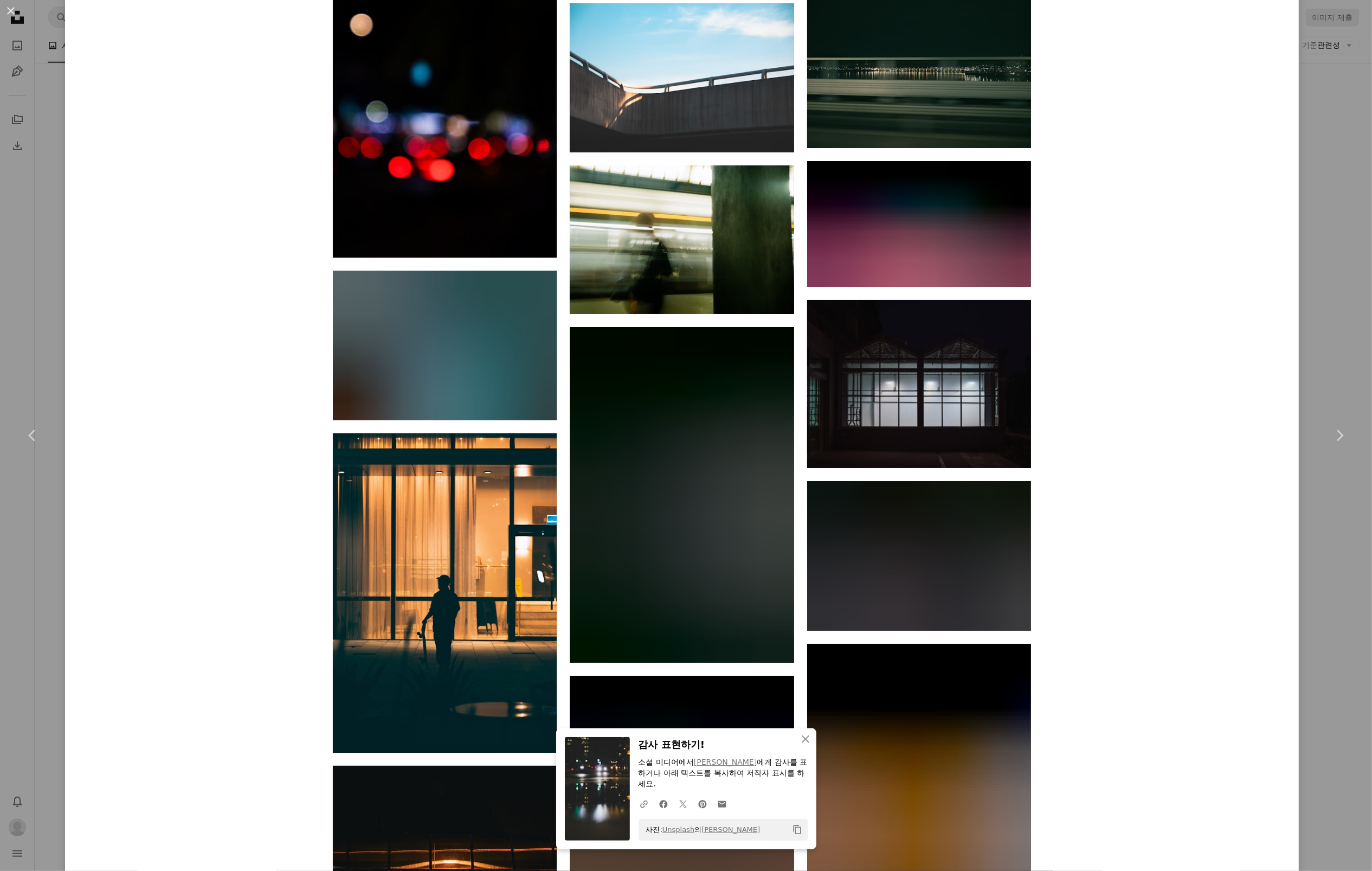
scroll to position [25700, 0]
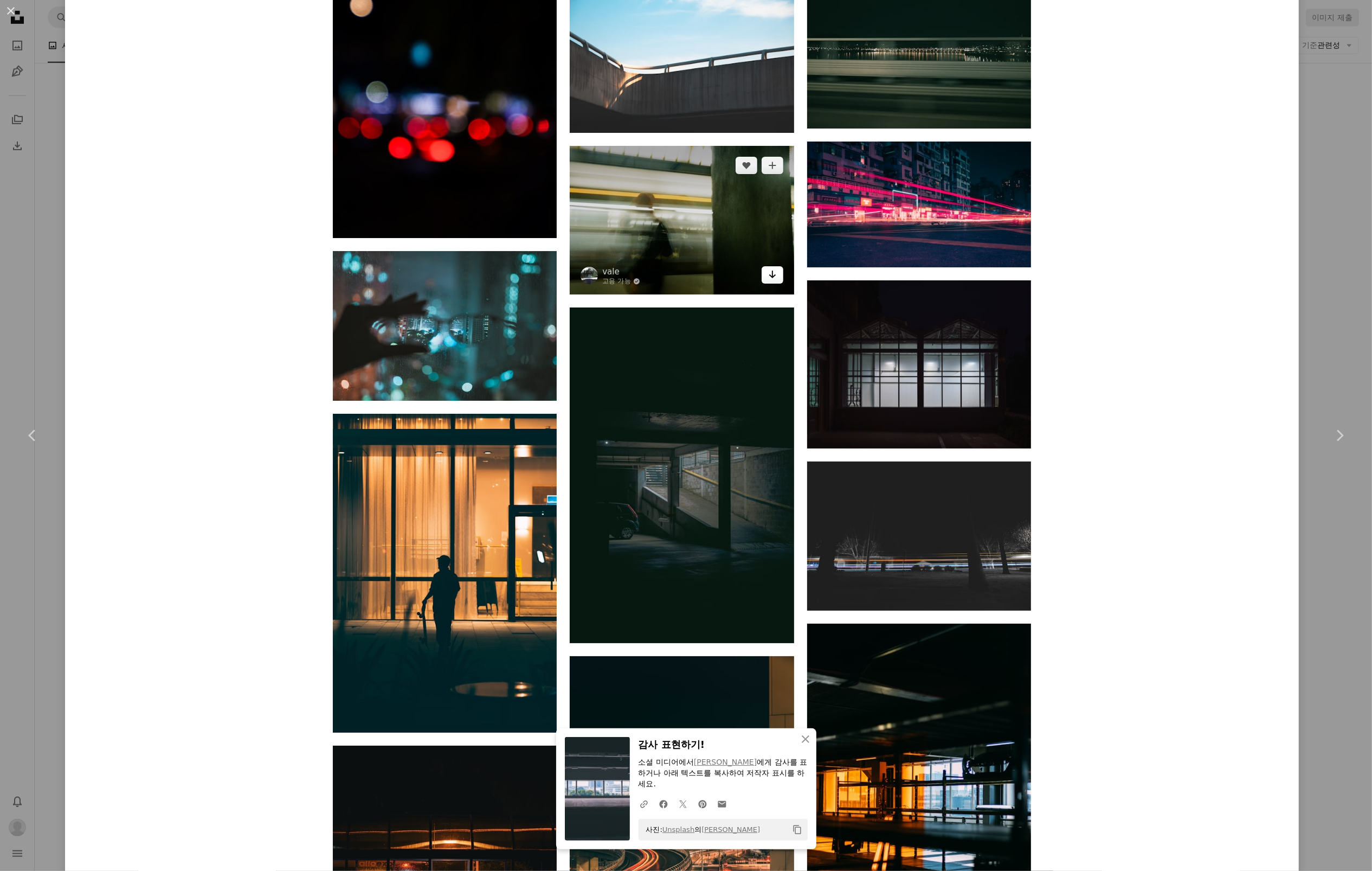
click at [777, 281] on icon "Arrow pointing down" at bounding box center [773, 274] width 9 height 13
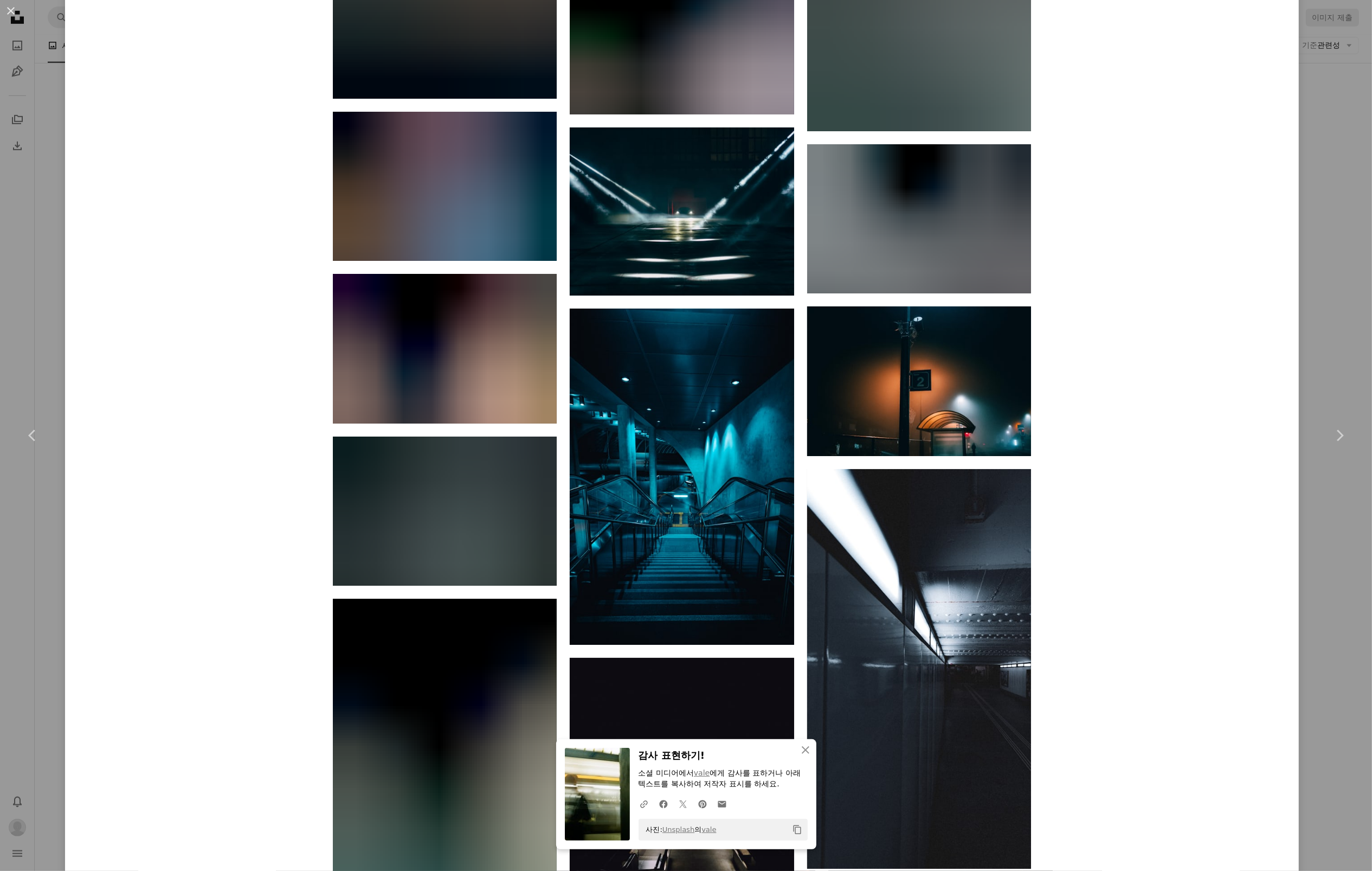
scroll to position [27548, 0]
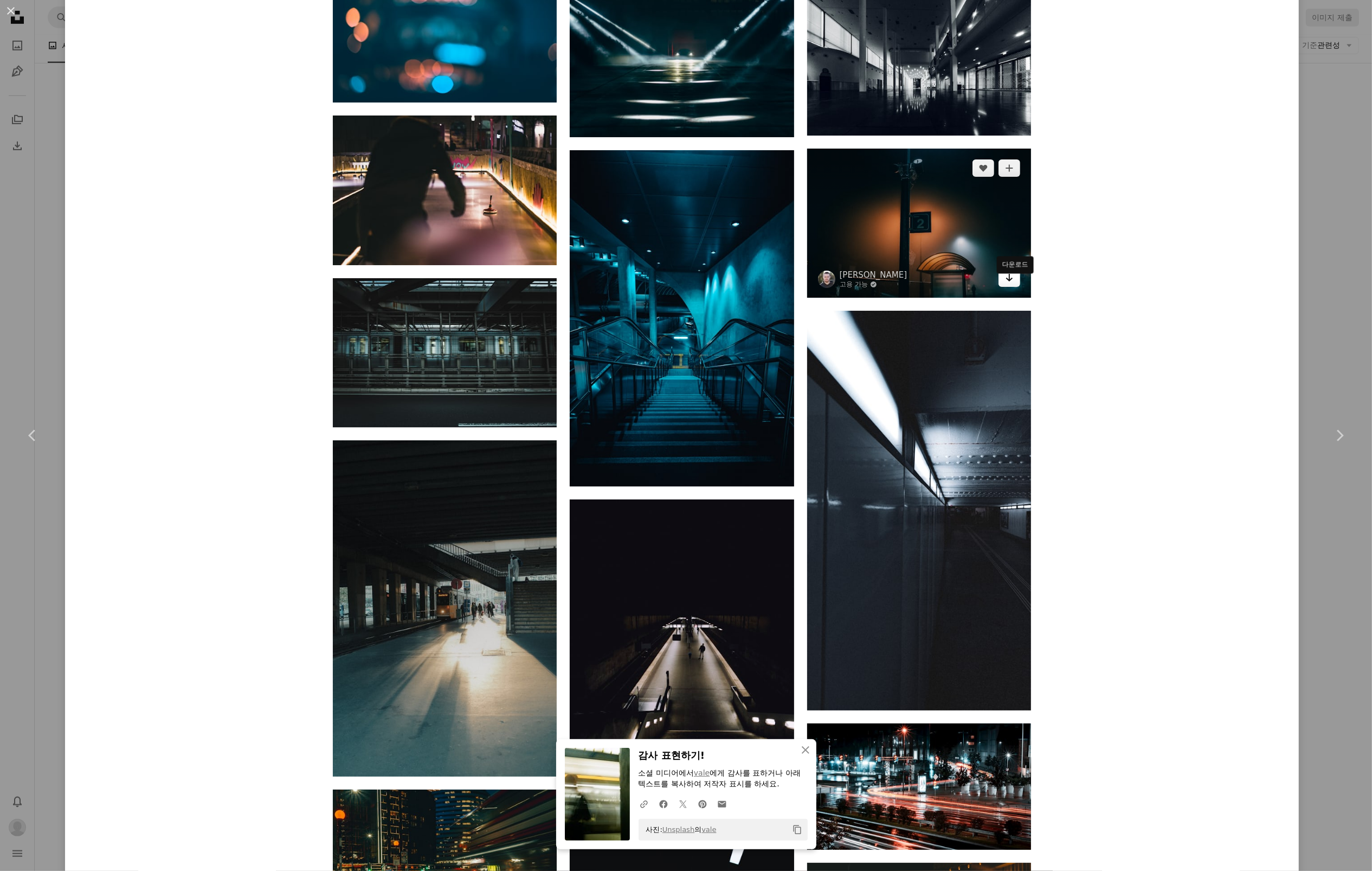
click at [1013, 282] on icon "다운로드" at bounding box center [1009, 278] width 7 height 8
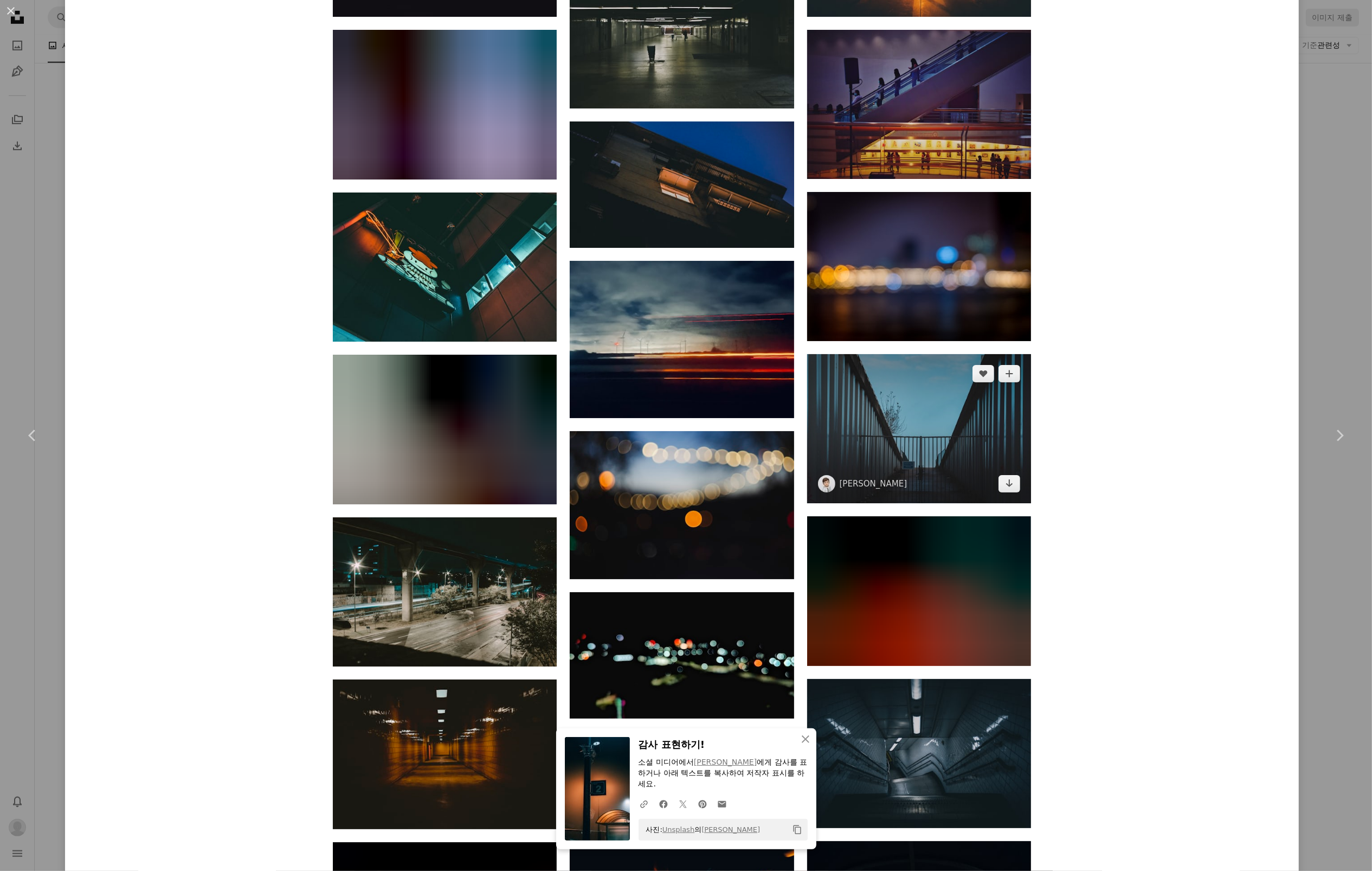
scroll to position [31256, 0]
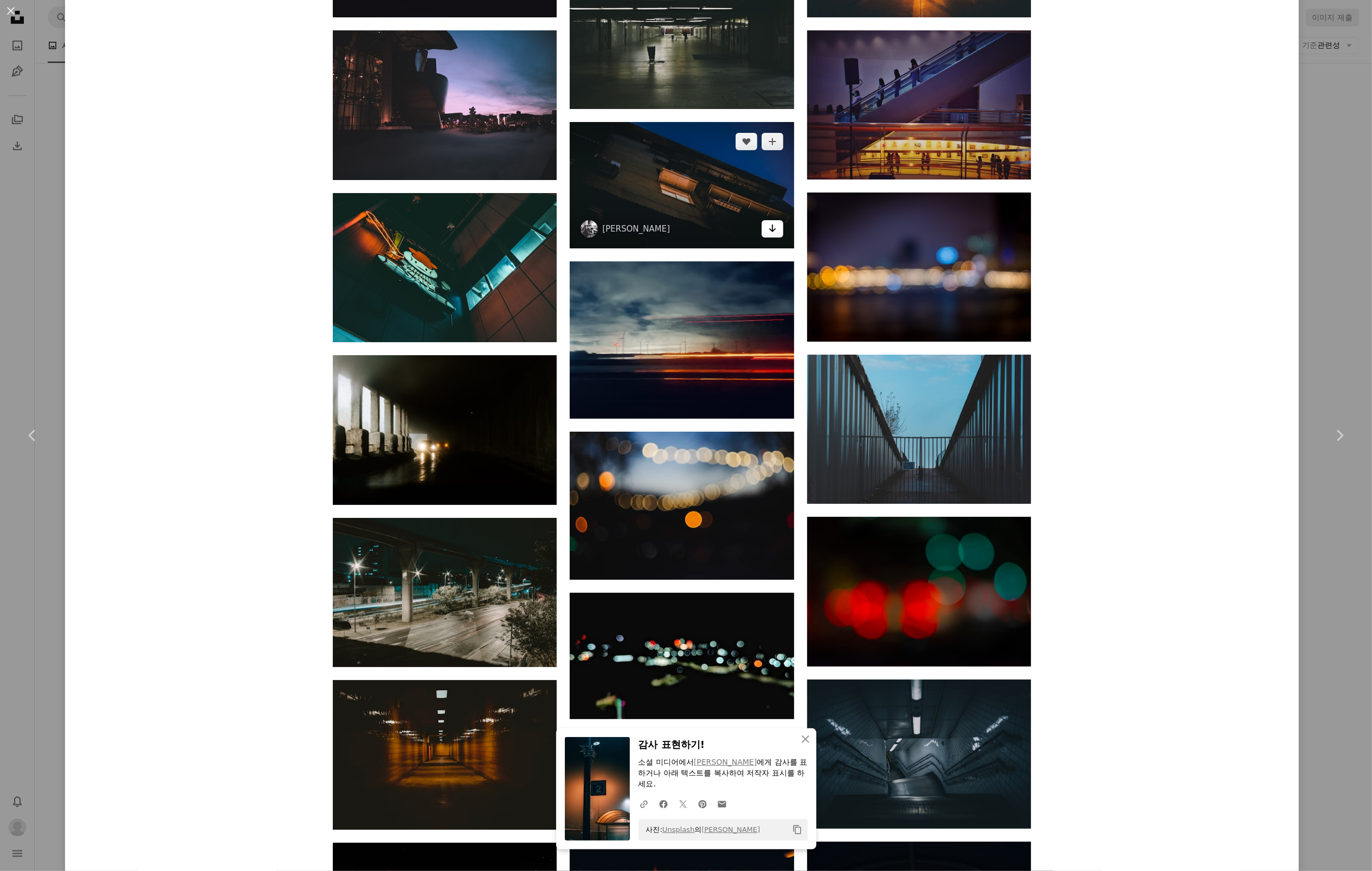
click at [782, 237] on link "Arrow pointing down" at bounding box center [772, 228] width 22 height 17
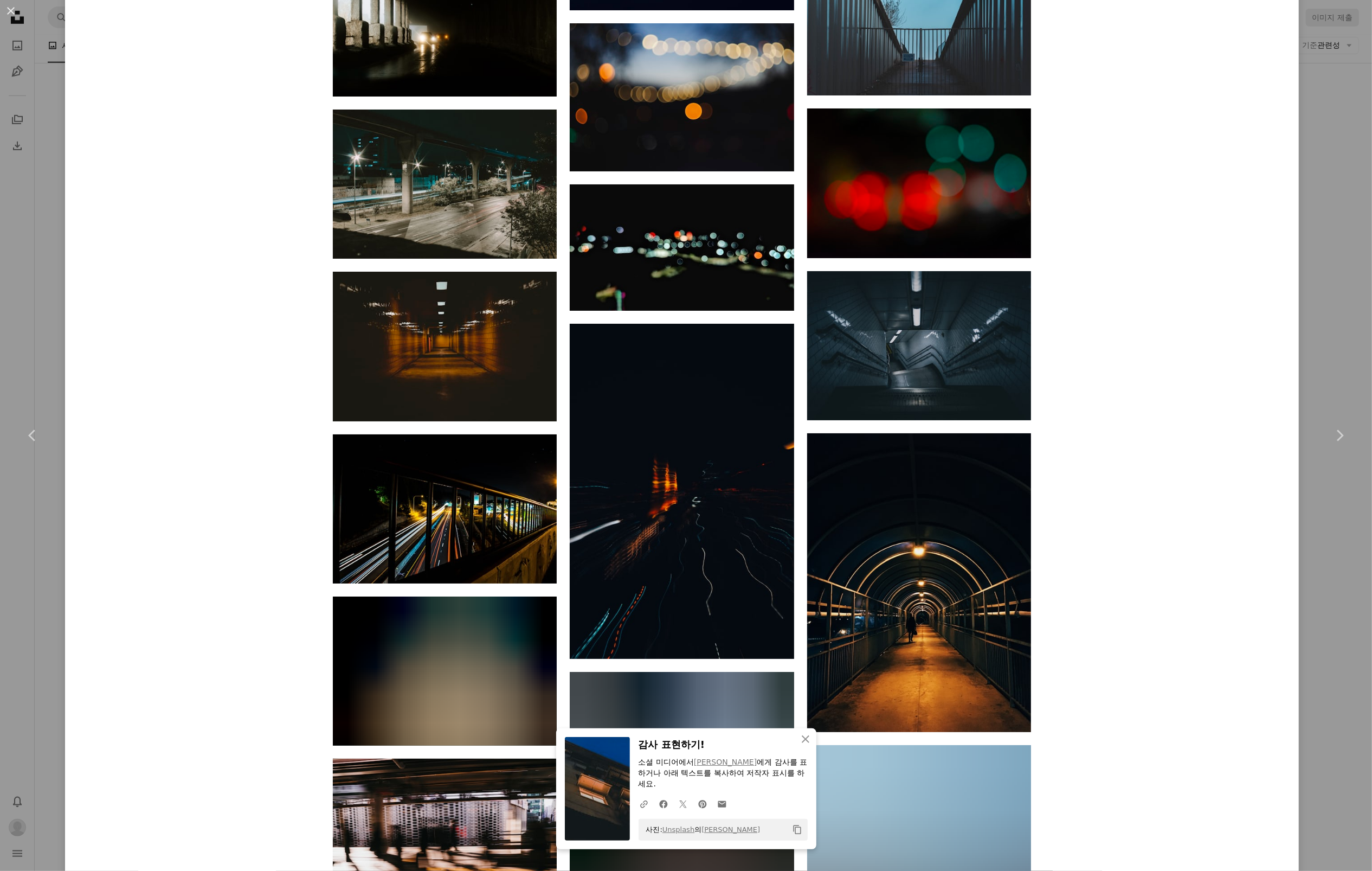
scroll to position [31668, 0]
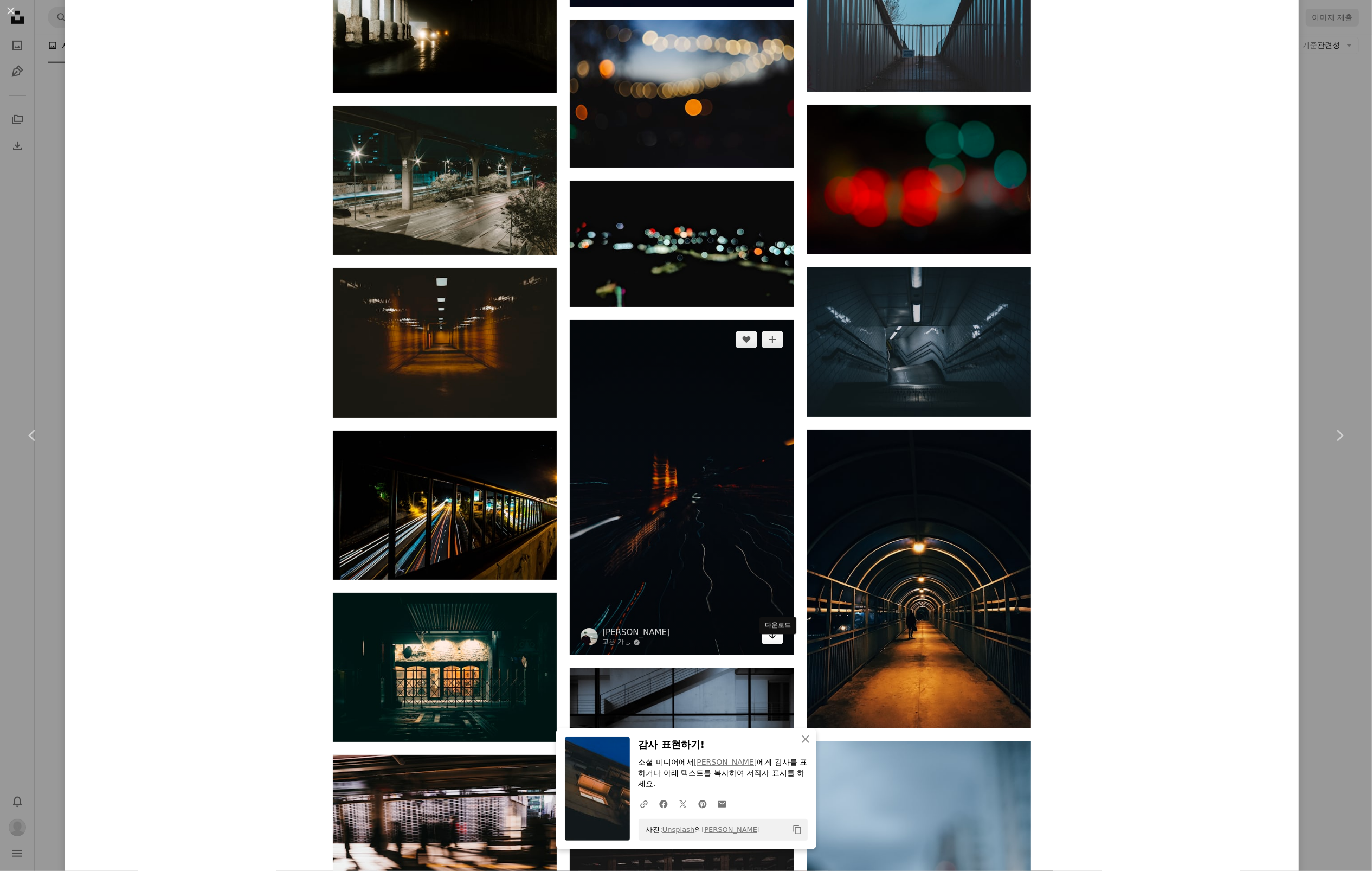
click at [777, 641] on icon "Arrow pointing down" at bounding box center [773, 635] width 9 height 13
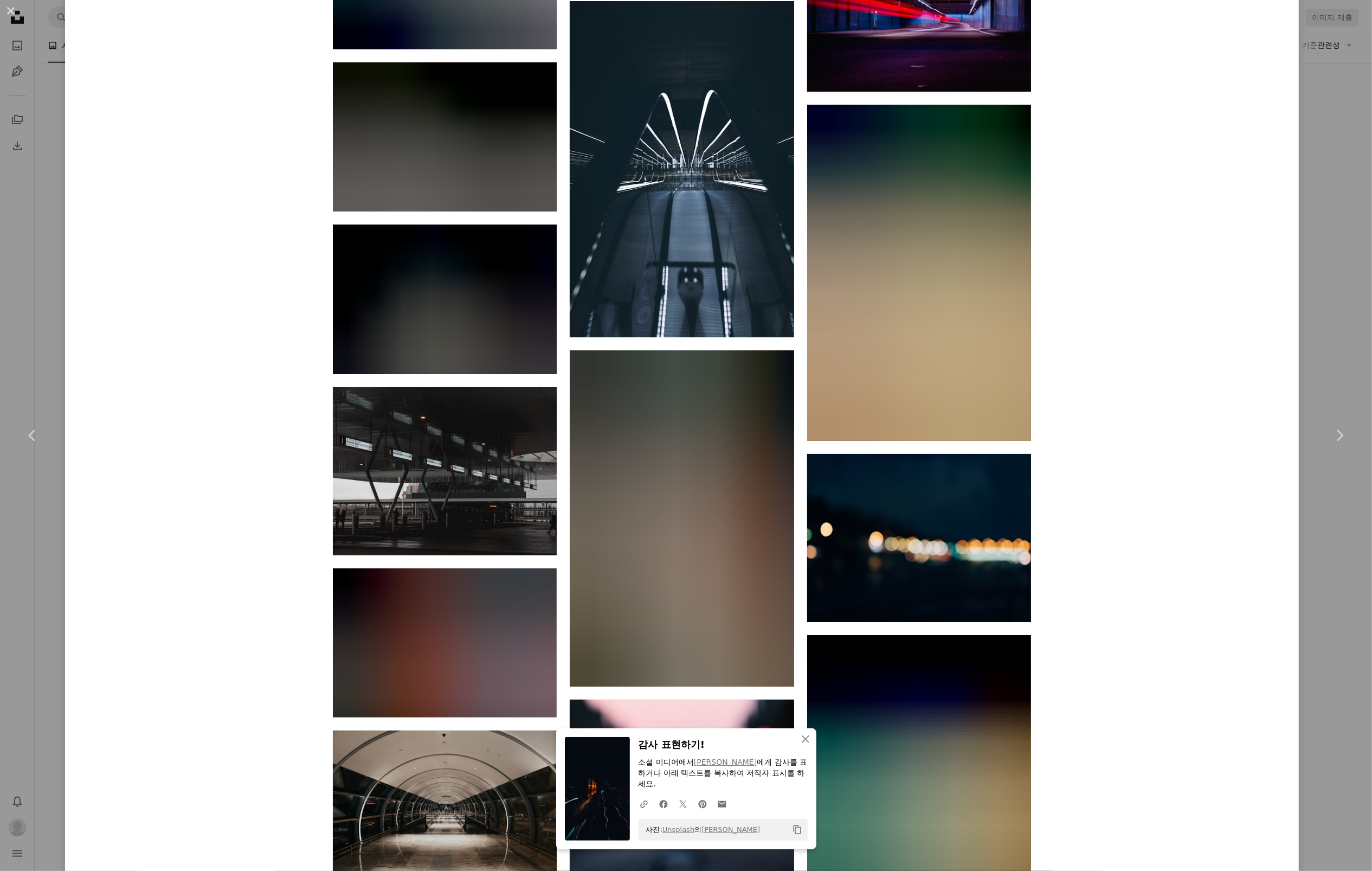
scroll to position [33166, 0]
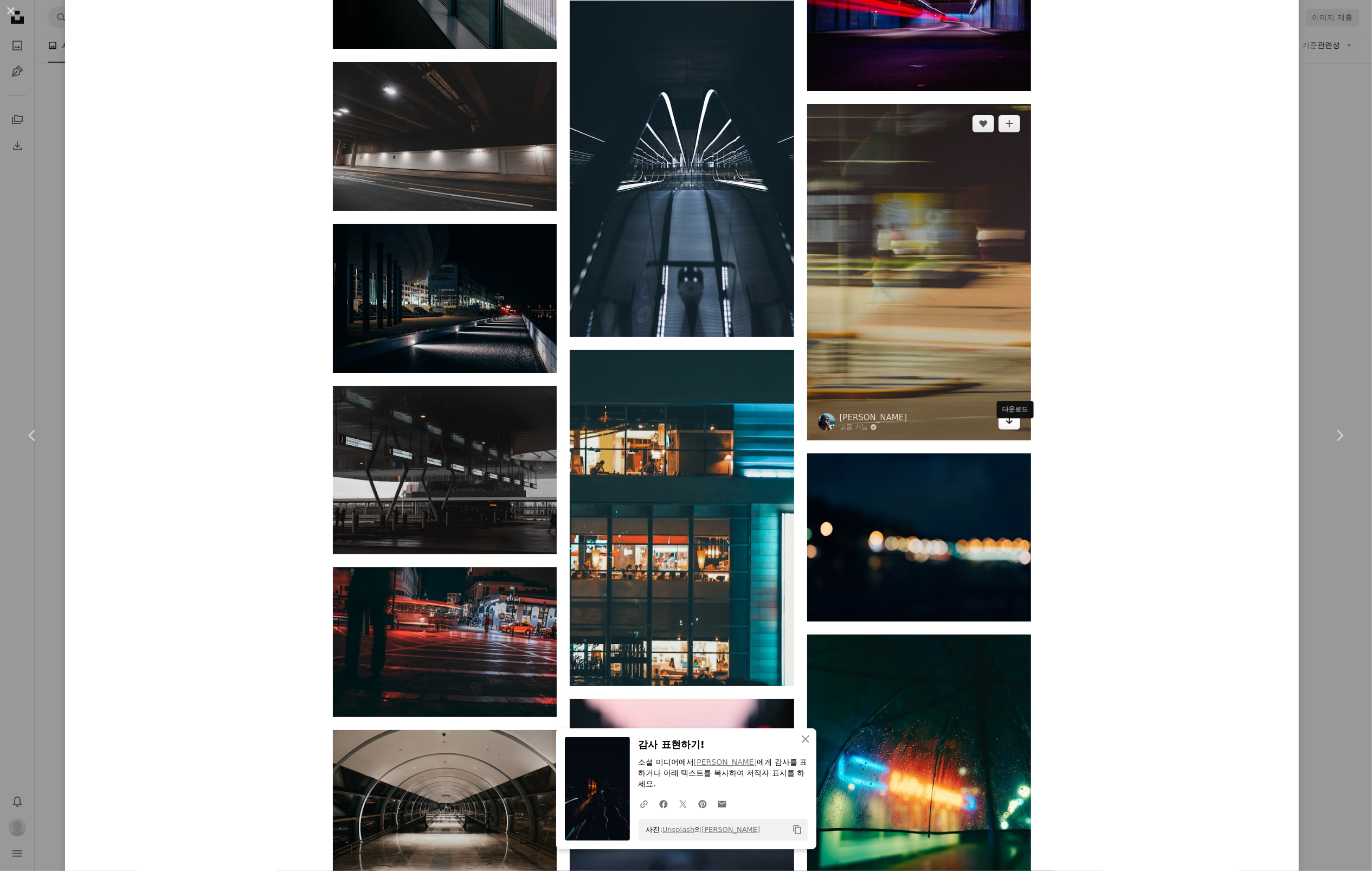
click at [1018, 429] on link "Arrow pointing down" at bounding box center [1009, 420] width 22 height 17
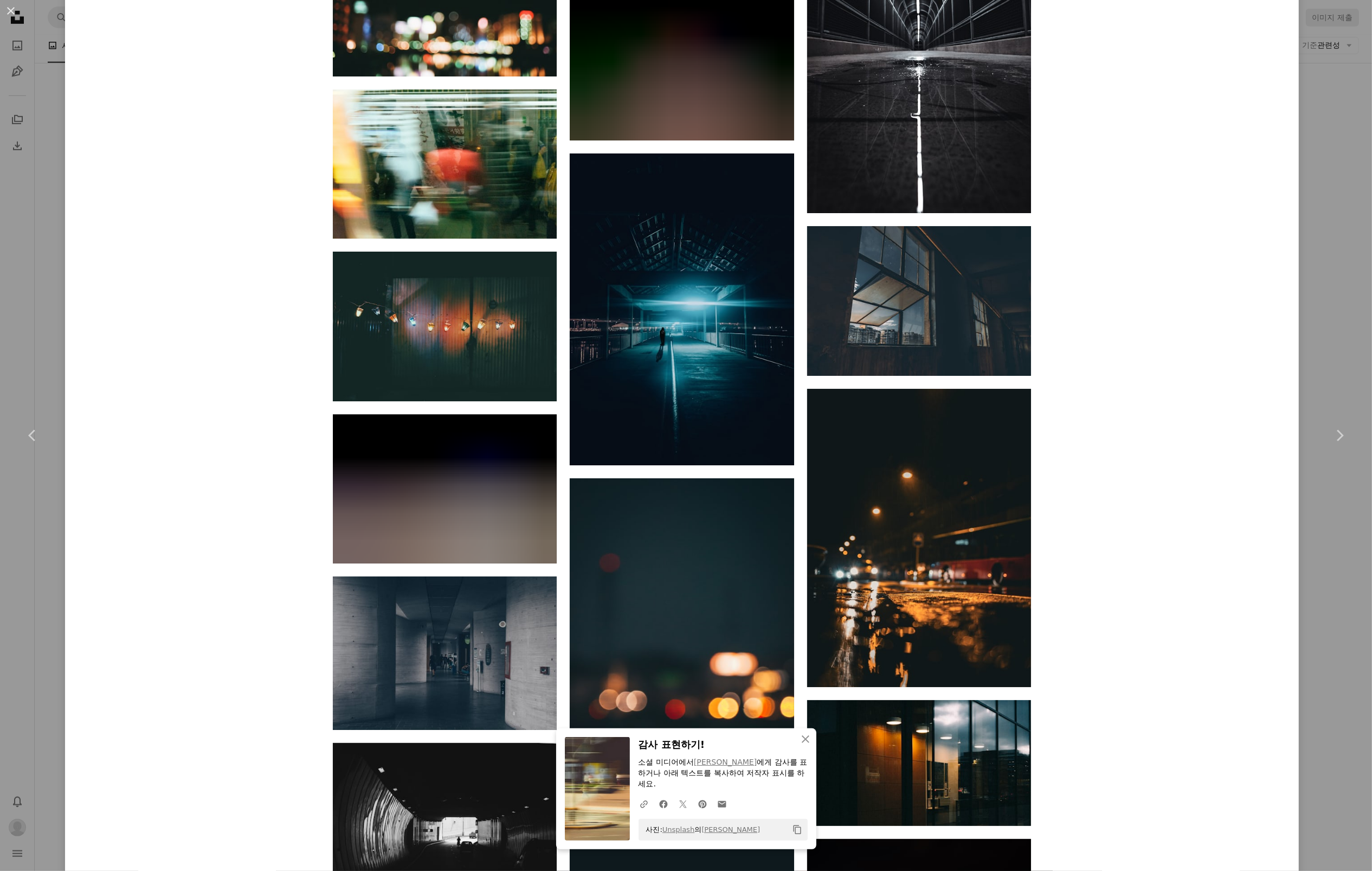
scroll to position [35795, 0]
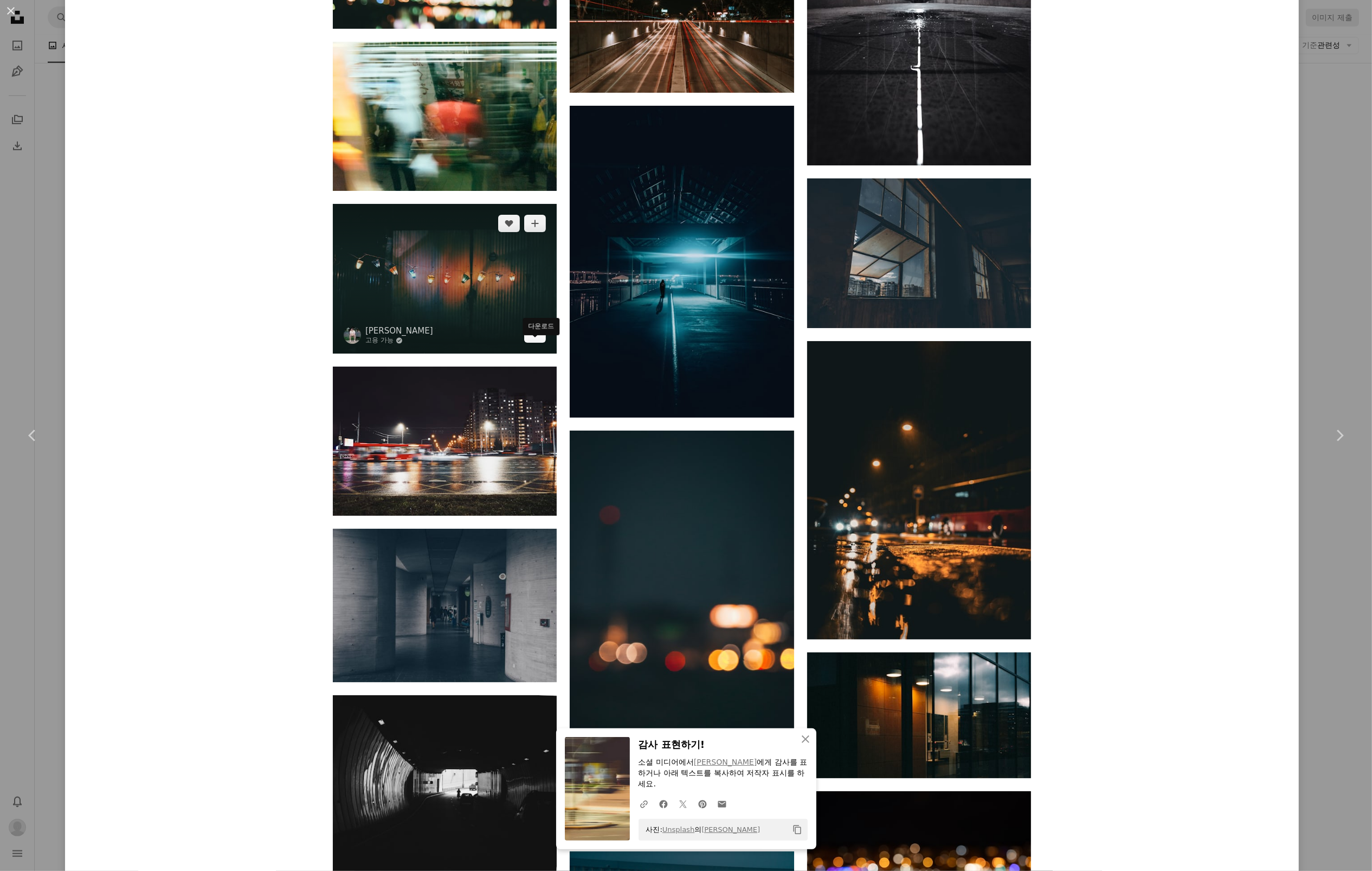
click at [539, 338] on icon "다운로드" at bounding box center [535, 334] width 7 height 8
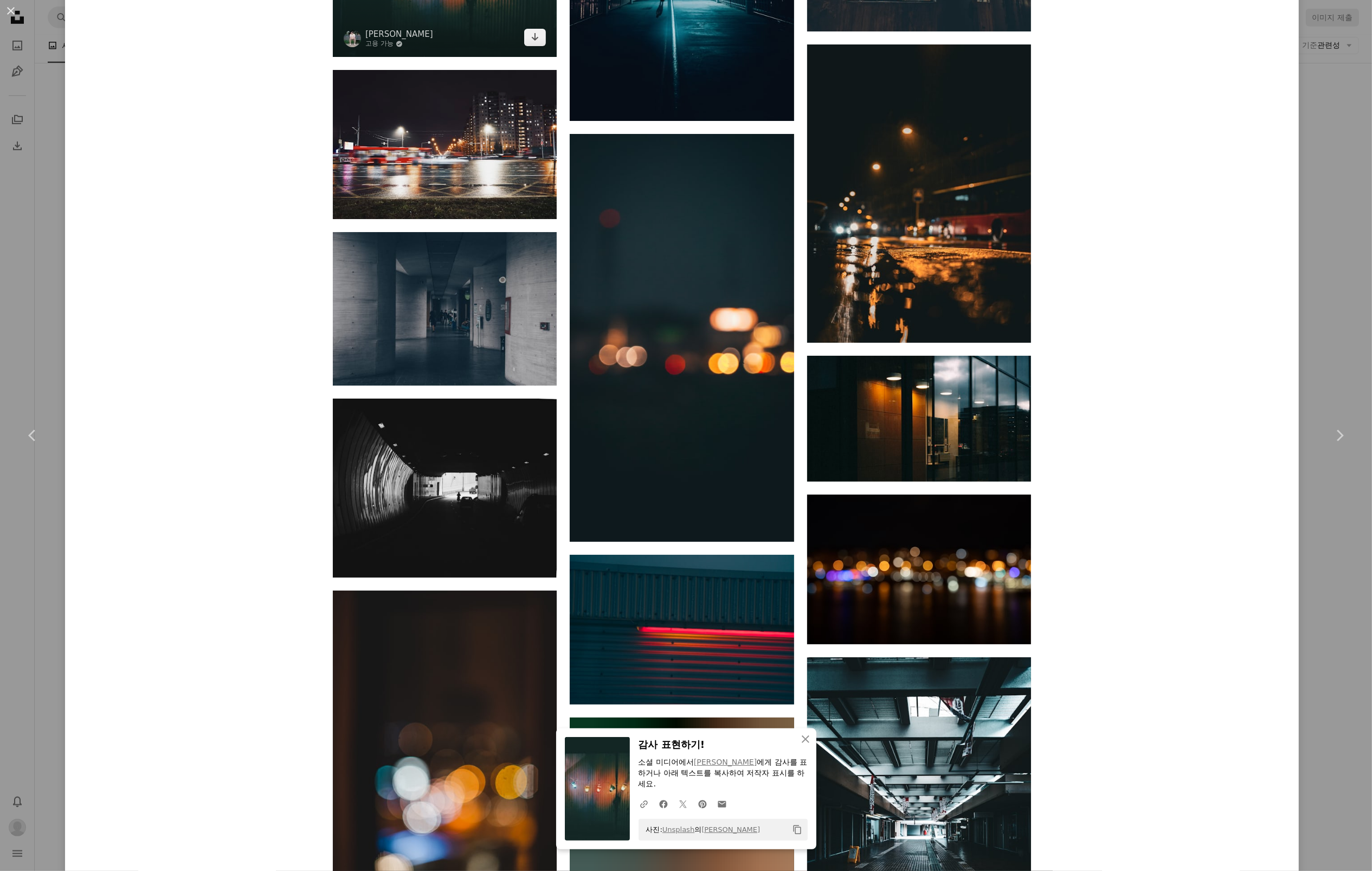
scroll to position [36092, 0]
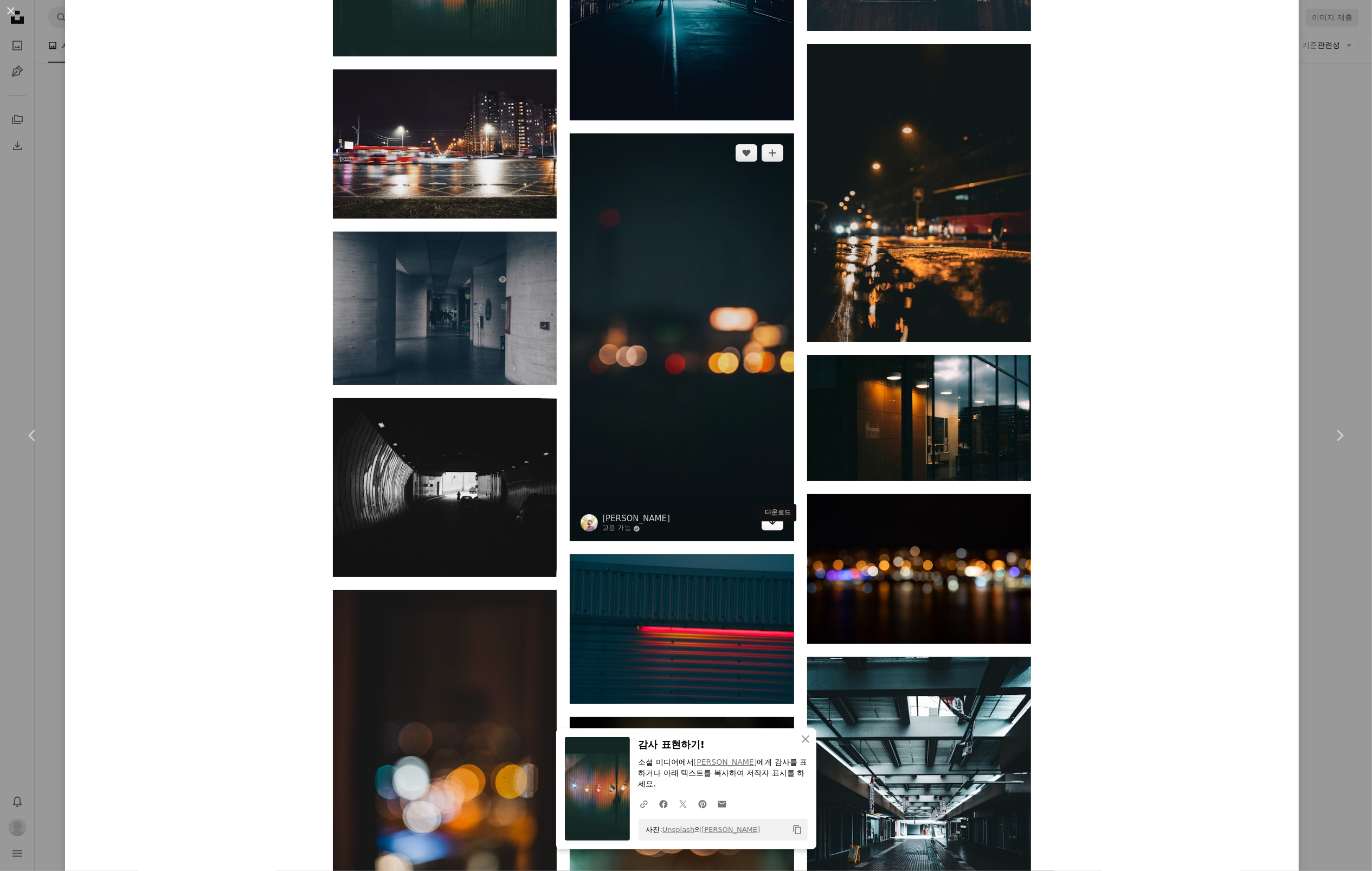
click at [774, 528] on icon "Arrow pointing down" at bounding box center [773, 521] width 9 height 13
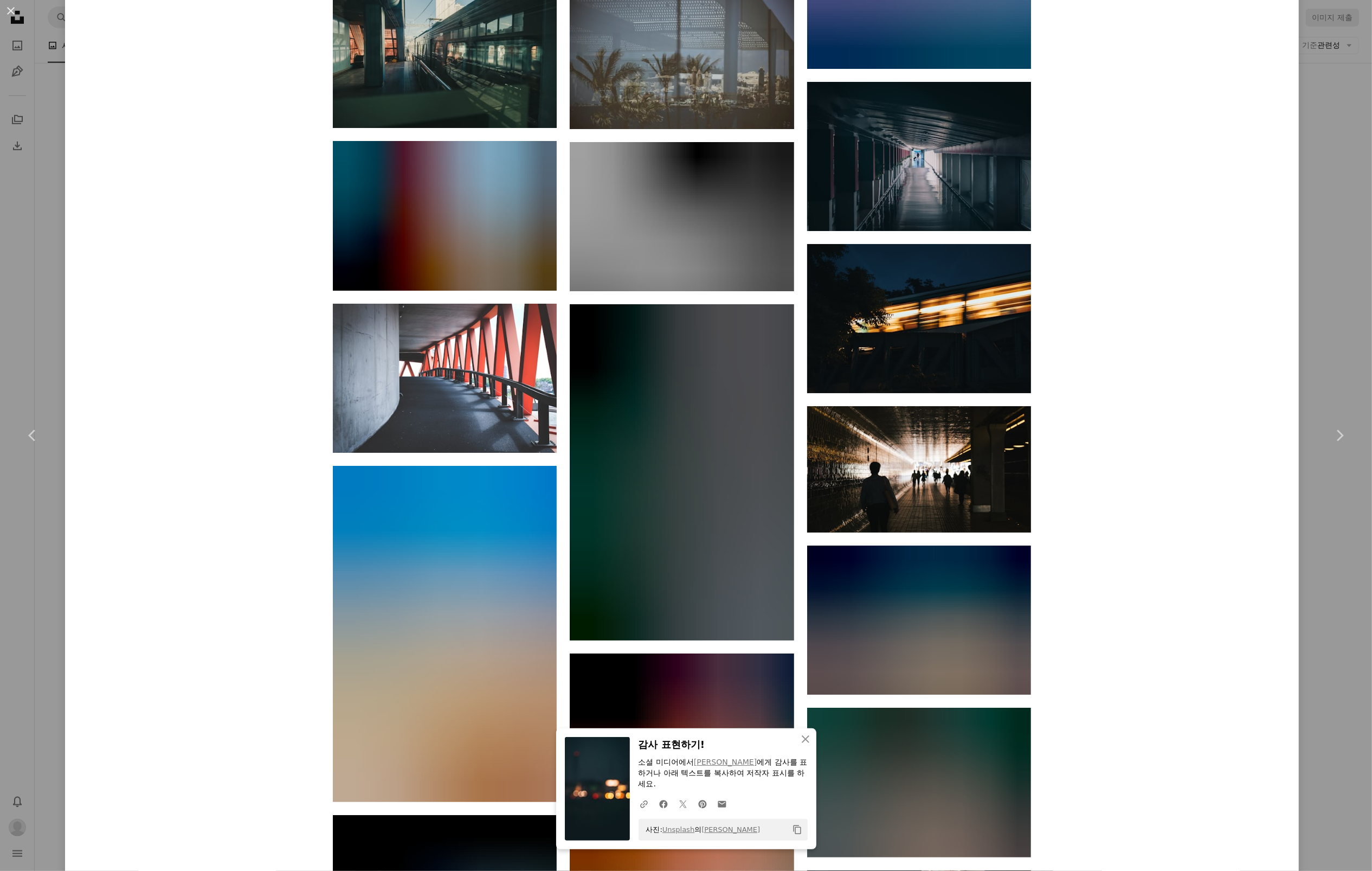
scroll to position [37548, 0]
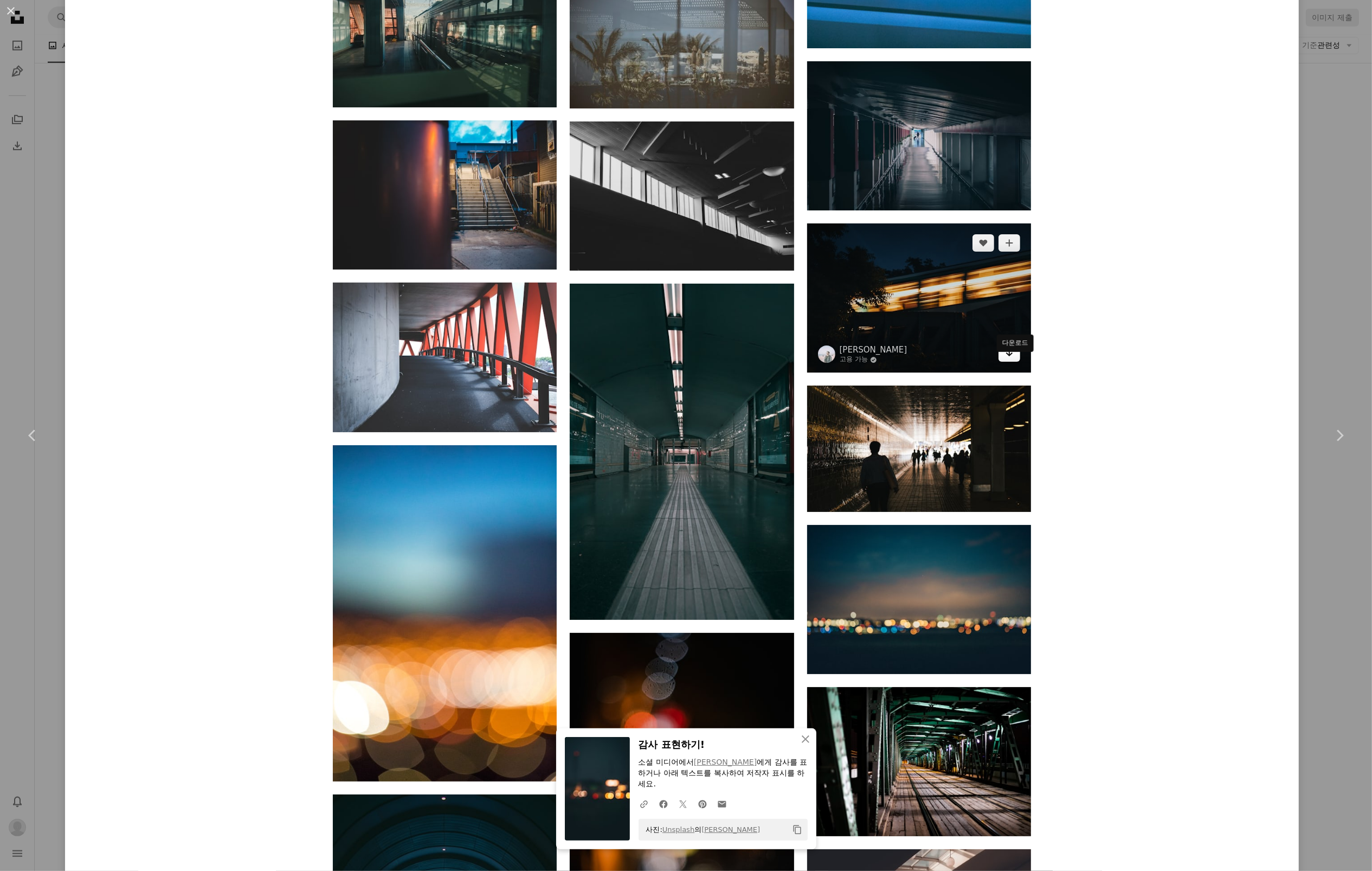
click at [1013, 357] on icon "다운로드" at bounding box center [1009, 353] width 7 height 8
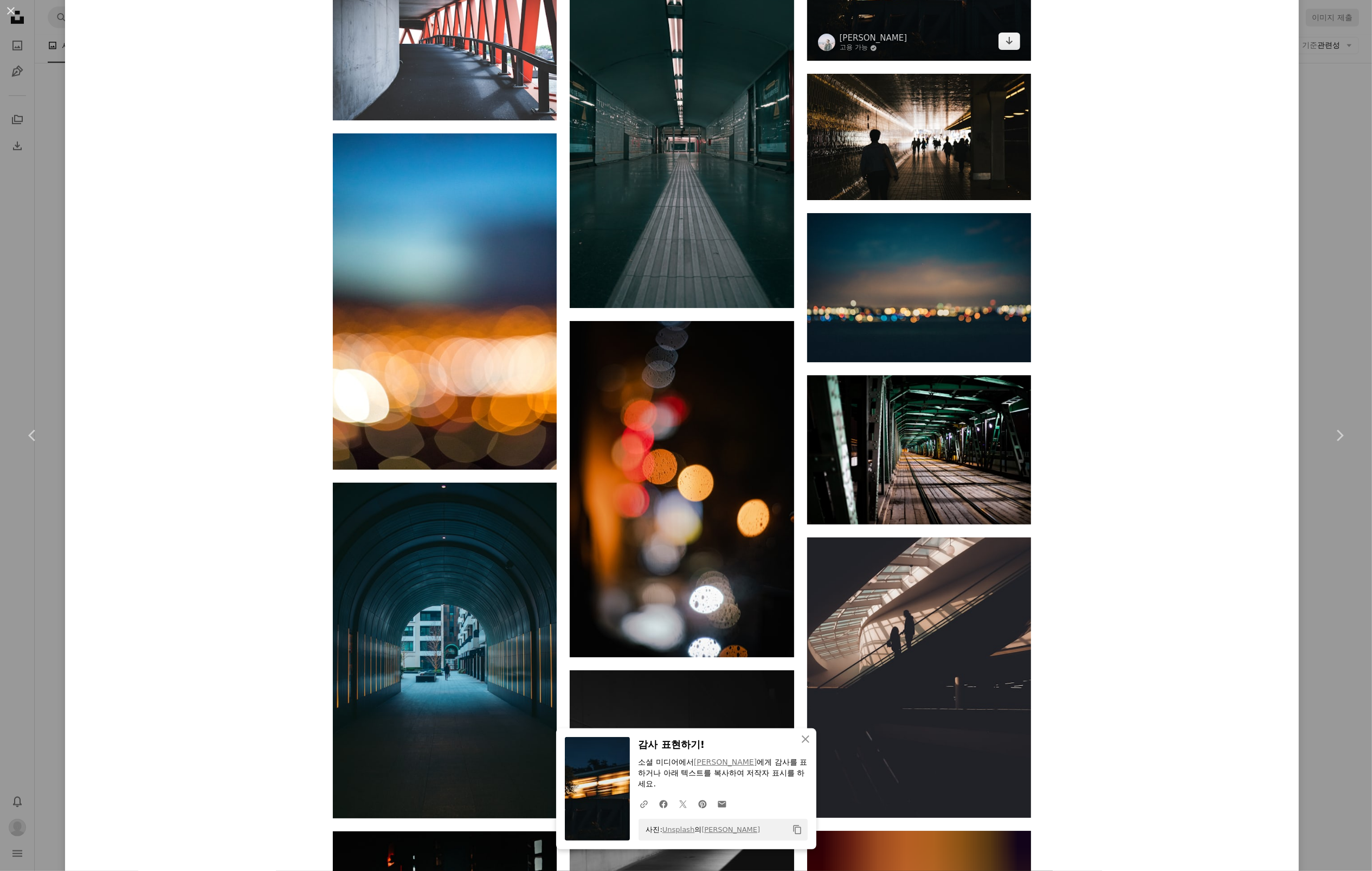
scroll to position [37863, 0]
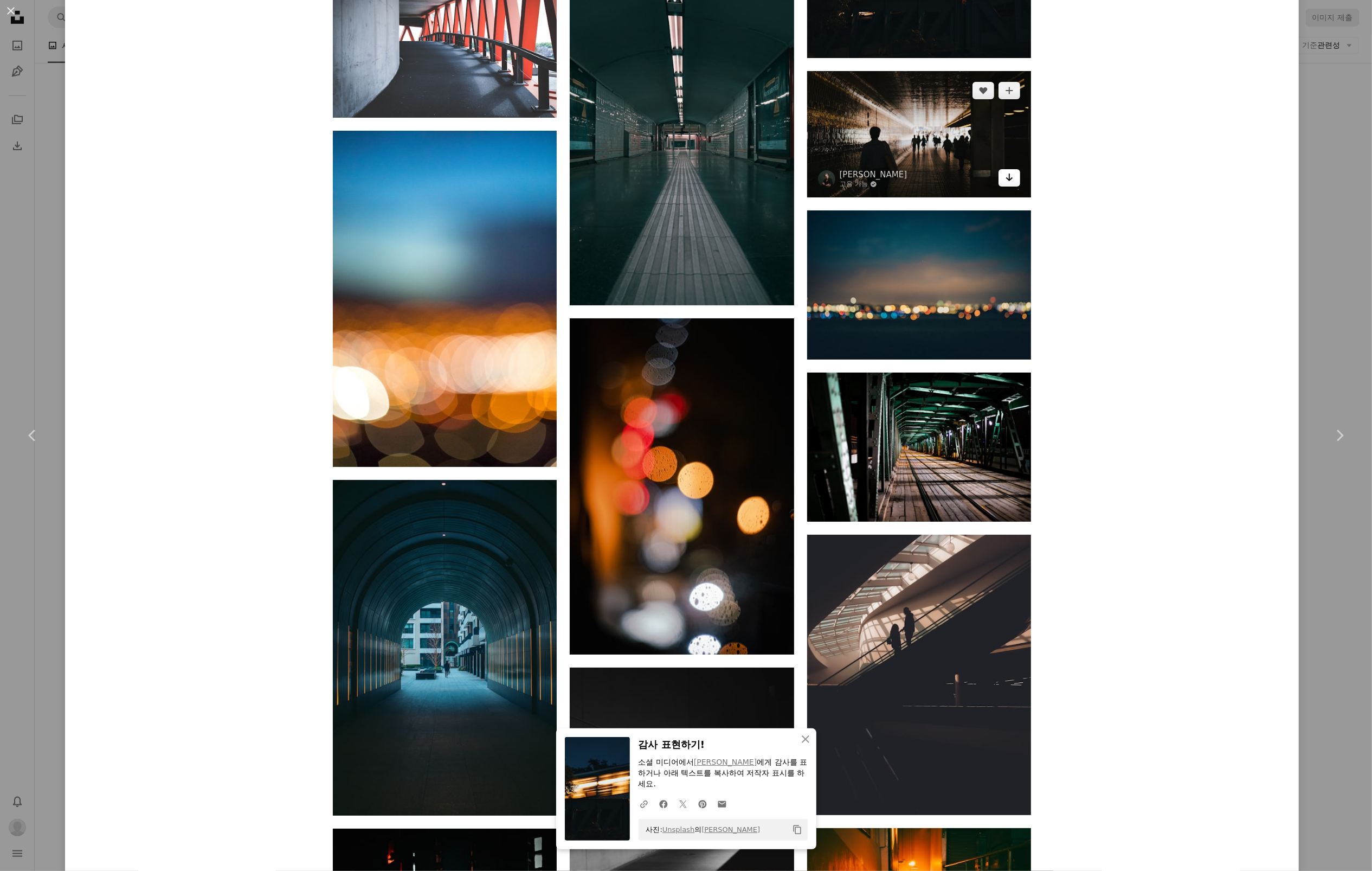
click at [1014, 184] on icon "Arrow pointing down" at bounding box center [1009, 177] width 9 height 13
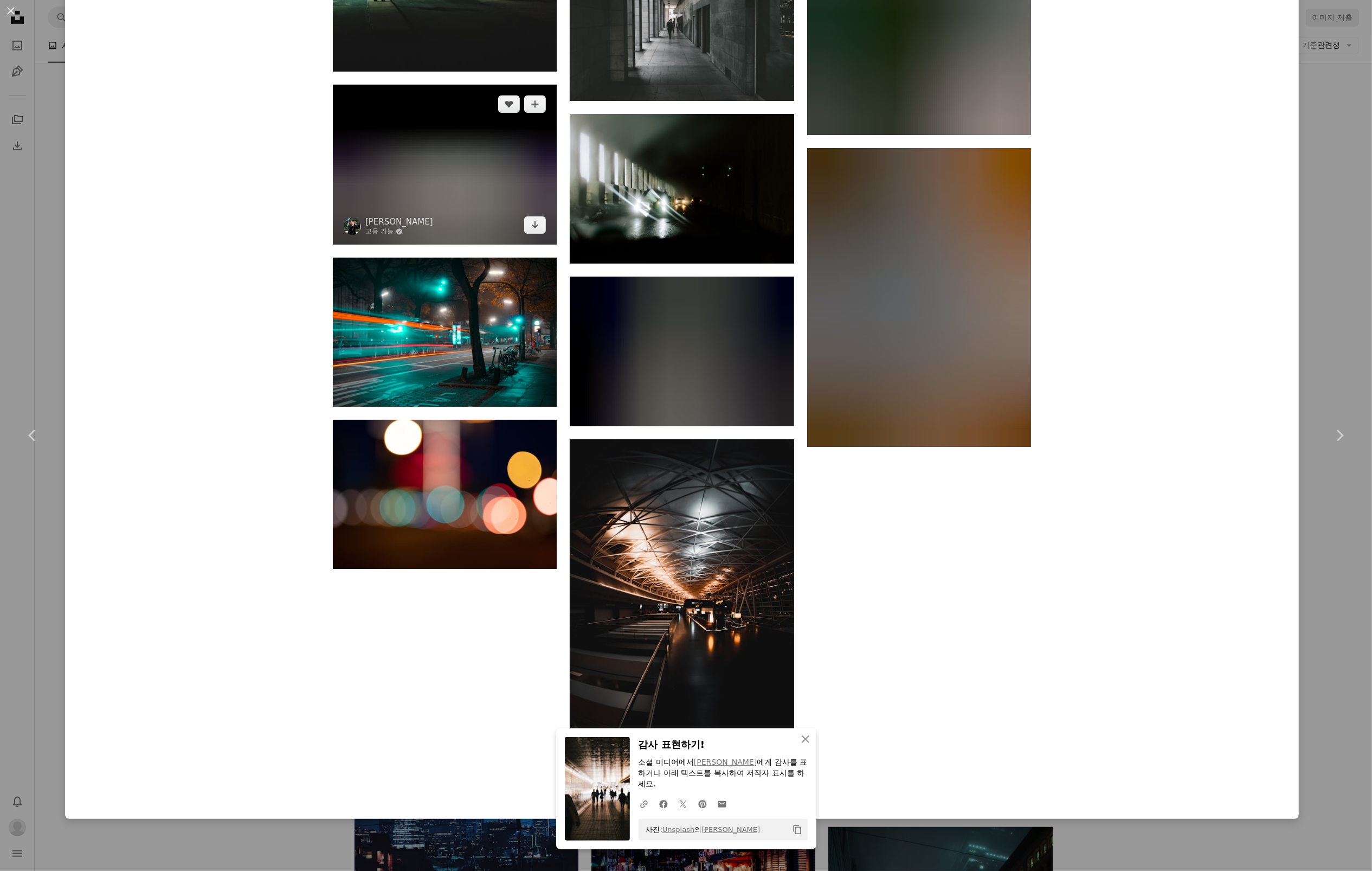
scroll to position [41591, 0]
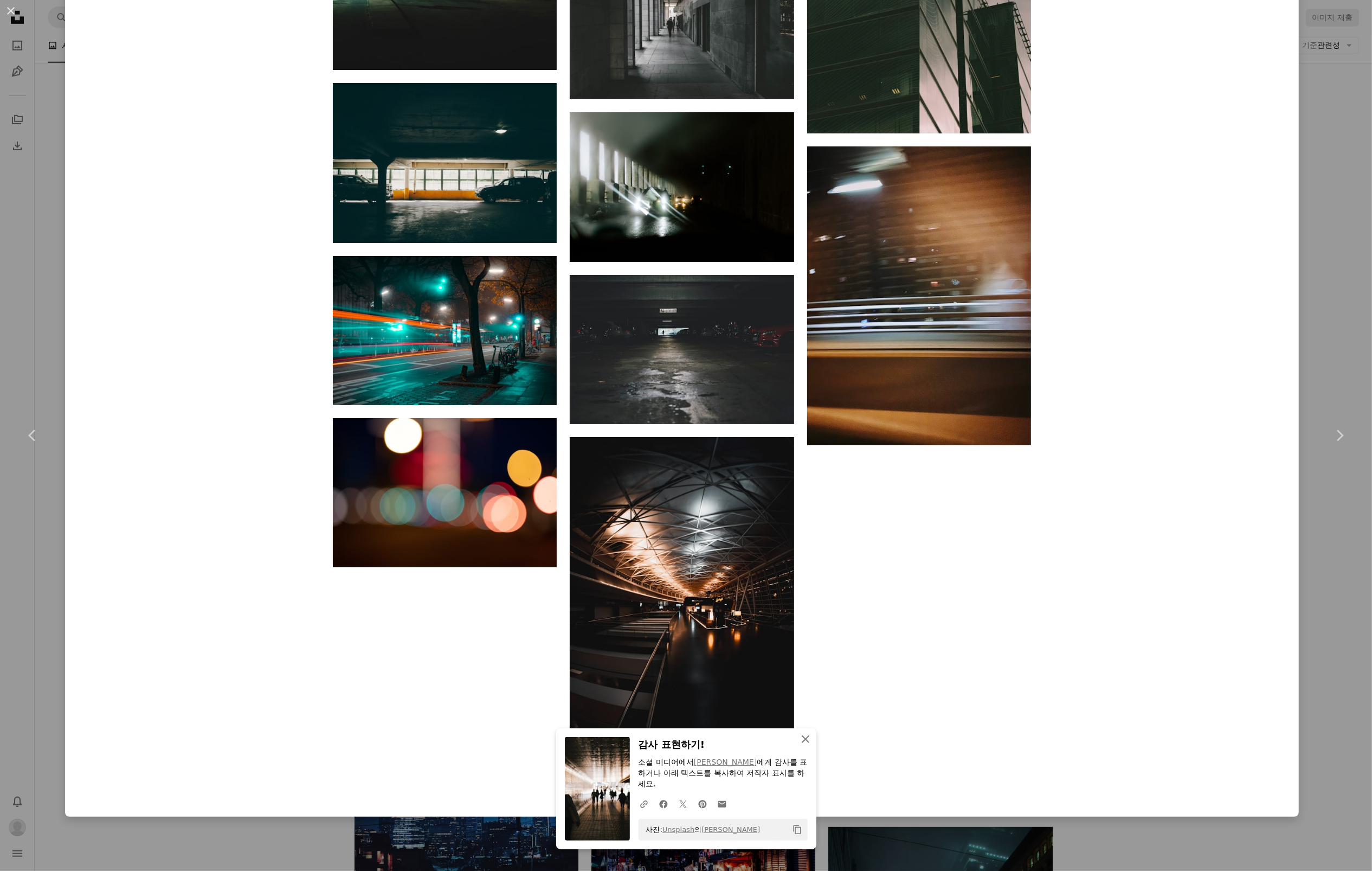
click at [804, 746] on icon "An X shape" at bounding box center [805, 739] width 13 height 13
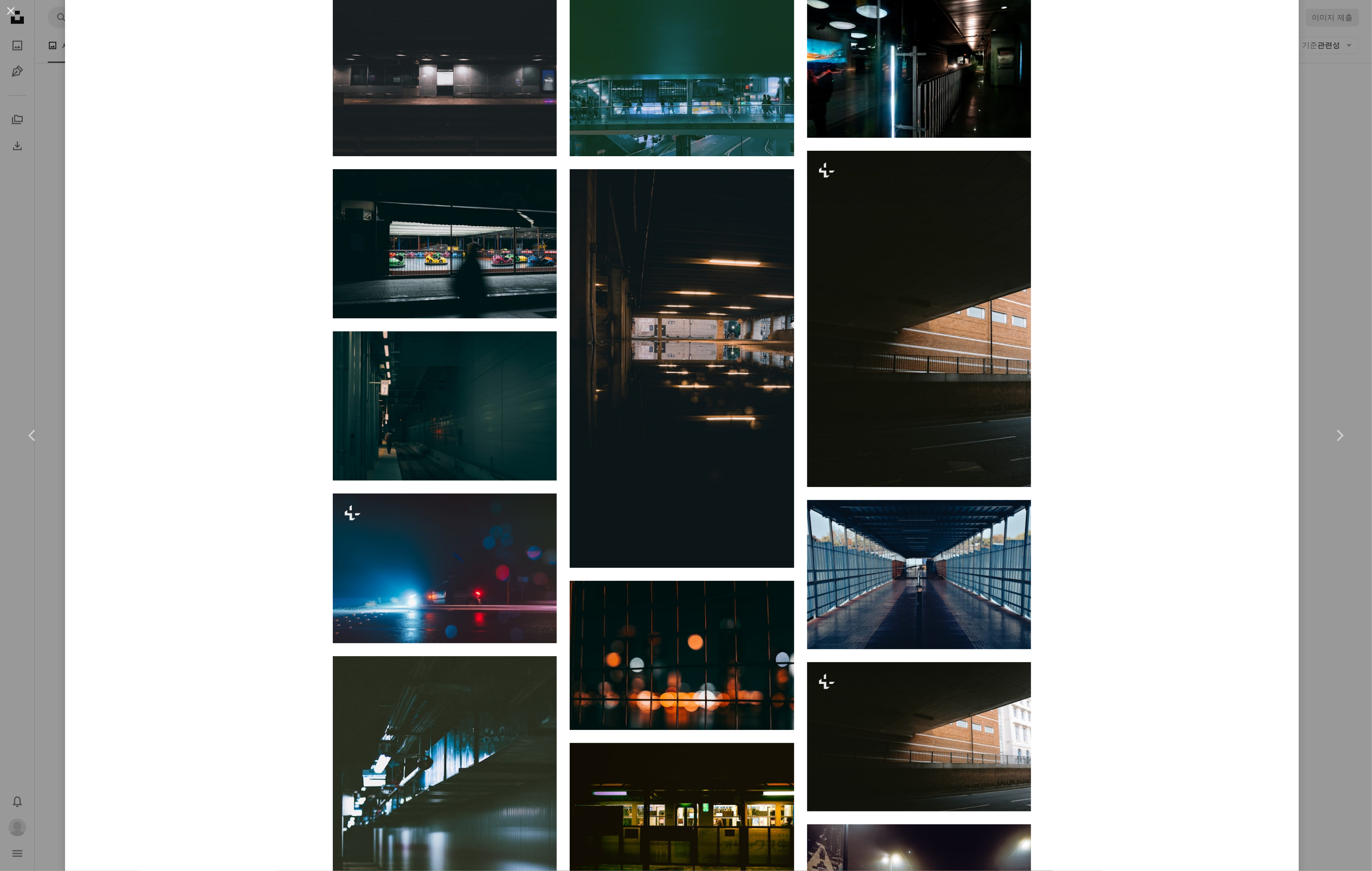
scroll to position [1157, 0]
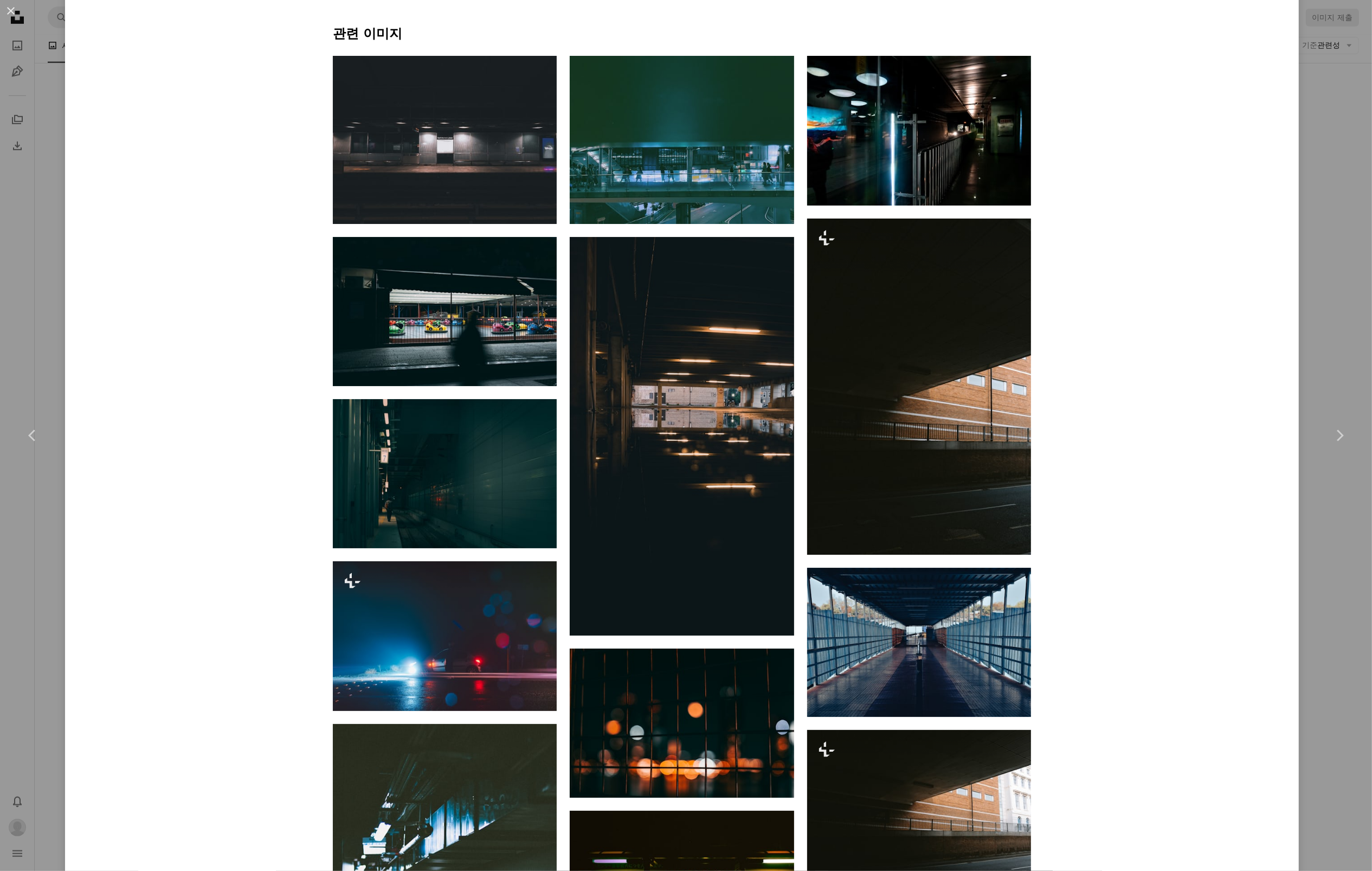
drag, startPoint x: 6, startPoint y: 10, endPoint x: 16, endPoint y: 10, distance: 10.0
click at [6, 10] on button "An X shape" at bounding box center [11, 11] width 13 height 13
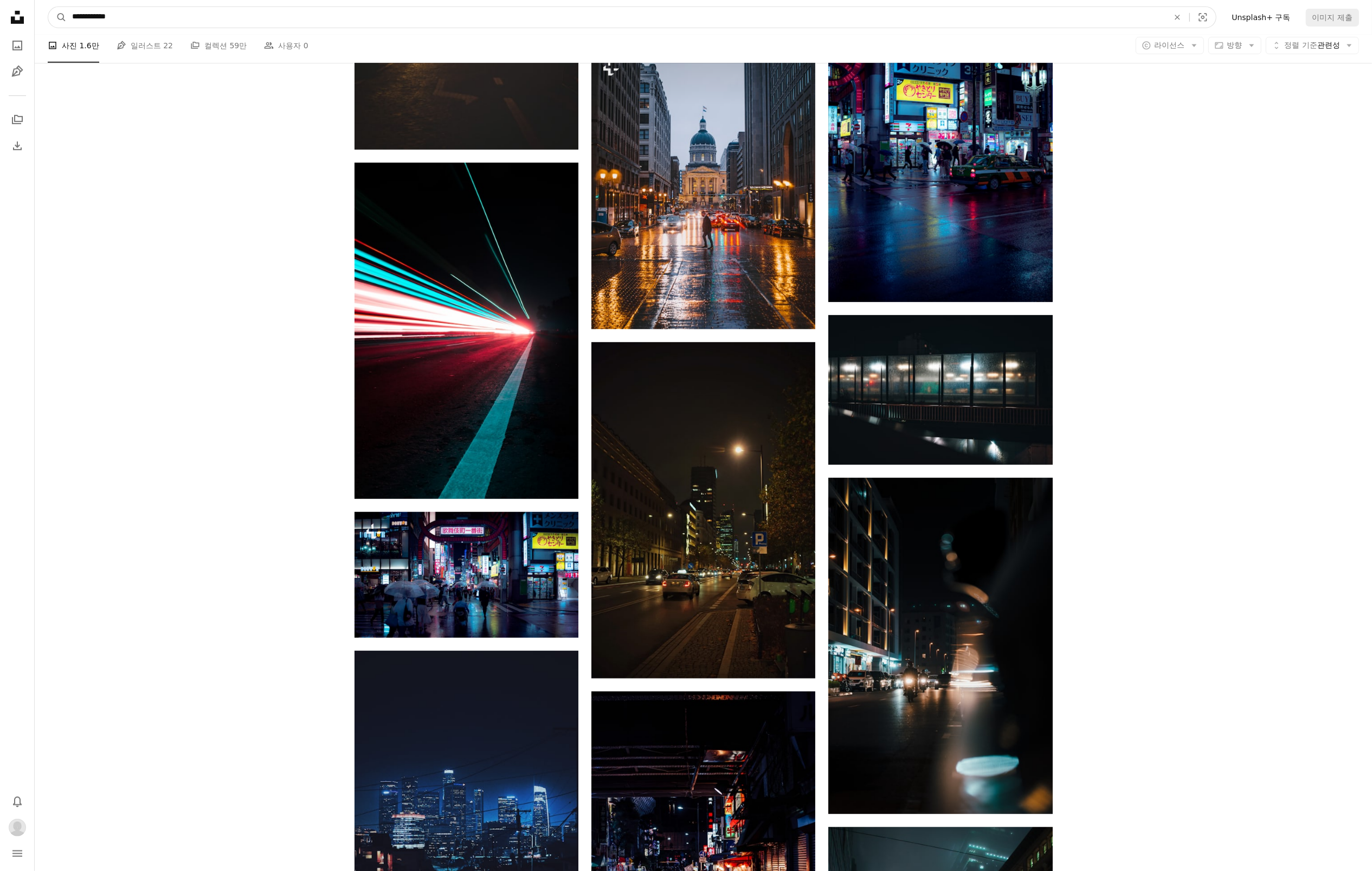
click at [128, 18] on input "**********" at bounding box center [616, 17] width 1099 height 21
click at [155, 20] on input "**********" at bounding box center [616, 17] width 1099 height 21
paste input "********"
type input "**********"
click button "A magnifying glass" at bounding box center [57, 17] width 18 height 21
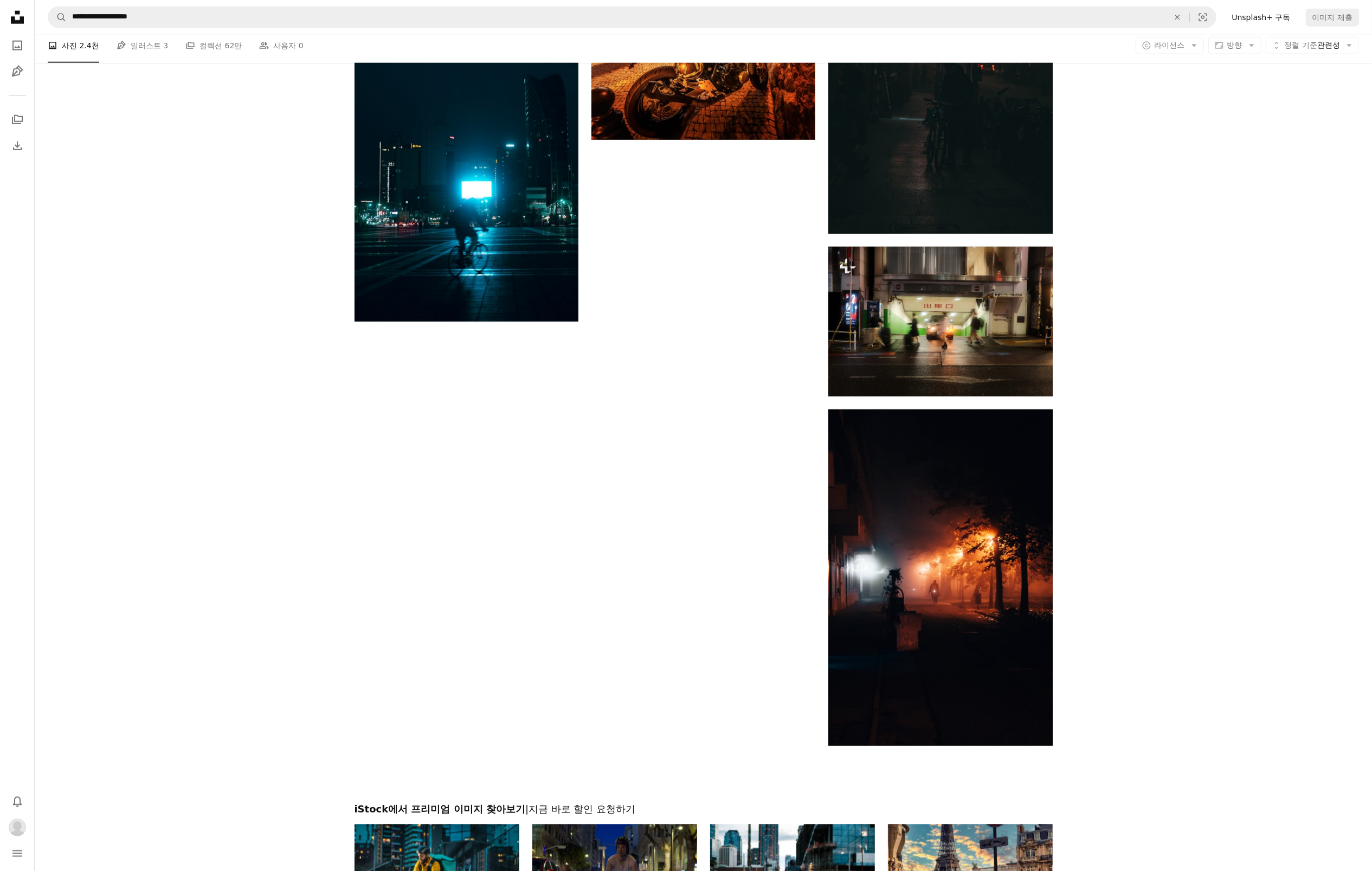
scroll to position [1696, 0]
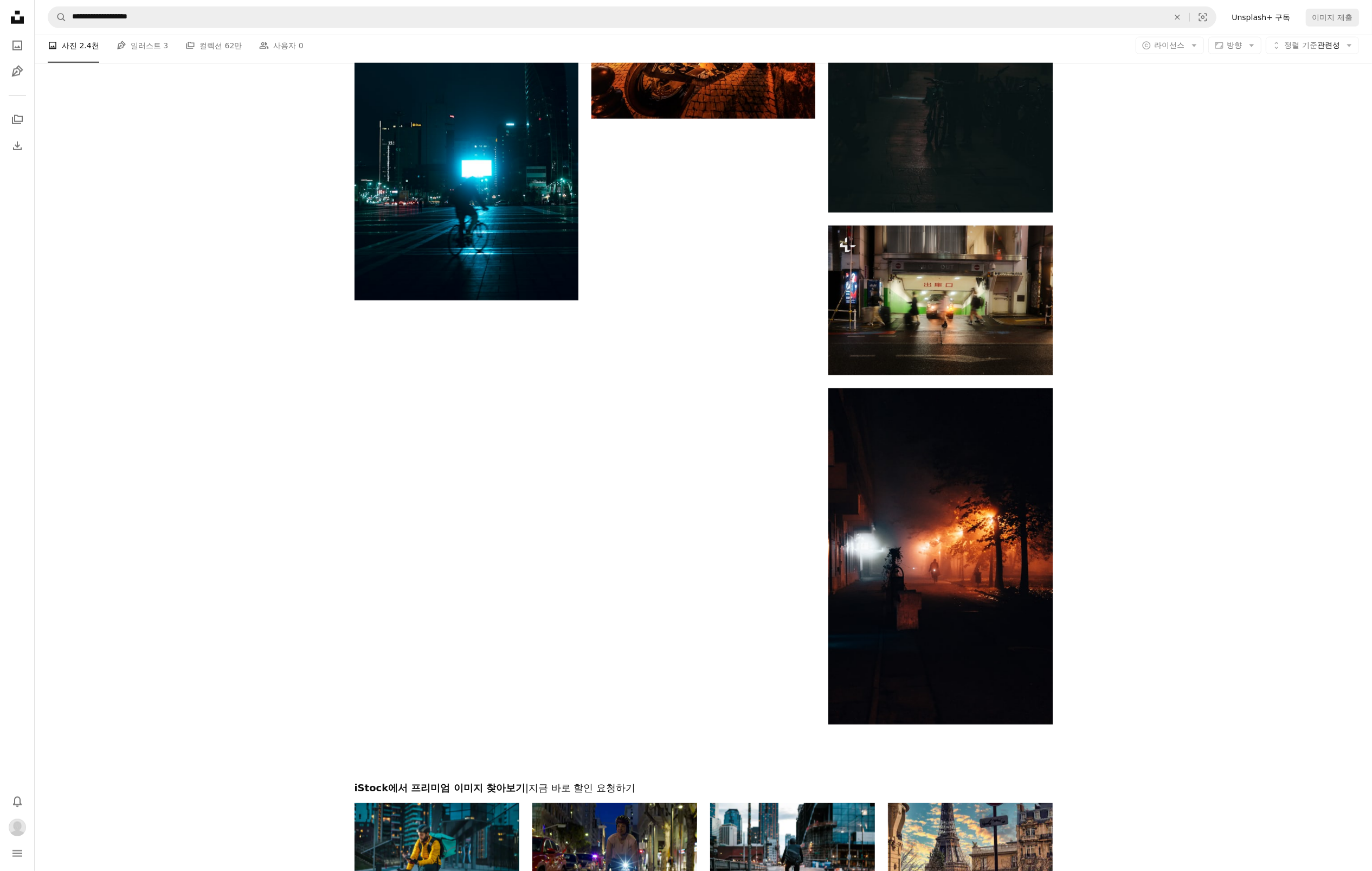
click at [732, 735] on div at bounding box center [703, 753] width 1337 height 57
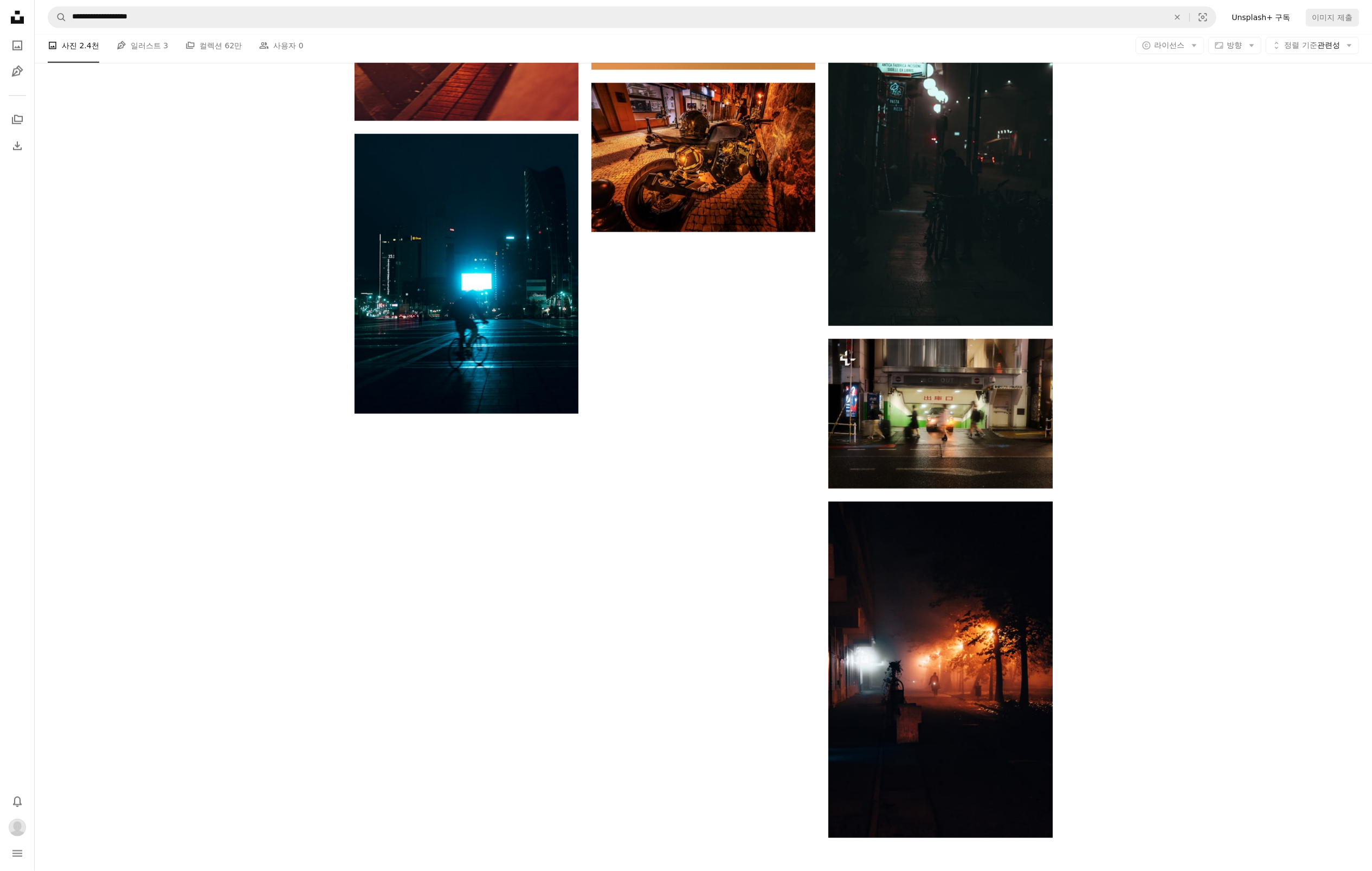
scroll to position [1553, 0]
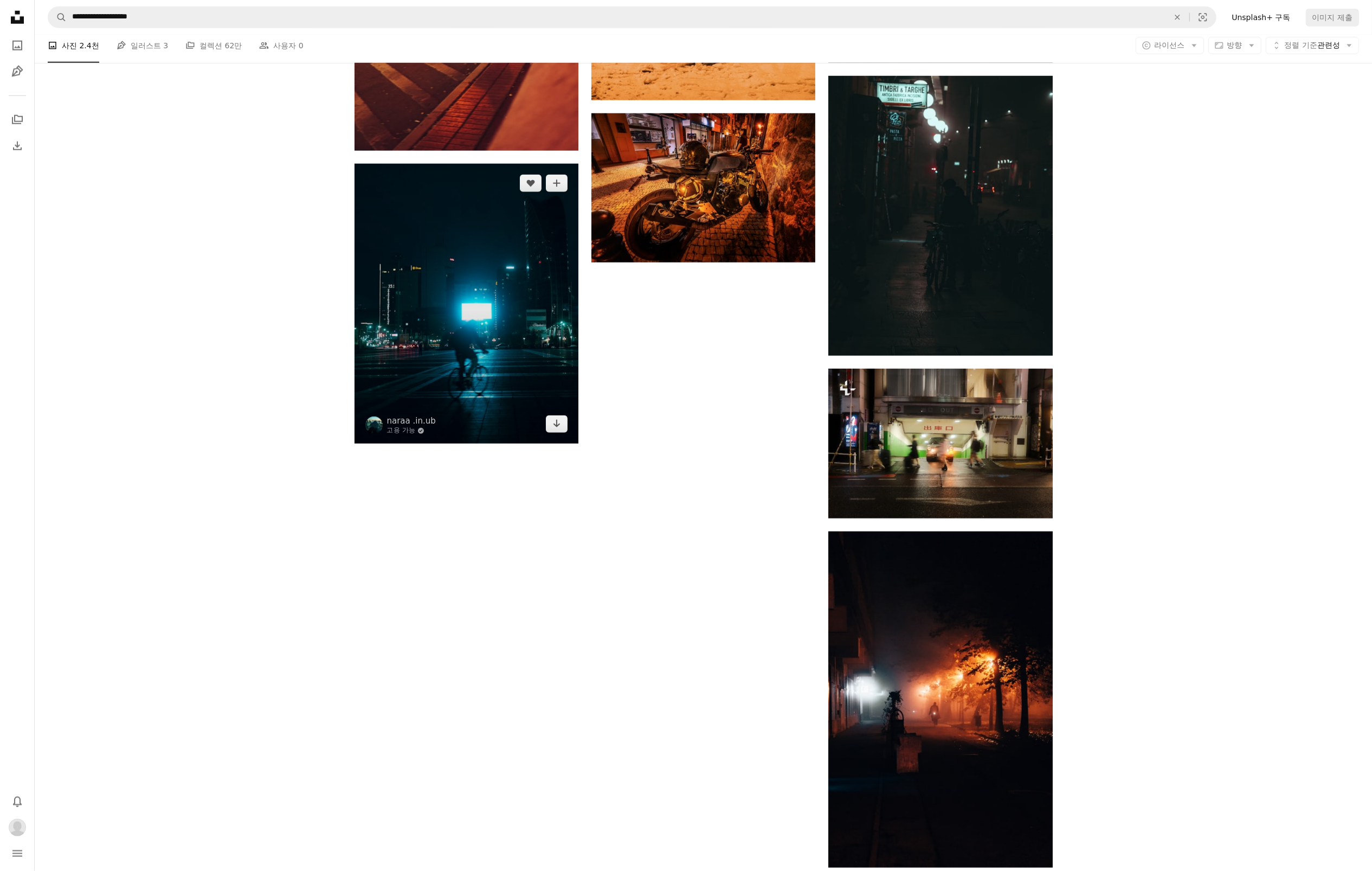
click at [445, 383] on img at bounding box center [467, 304] width 224 height 280
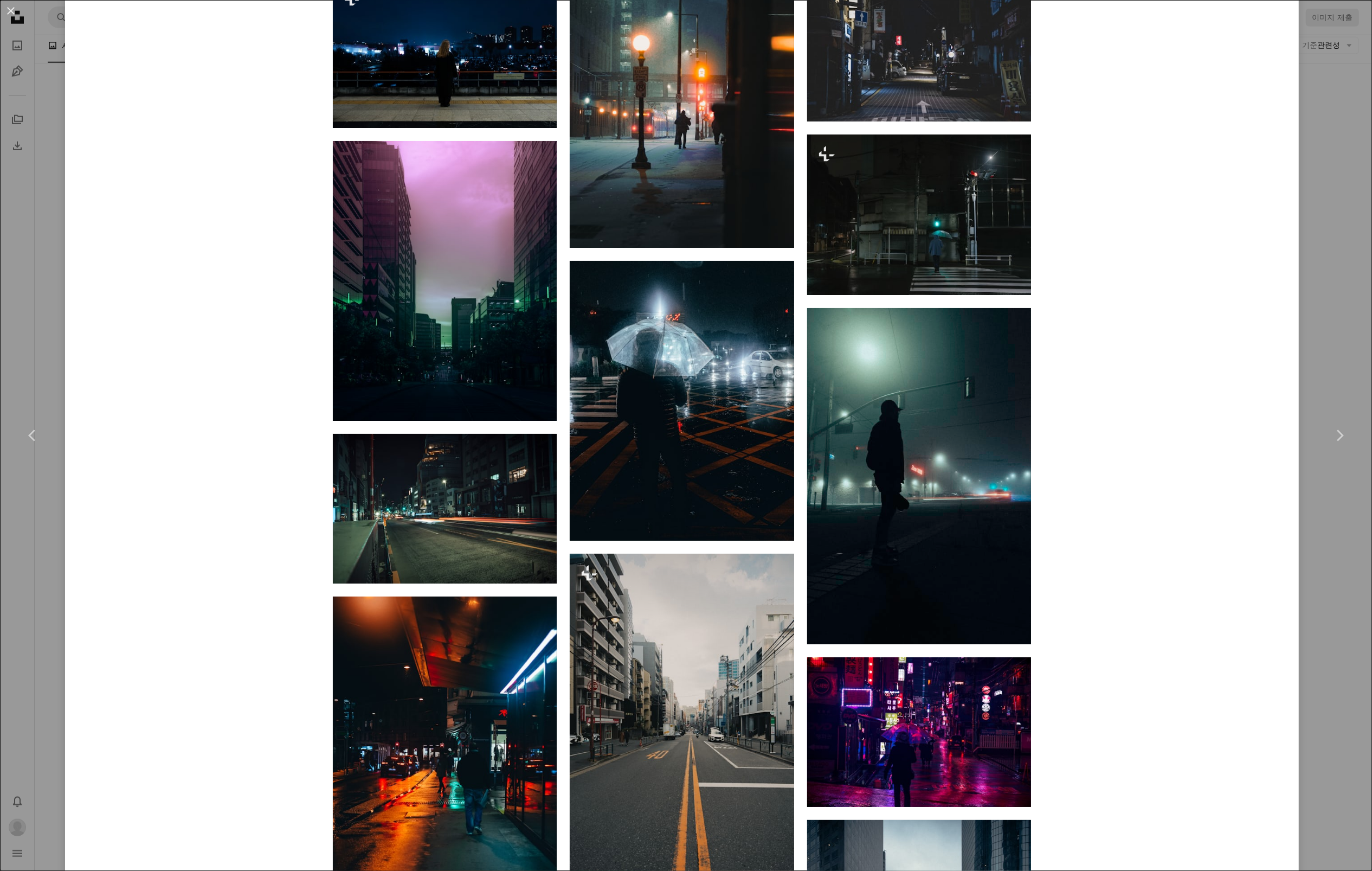
scroll to position [6951, 0]
